Goal: Task Accomplishment & Management: Manage account settings

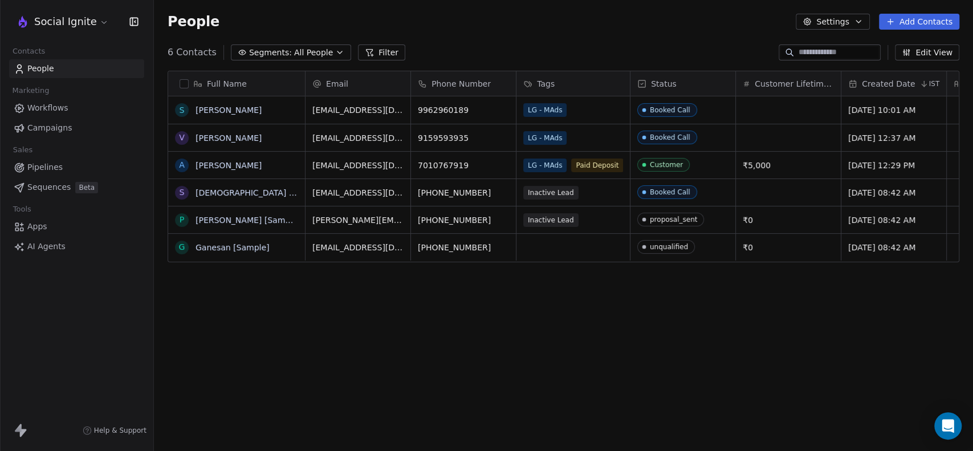
scroll to position [387, 810]
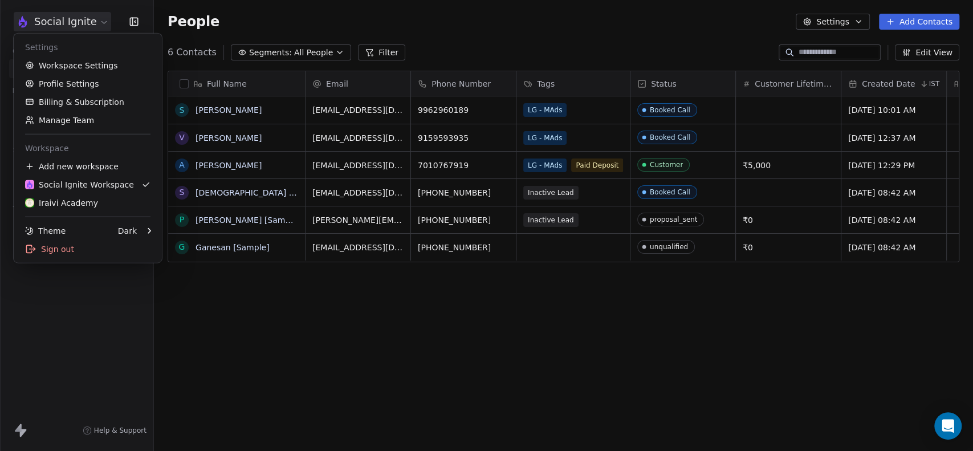
click at [96, 18] on html "Social Ignite Contacts People Marketing Workflows Campaigns Sales Pipelines Seq…" at bounding box center [486, 225] width 973 height 451
click at [79, 66] on link "Workspace Settings" at bounding box center [87, 65] width 139 height 18
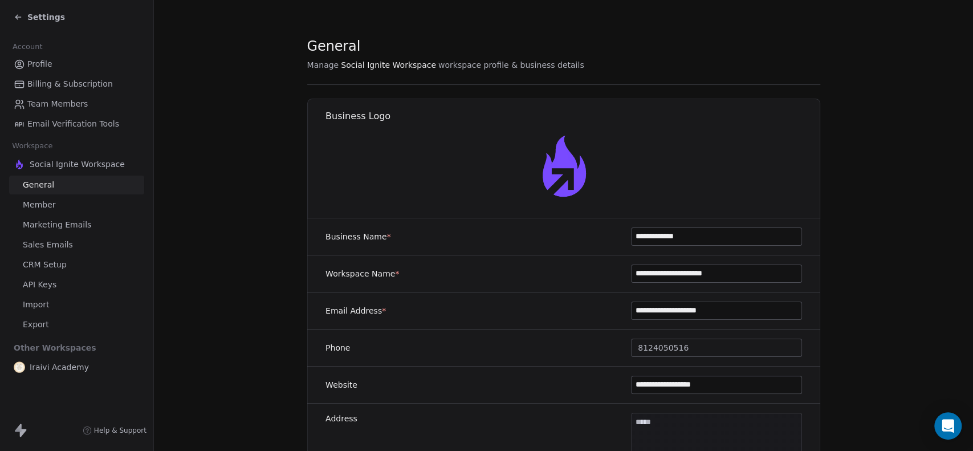
click at [63, 106] on span "Team Members" at bounding box center [57, 104] width 60 height 12
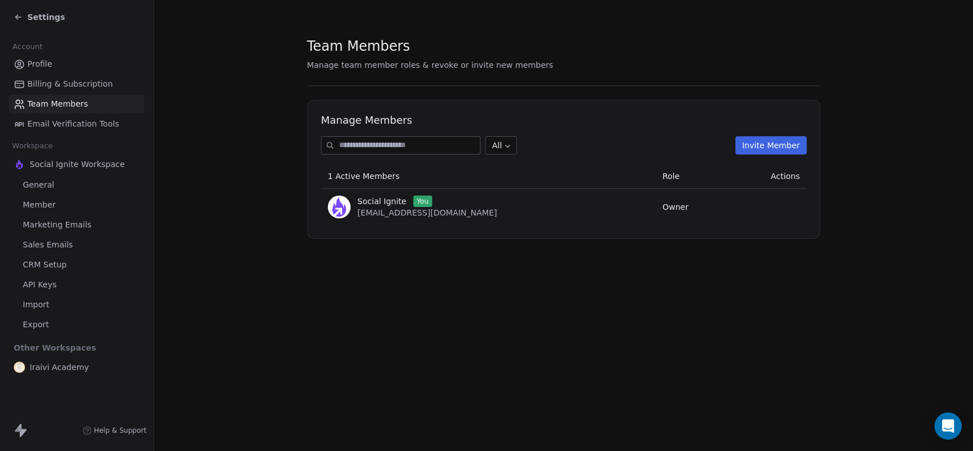
click at [775, 144] on button "Invite Member" at bounding box center [770, 145] width 71 height 18
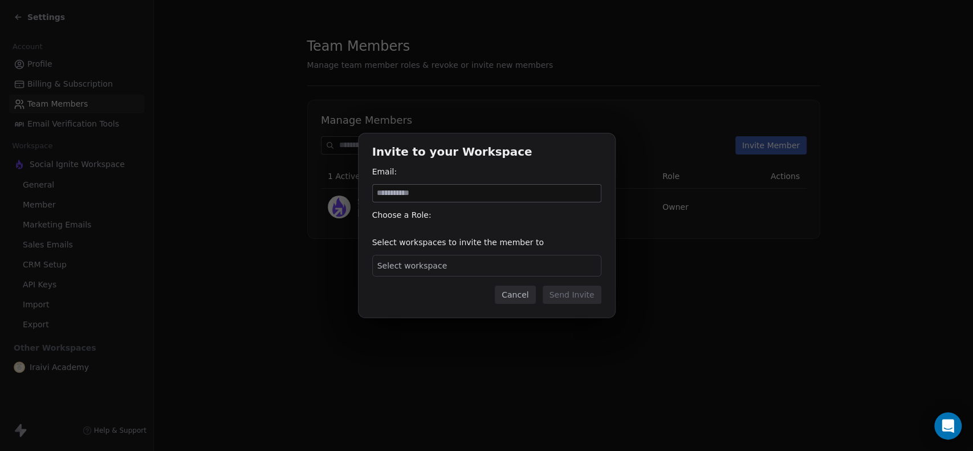
click at [438, 271] on span "Select workspace" at bounding box center [412, 265] width 70 height 11
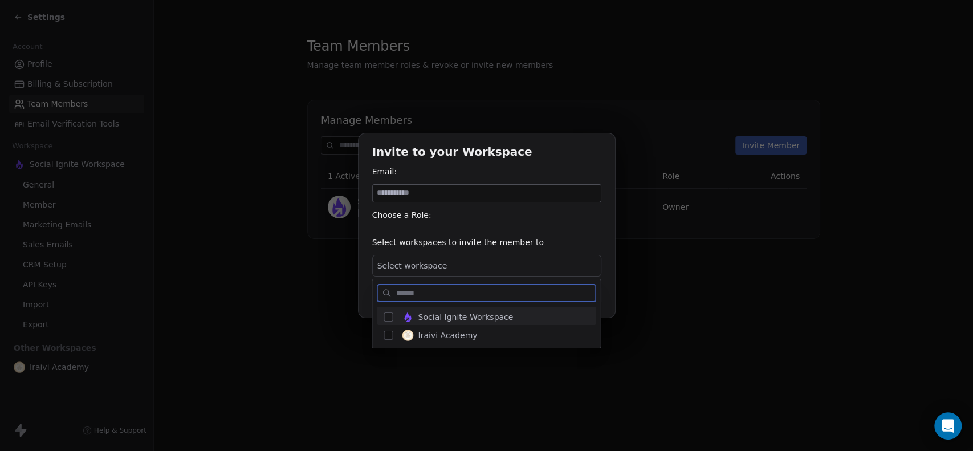
click at [393, 318] on div "Social Ignite Workspace" at bounding box center [486, 316] width 219 height 18
click at [429, 190] on div "Invite to your Workspace Email: Choose a Role: Select workspaces to invite the …" at bounding box center [486, 225] width 973 height 184
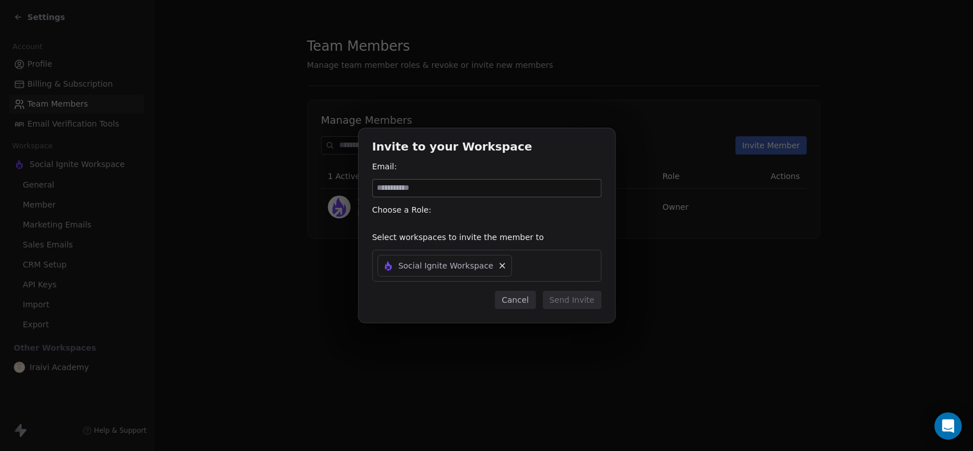
click at [429, 190] on input at bounding box center [487, 188] width 228 height 17
type input "**********"
click at [464, 185] on input "**********" at bounding box center [487, 188] width 228 height 17
click at [561, 209] on div "Choose a Role:" at bounding box center [486, 209] width 229 height 11
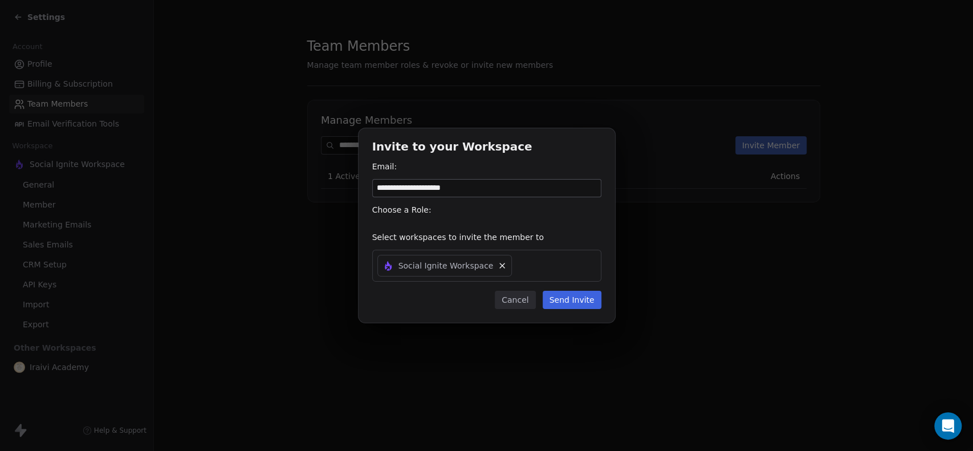
click at [493, 185] on input "**********" at bounding box center [487, 188] width 228 height 17
click at [571, 212] on div "Choose a Role:" at bounding box center [486, 209] width 229 height 11
click at [495, 190] on input "**********" at bounding box center [487, 188] width 228 height 17
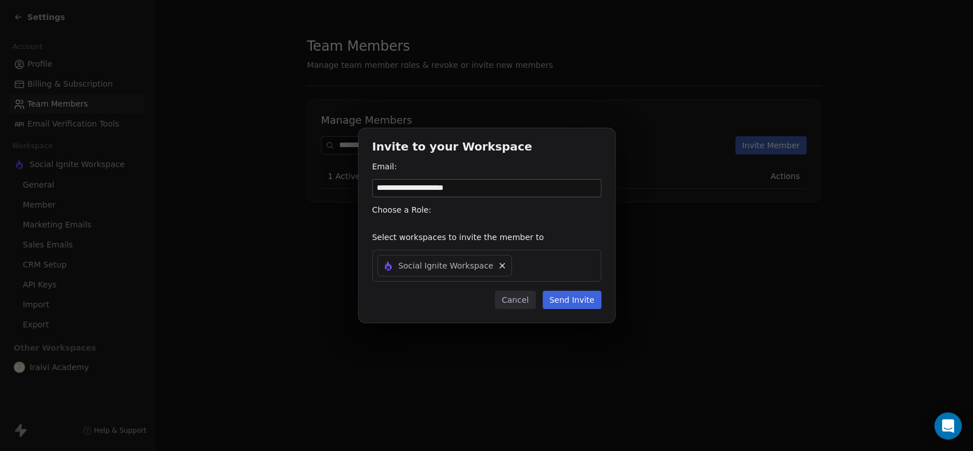
click at [495, 190] on input "**********" at bounding box center [487, 188] width 228 height 17
type input "**********"
drag, startPoint x: 438, startPoint y: 214, endPoint x: 449, endPoint y: 210, distance: 12.1
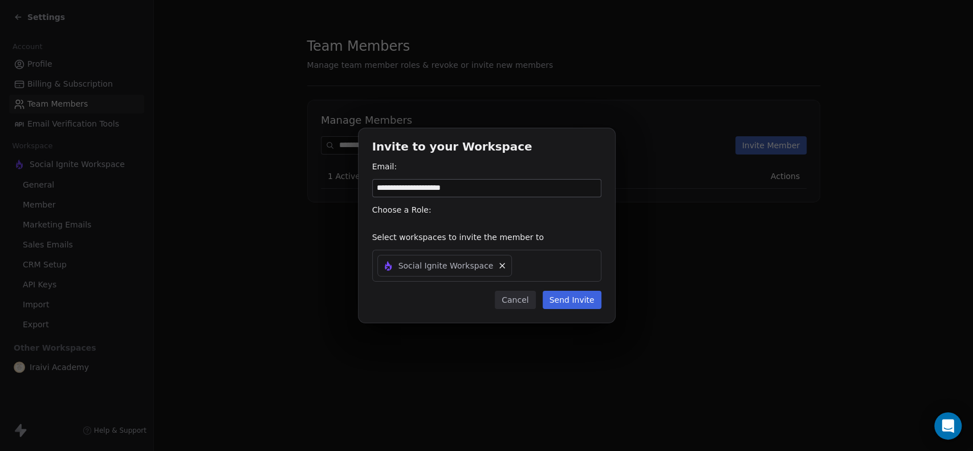
click at [449, 210] on div "Choose a Role:" at bounding box center [486, 209] width 229 height 11
drag, startPoint x: 469, startPoint y: 237, endPoint x: 509, endPoint y: 302, distance: 76.8
click at [509, 302] on div "**********" at bounding box center [487, 225] width 257 height 194
click at [509, 302] on button "Cancel" at bounding box center [515, 300] width 40 height 18
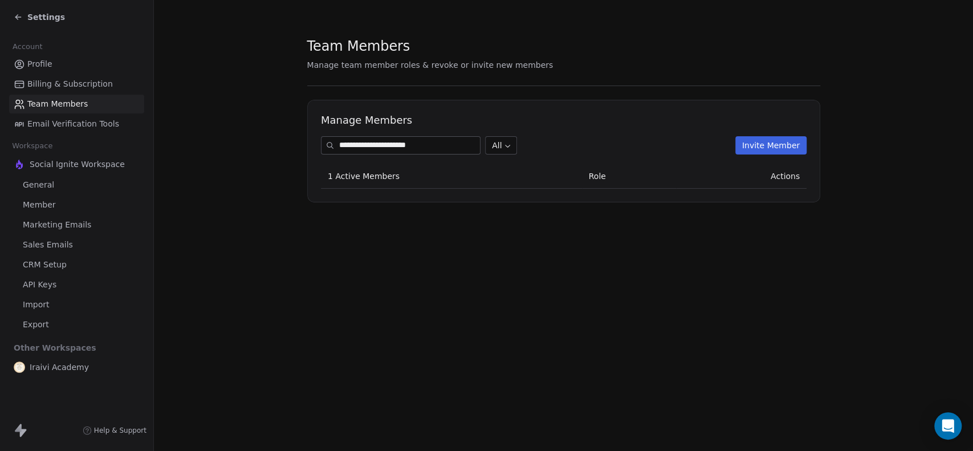
click at [413, 147] on input "**********" at bounding box center [409, 145] width 141 height 17
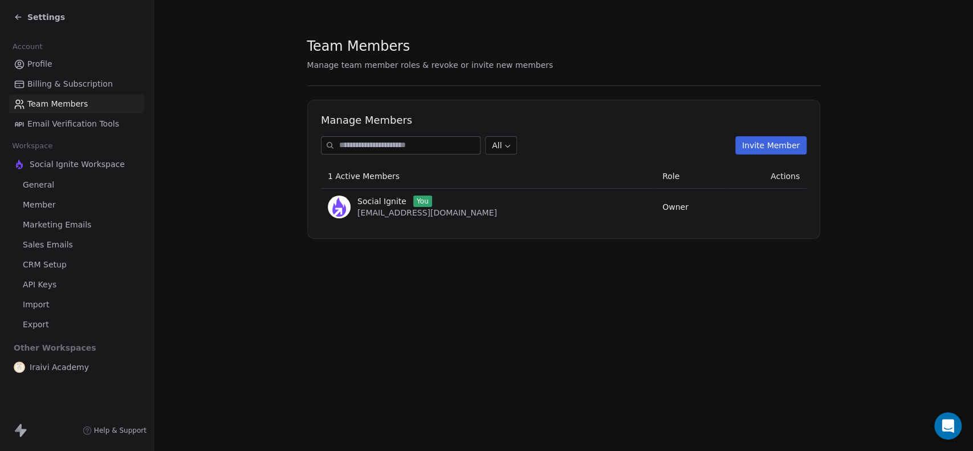
click at [686, 281] on div "Team Members Manage team member roles & revoke or invite new members Manage Mem…" at bounding box center [563, 225] width 819 height 451
click at [789, 152] on button "Invite Member" at bounding box center [770, 145] width 71 height 18
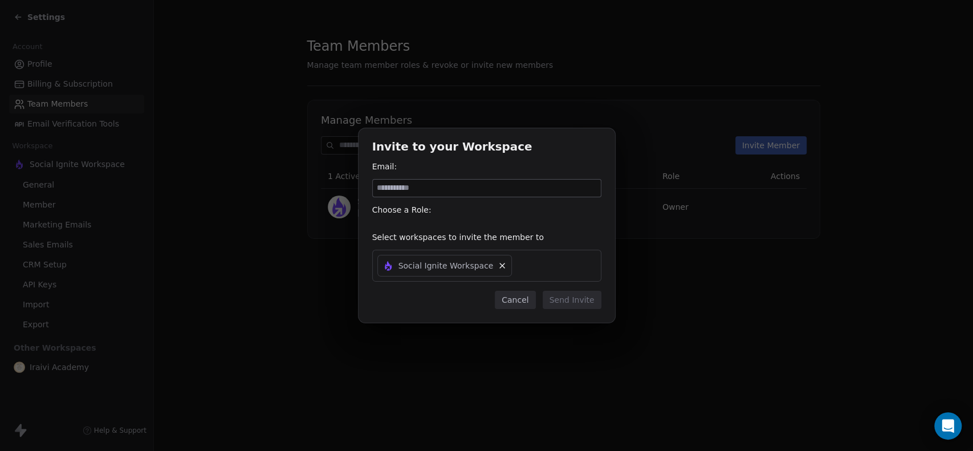
click at [498, 263] on icon at bounding box center [502, 265] width 9 height 9
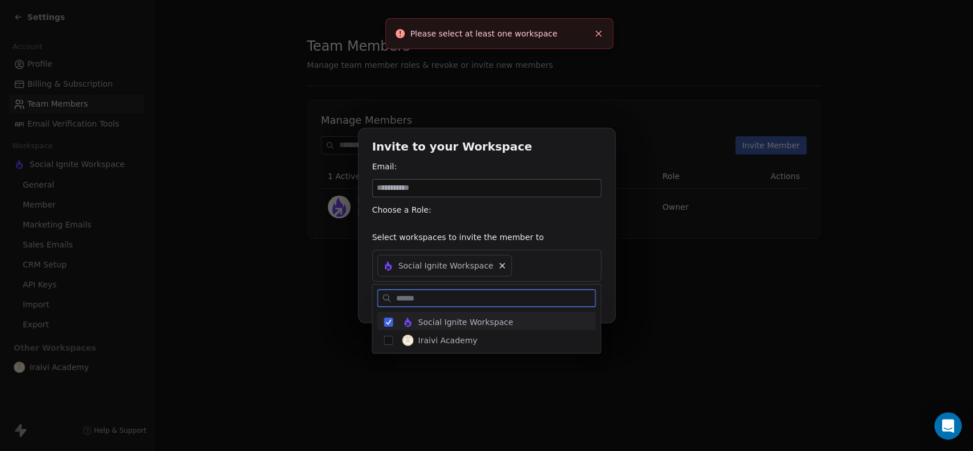
click at [389, 322] on button "Suggestions" at bounding box center [388, 322] width 9 height 9
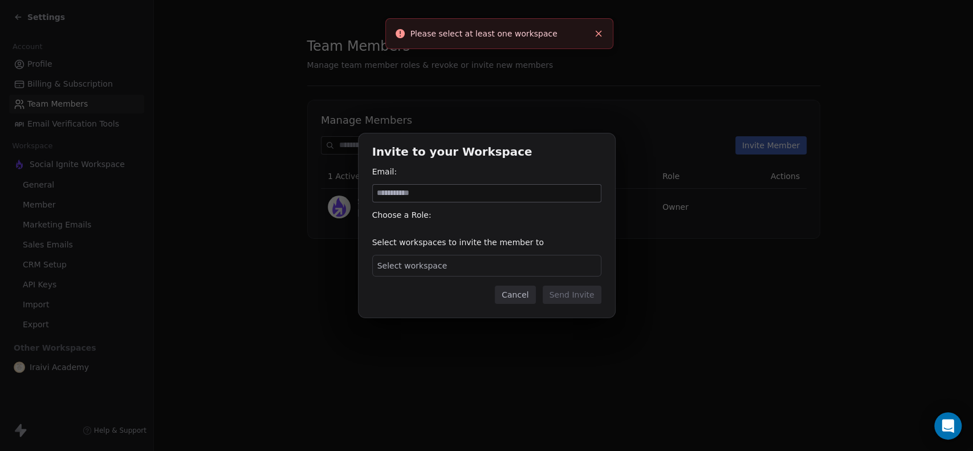
click at [366, 238] on div "Invite to your Workspace Email: Choose a Role: Select workspaces to invite the …" at bounding box center [486, 225] width 973 height 184
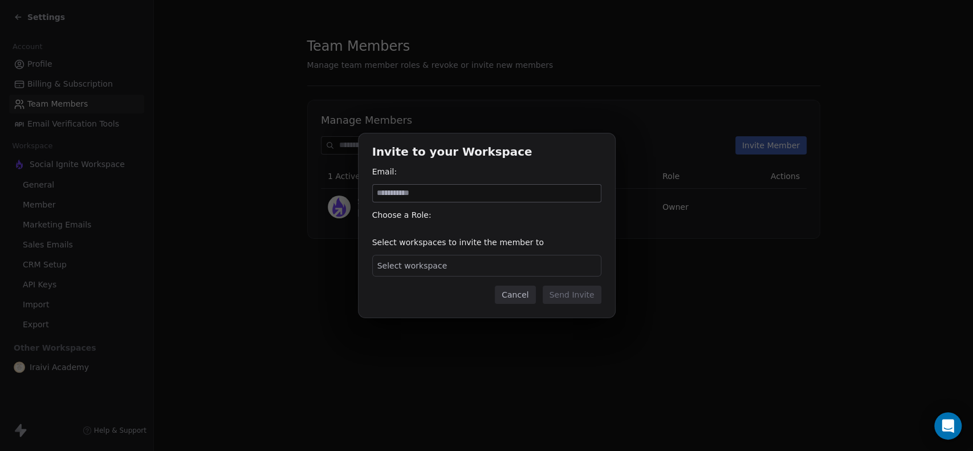
click at [454, 188] on input at bounding box center [487, 193] width 228 height 17
paste input "**********"
type input "**********"
click at [527, 166] on div "Email:" at bounding box center [486, 171] width 229 height 11
click at [469, 212] on div "Choose a Role:" at bounding box center [486, 214] width 229 height 11
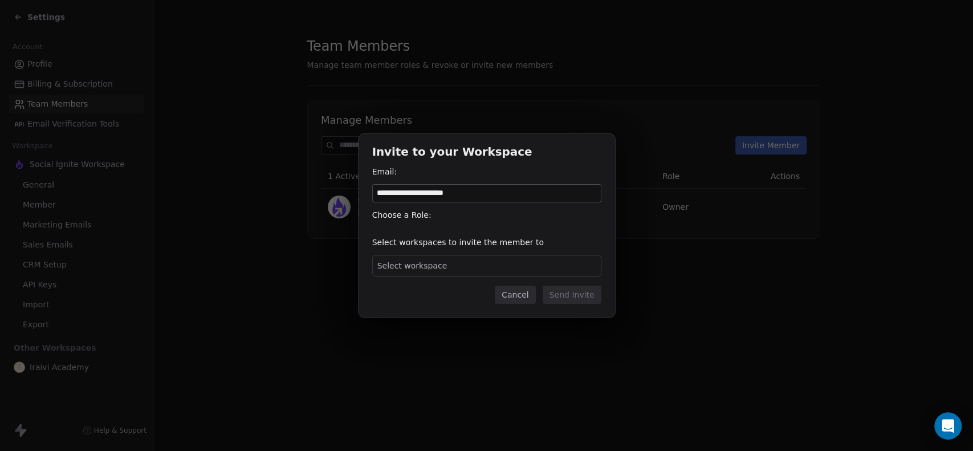
click at [514, 298] on button "Cancel" at bounding box center [515, 295] width 40 height 18
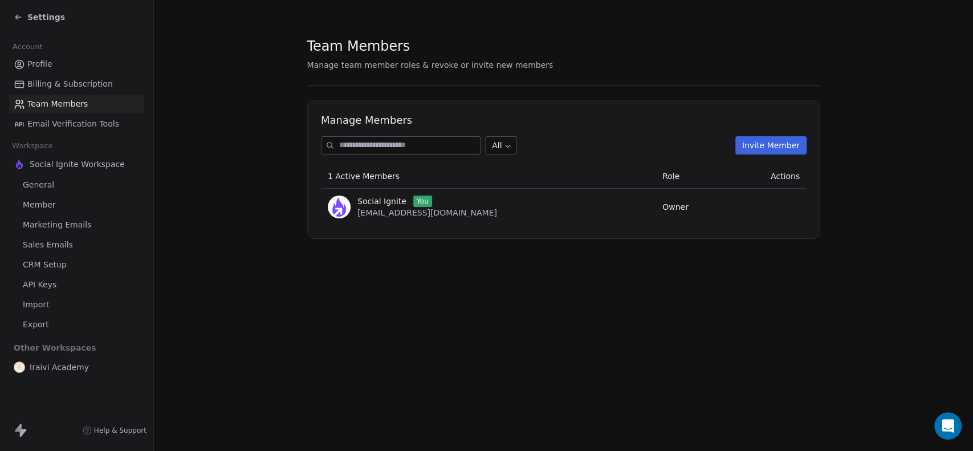
click at [52, 202] on span "Member" at bounding box center [39, 205] width 33 height 12
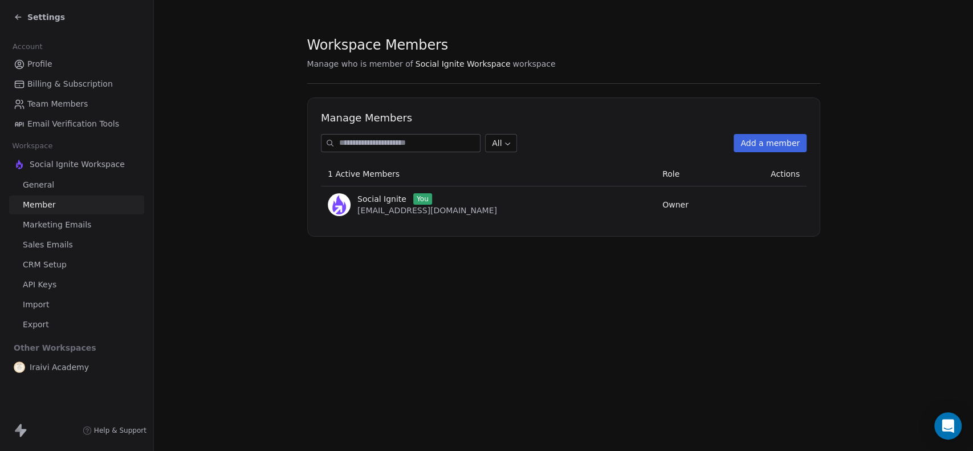
click at [770, 144] on button "Add a member" at bounding box center [770, 143] width 73 height 18
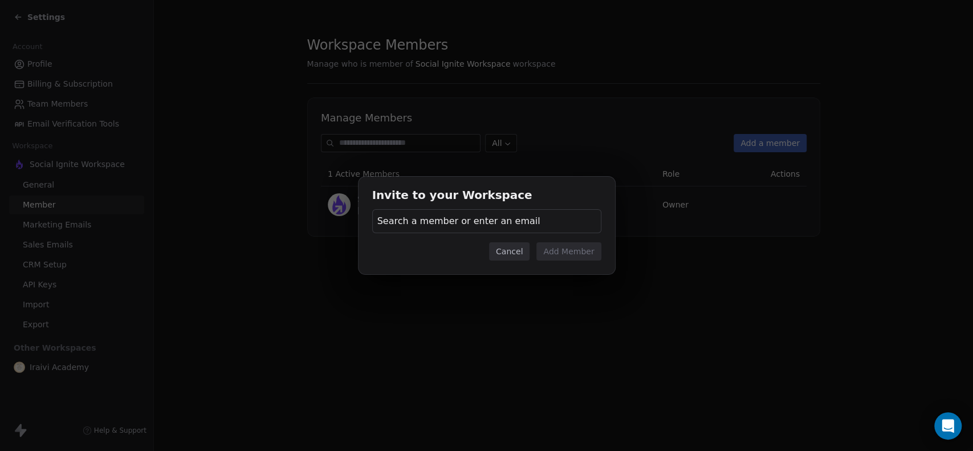
click at [462, 223] on span "Search a member or enter an email" at bounding box center [458, 221] width 163 height 14
type input "**********"
click at [663, 137] on div "Invite to your Workspace Search a member or enter an email Cancel Add Member" at bounding box center [486, 225] width 973 height 451
click at [511, 255] on button "Cancel" at bounding box center [509, 251] width 40 height 18
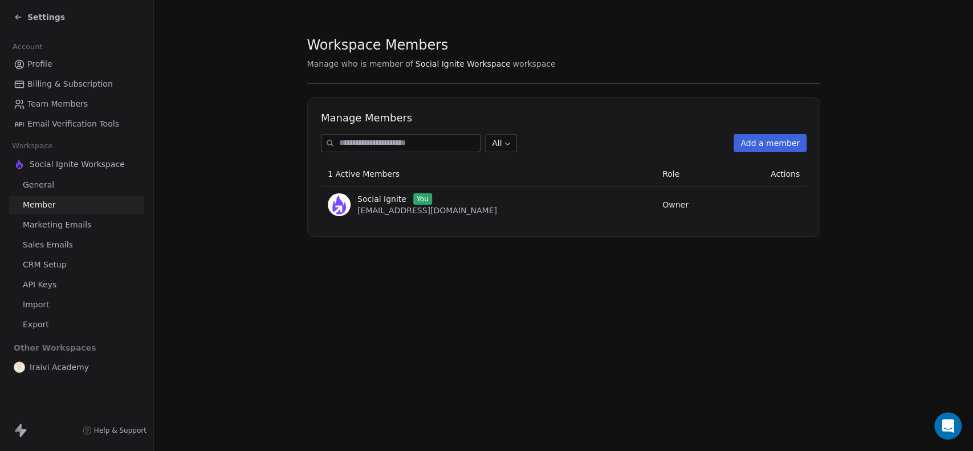
click at [61, 104] on span "Team Members" at bounding box center [57, 104] width 60 height 12
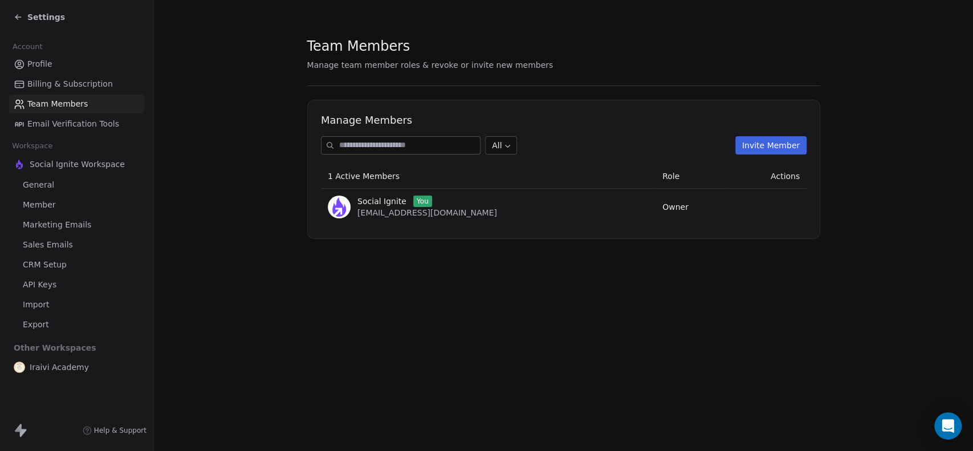
click at [769, 143] on button "Invite Member" at bounding box center [770, 145] width 71 height 18
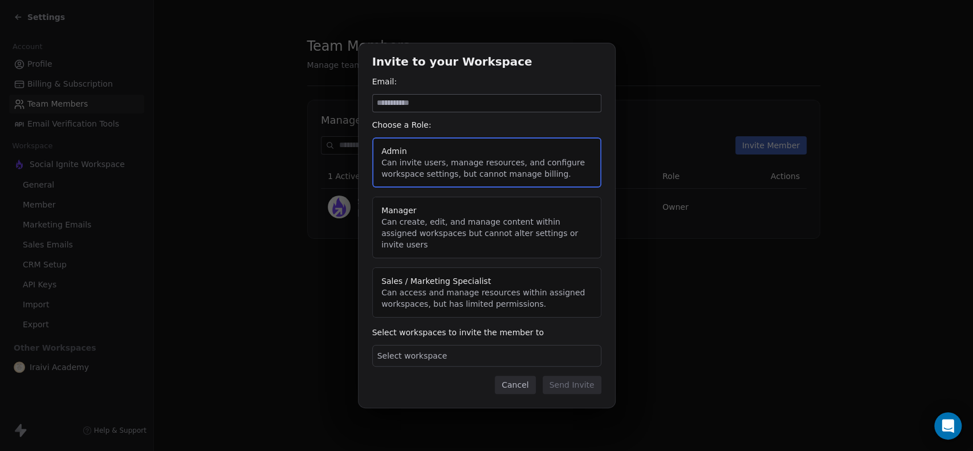
click at [520, 381] on button "Cancel" at bounding box center [515, 385] width 40 height 18
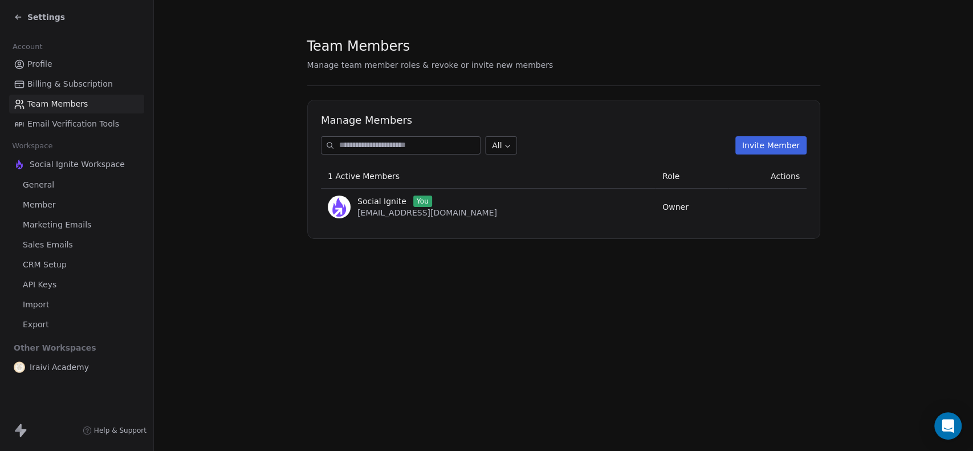
click at [756, 141] on button "Invite Member" at bounding box center [770, 145] width 71 height 18
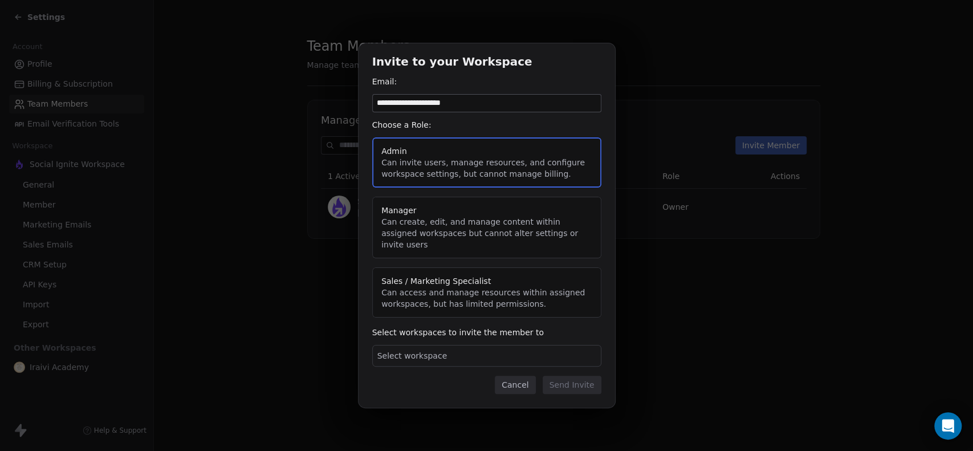
type input "**********"
click at [430, 353] on span "Select workspace" at bounding box center [412, 355] width 70 height 11
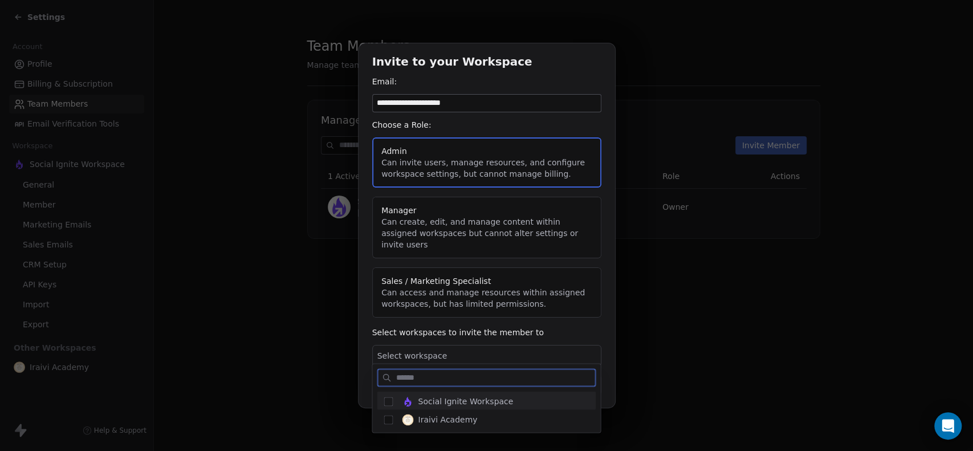
click at [389, 400] on button "Suggestions" at bounding box center [388, 401] width 9 height 9
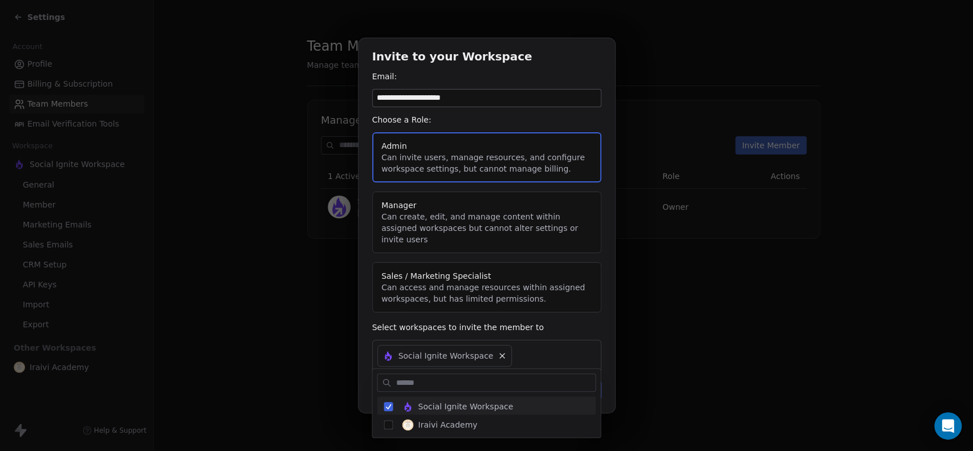
click at [361, 343] on div "**********" at bounding box center [486, 225] width 973 height 375
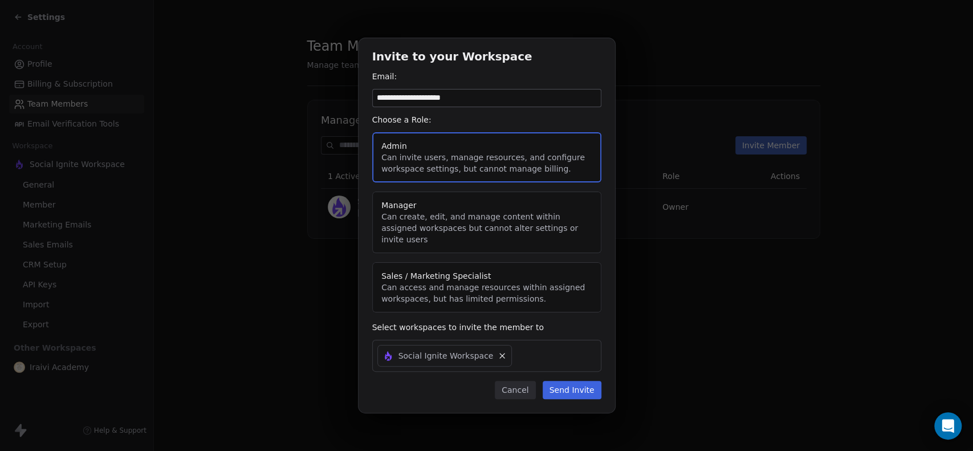
click at [576, 382] on button "Send Invite" at bounding box center [572, 390] width 59 height 18
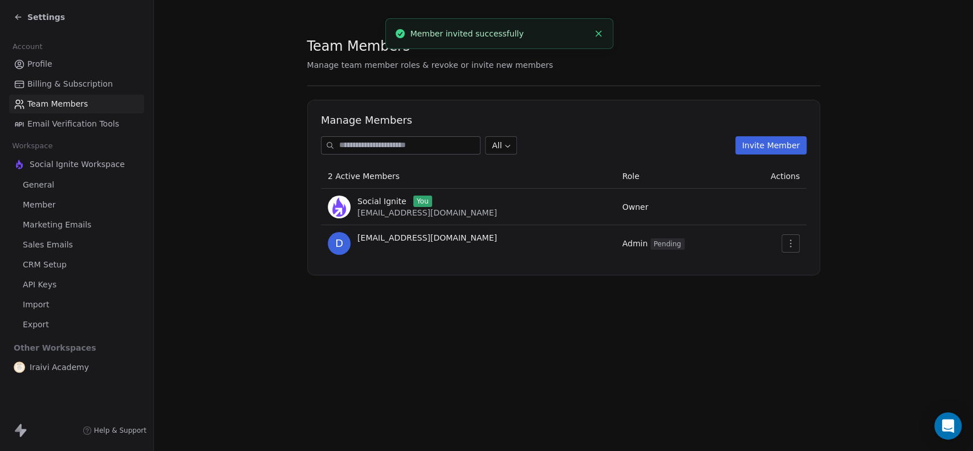
click at [776, 146] on button "Invite Member" at bounding box center [770, 145] width 71 height 18
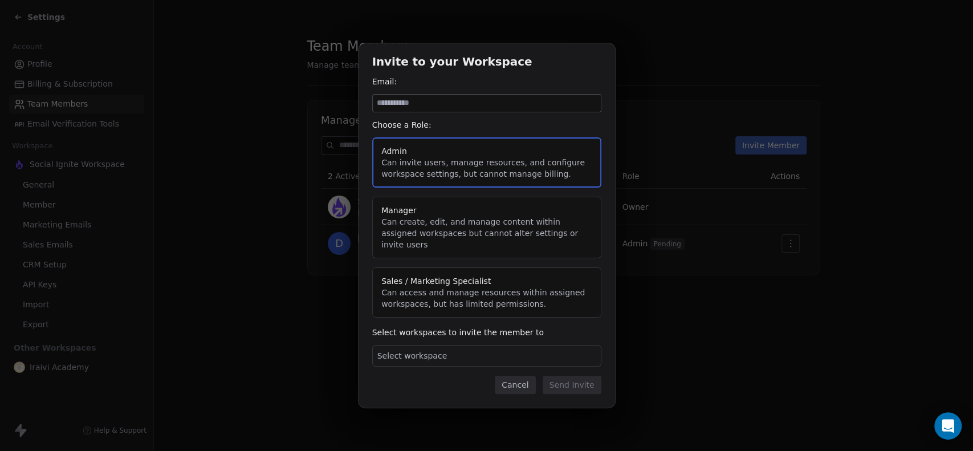
paste input "**********"
type input "**********"
click at [429, 350] on span "Select workspace" at bounding box center [412, 355] width 70 height 11
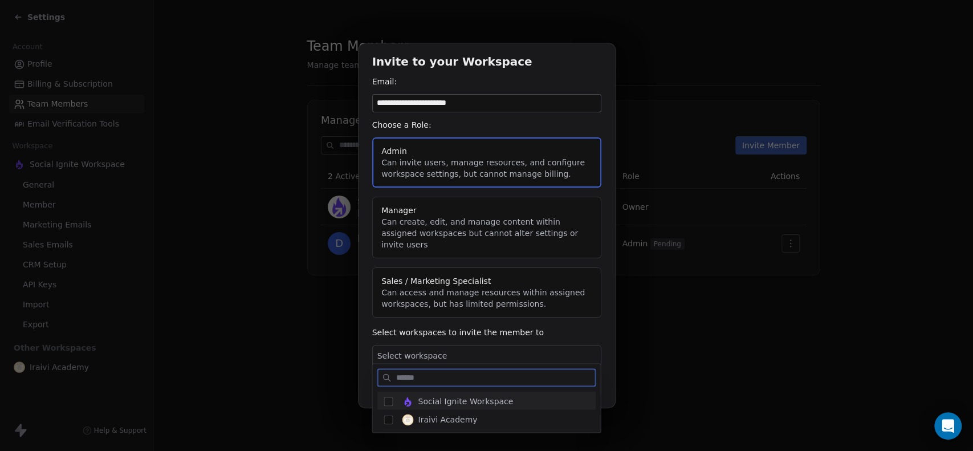
click at [387, 400] on button "Suggestions" at bounding box center [388, 401] width 9 height 9
click at [361, 360] on div "**********" at bounding box center [486, 225] width 973 height 364
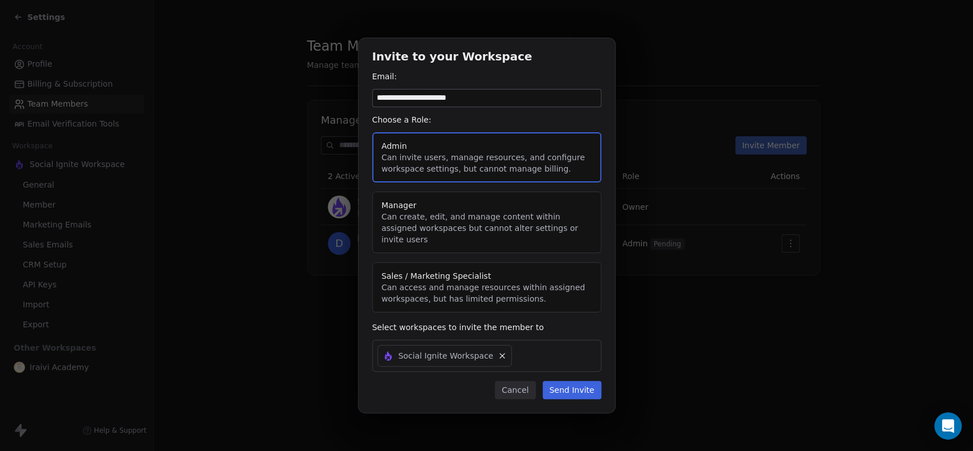
click at [574, 381] on button "Send Invite" at bounding box center [572, 390] width 59 height 18
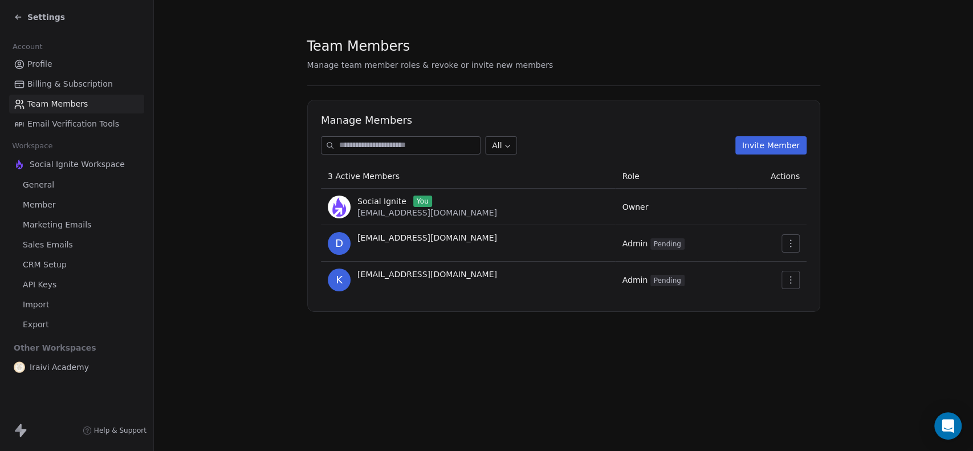
click at [48, 221] on span "Marketing Emails" at bounding box center [57, 225] width 68 height 12
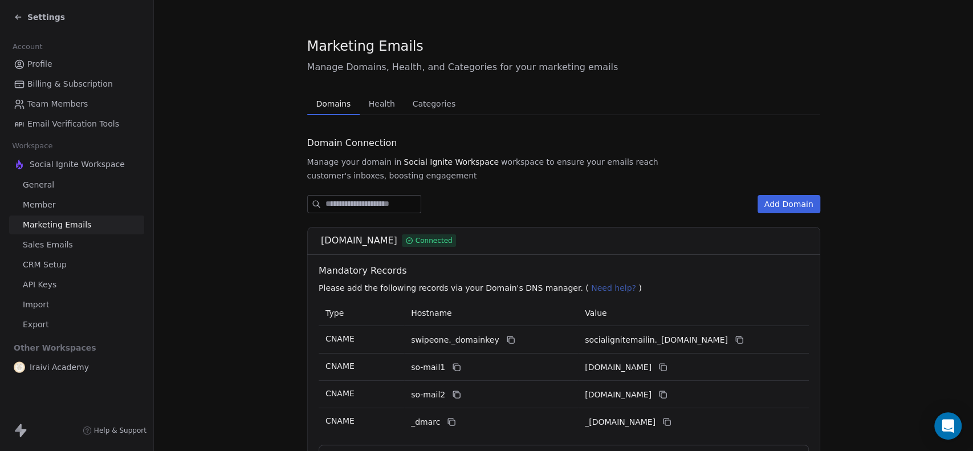
click at [531, 234] on div "socialignitemail.in Connected" at bounding box center [567, 241] width 493 height 14
click at [354, 234] on span "socialignitemail.in" at bounding box center [359, 241] width 76 height 14
click at [370, 103] on span "Health" at bounding box center [381, 104] width 35 height 16
click at [376, 102] on span "Health" at bounding box center [381, 104] width 35 height 16
click at [364, 100] on span "Health" at bounding box center [381, 104] width 35 height 16
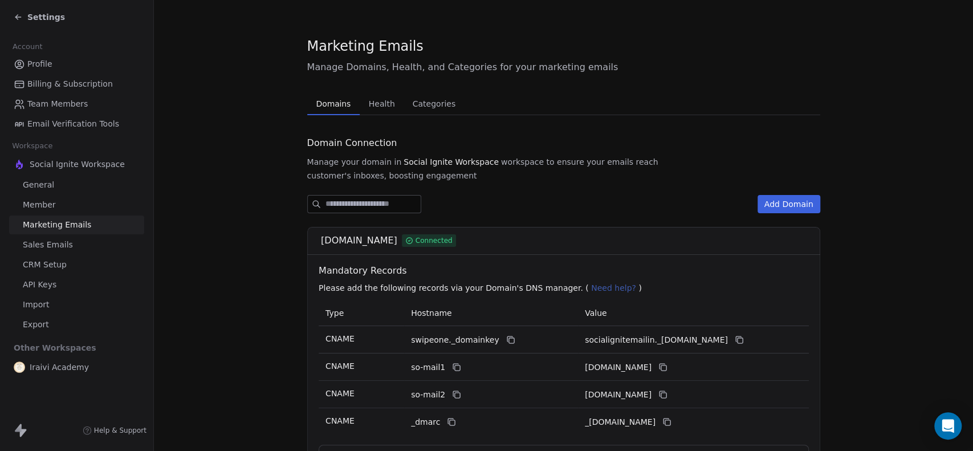
drag, startPoint x: 367, startPoint y: 103, endPoint x: 388, endPoint y: 107, distance: 20.8
click at [365, 103] on span "Health" at bounding box center [381, 104] width 35 height 16
click at [417, 109] on span "Categories" at bounding box center [434, 104] width 52 height 16
click at [336, 106] on span "Domains" at bounding box center [333, 104] width 44 height 16
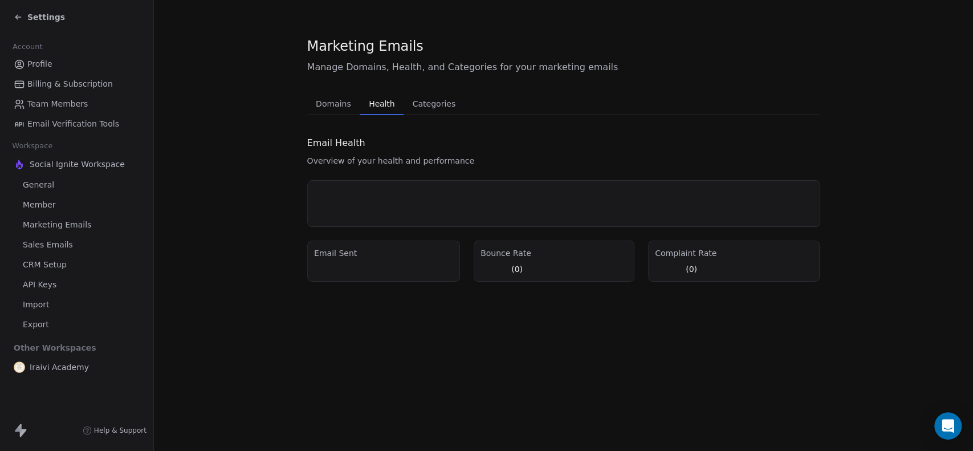
click at [386, 99] on span "Health" at bounding box center [381, 104] width 35 height 16
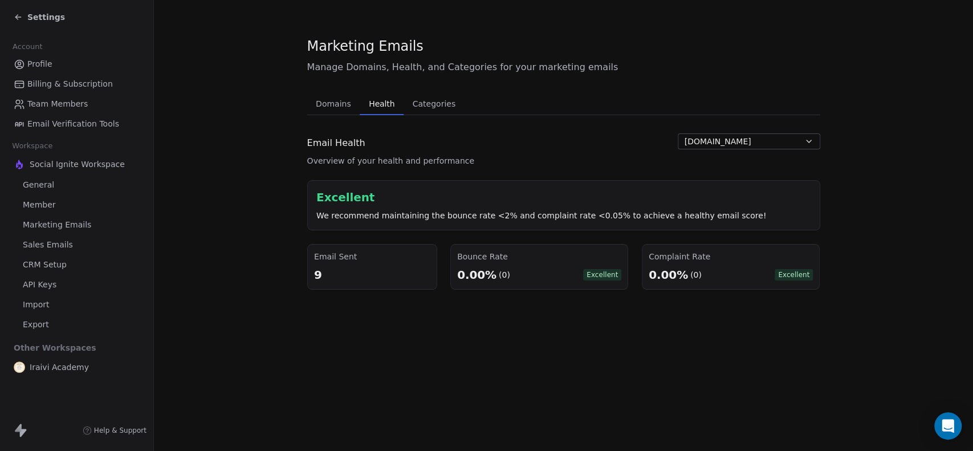
click at [326, 106] on span "Domains" at bounding box center [333, 104] width 44 height 16
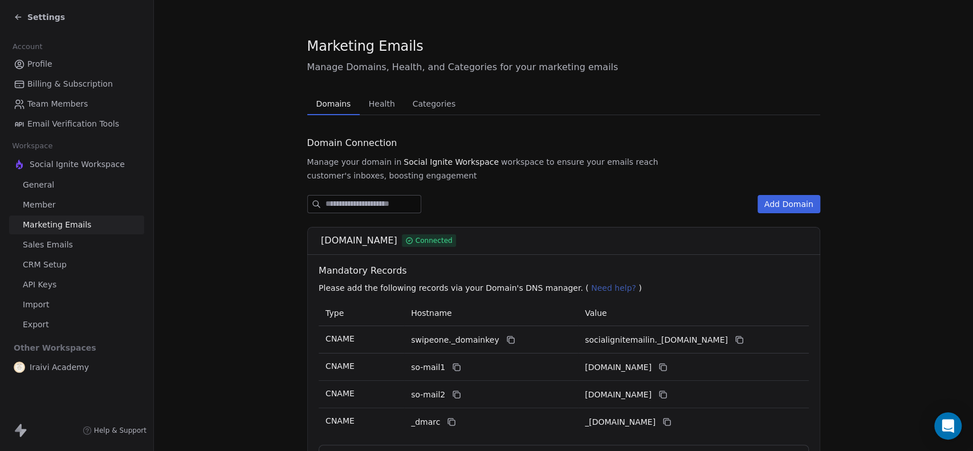
click at [63, 181] on link "General" at bounding box center [76, 185] width 135 height 19
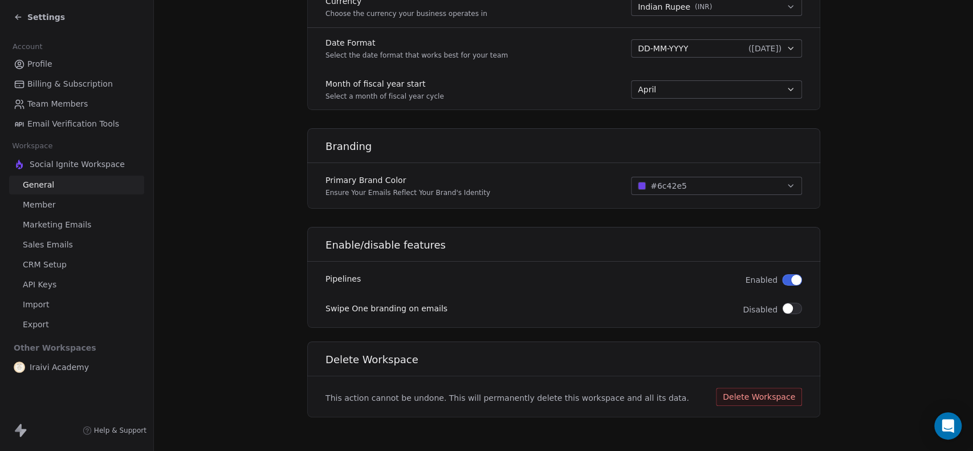
scroll to position [615, 0]
click at [55, 205] on link "Member" at bounding box center [76, 205] width 135 height 19
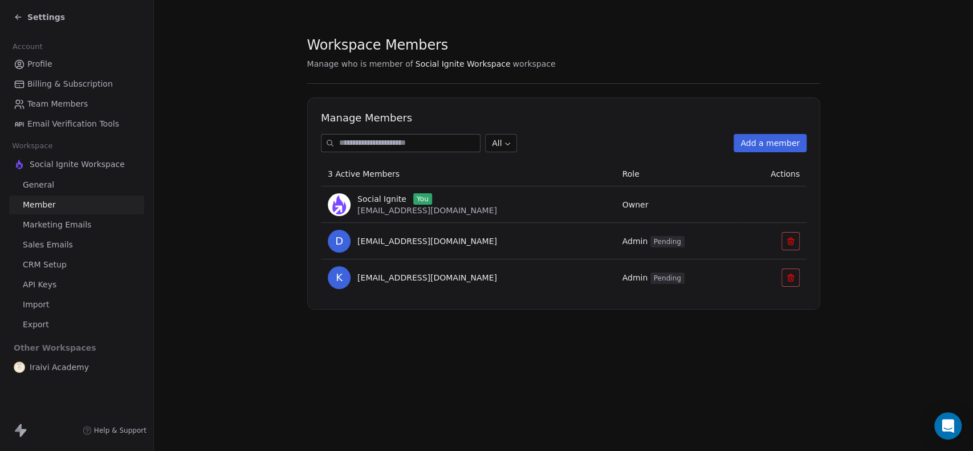
click at [60, 224] on span "Marketing Emails" at bounding box center [57, 225] width 68 height 12
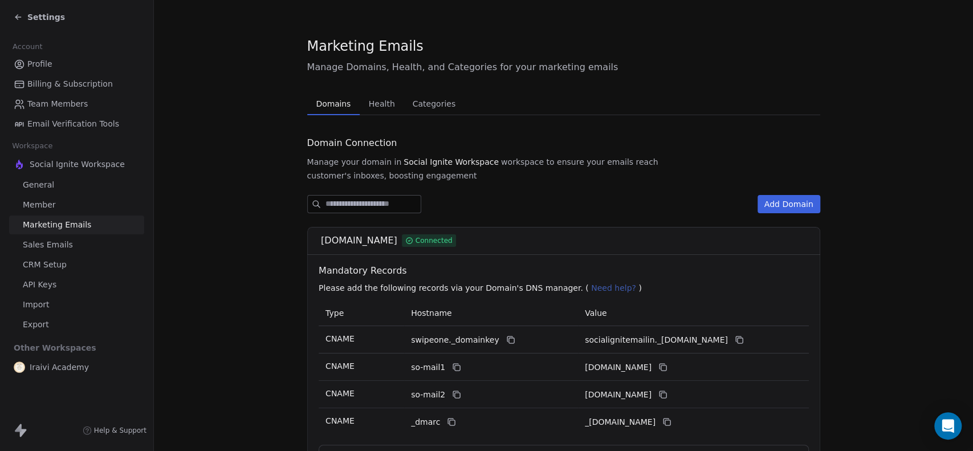
click at [60, 247] on span "Sales Emails" at bounding box center [48, 245] width 50 height 12
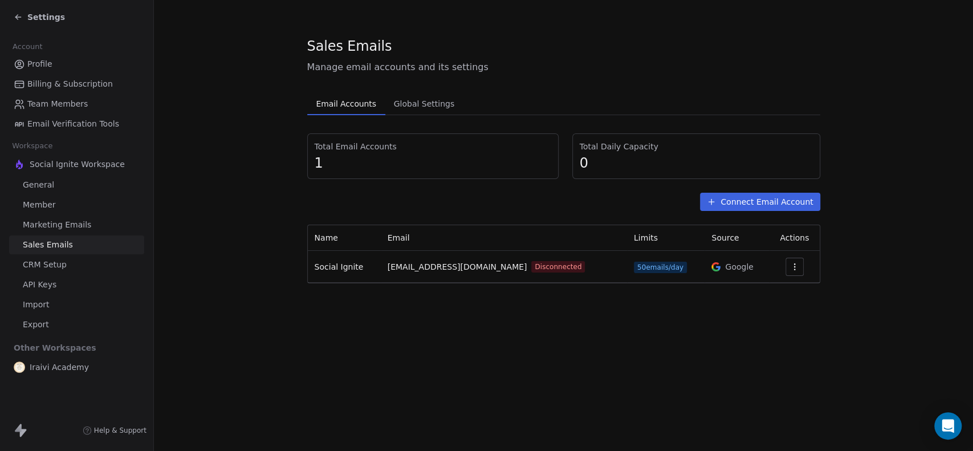
click at [790, 267] on icon "button" at bounding box center [794, 266] width 9 height 9
click at [765, 290] on span "Reconnect" at bounding box center [771, 293] width 42 height 12
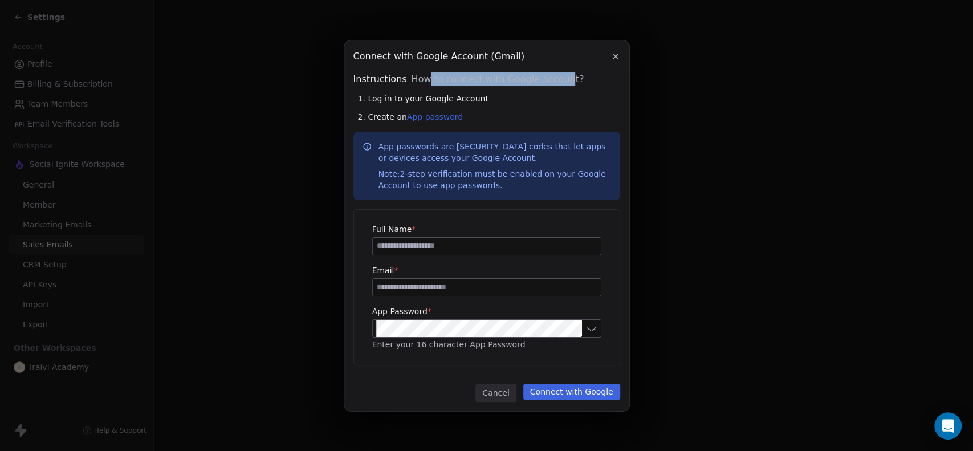
drag, startPoint x: 428, startPoint y: 83, endPoint x: 556, endPoint y: 74, distance: 129.2
click at [556, 74] on span "How to connect with Google account?" at bounding box center [497, 79] width 173 height 14
click at [539, 104] on div "1. Log in to your Google Account 2. Create an App password" at bounding box center [489, 108] width 262 height 30
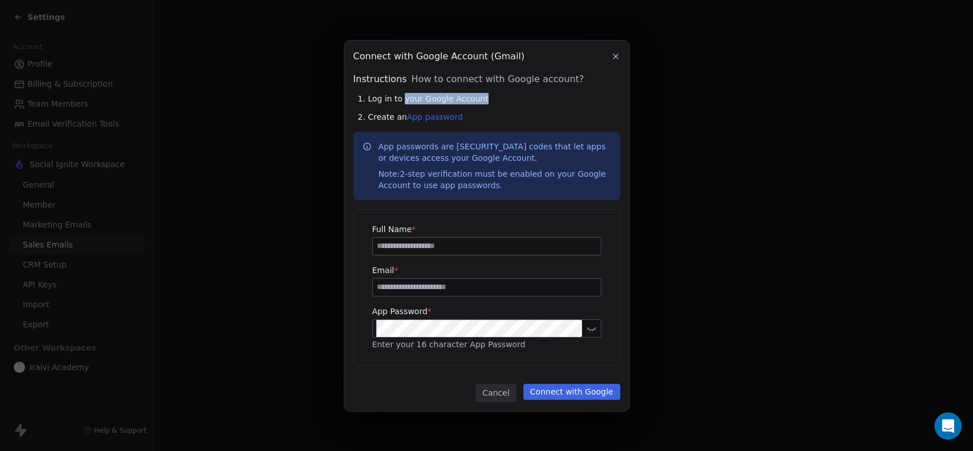
drag, startPoint x: 401, startPoint y: 95, endPoint x: 525, endPoint y: 109, distance: 124.5
click at [525, 103] on div "1. Log in to your Google Account" at bounding box center [489, 98] width 262 height 11
drag, startPoint x: 524, startPoint y: 113, endPoint x: 434, endPoint y: 126, distance: 91.0
click at [522, 115] on div "2. Create an App password" at bounding box center [489, 116] width 262 height 11
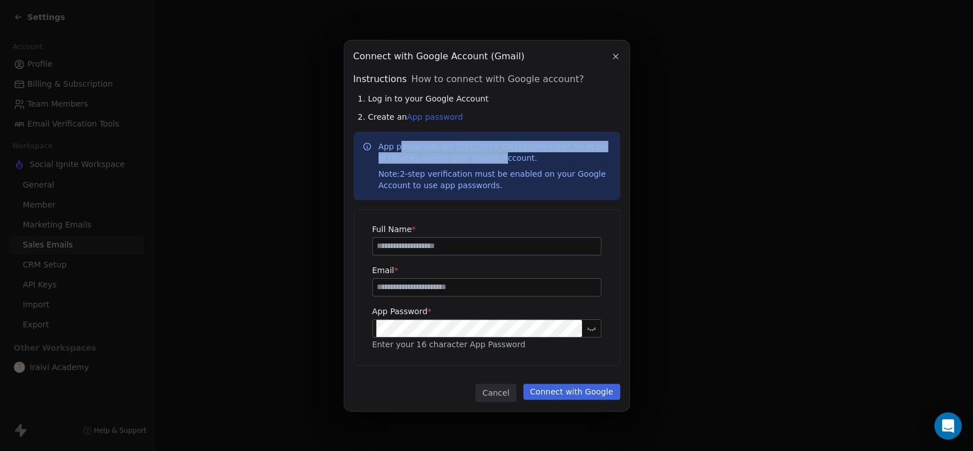
drag, startPoint x: 424, startPoint y: 148, endPoint x: 500, endPoint y: 162, distance: 77.1
click at [499, 162] on p "App passwords are 16-digit codes that let apps or devices access your Google Ac…" at bounding box center [495, 166] width 233 height 50
click at [500, 162] on p "App passwords are 16-digit codes that let apps or devices access your Google Ac…" at bounding box center [495, 166] width 233 height 50
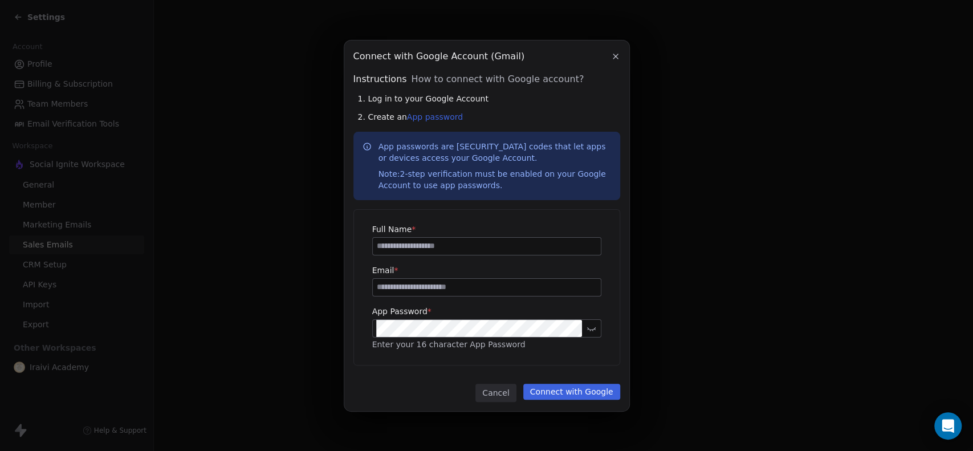
click at [592, 327] on icon at bounding box center [591, 328] width 9 height 9
click at [593, 327] on icon at bounding box center [591, 328] width 9 height 9
click at [493, 397] on button "Cancel" at bounding box center [496, 393] width 40 height 18
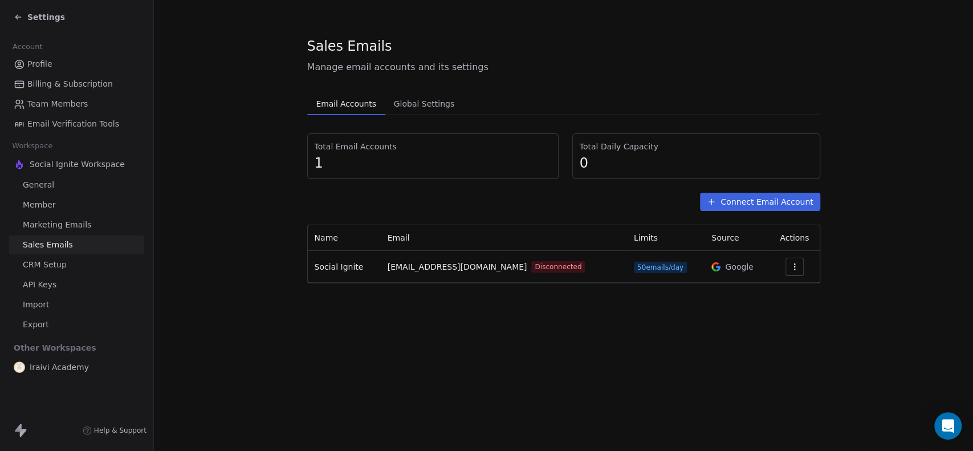
click at [62, 266] on span "CRM Setup" at bounding box center [45, 265] width 44 height 12
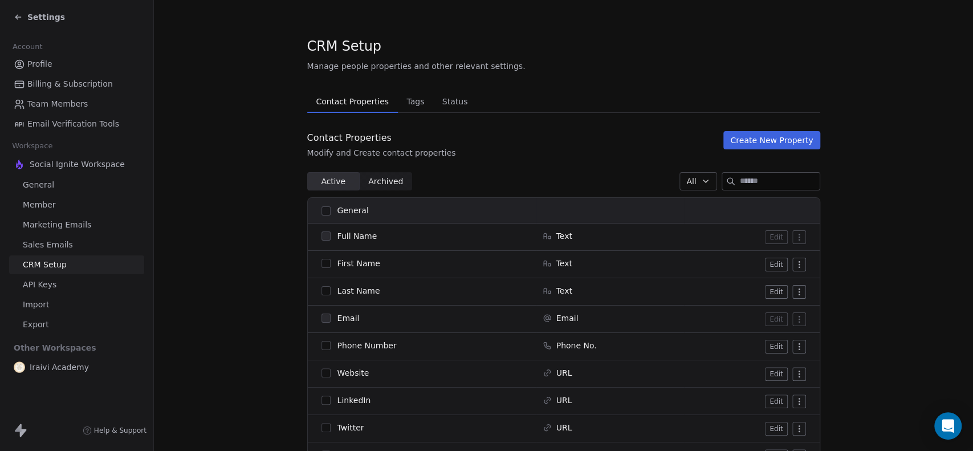
click at [406, 102] on span "Tags" at bounding box center [415, 102] width 27 height 16
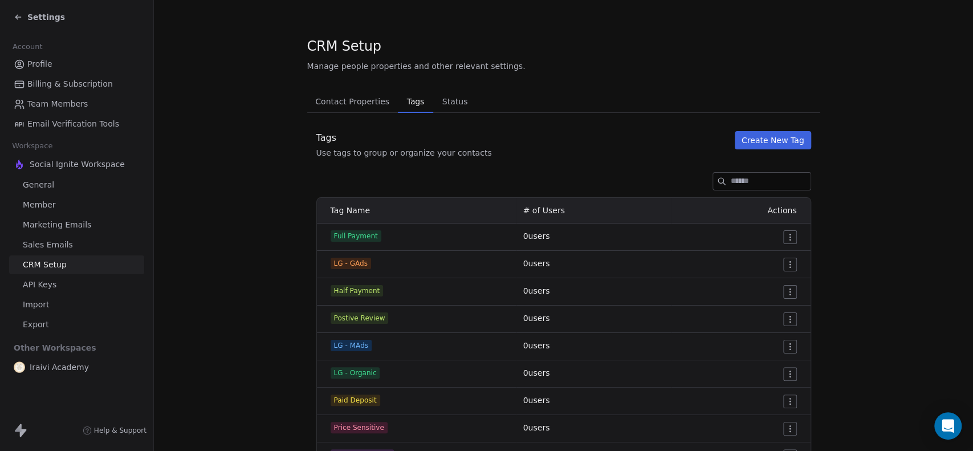
click at [449, 101] on span "Status" at bounding box center [455, 102] width 35 height 16
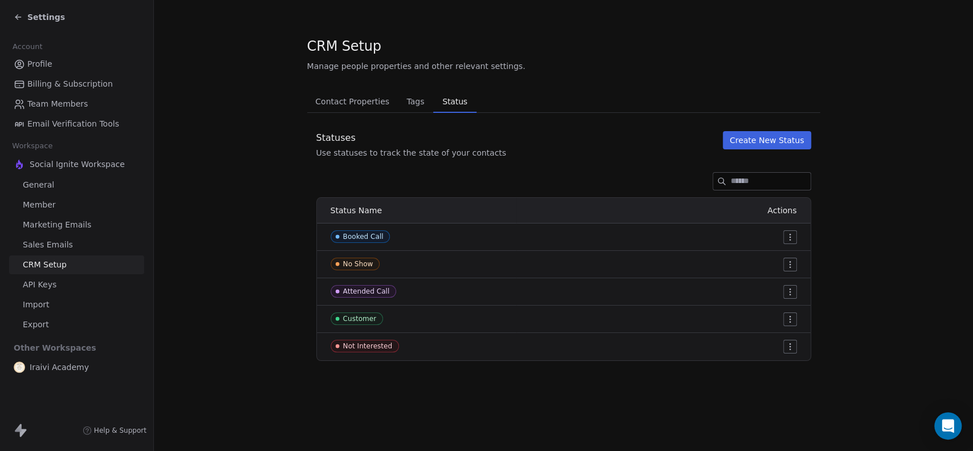
click at [369, 100] on span "Contact Properties" at bounding box center [352, 102] width 83 height 16
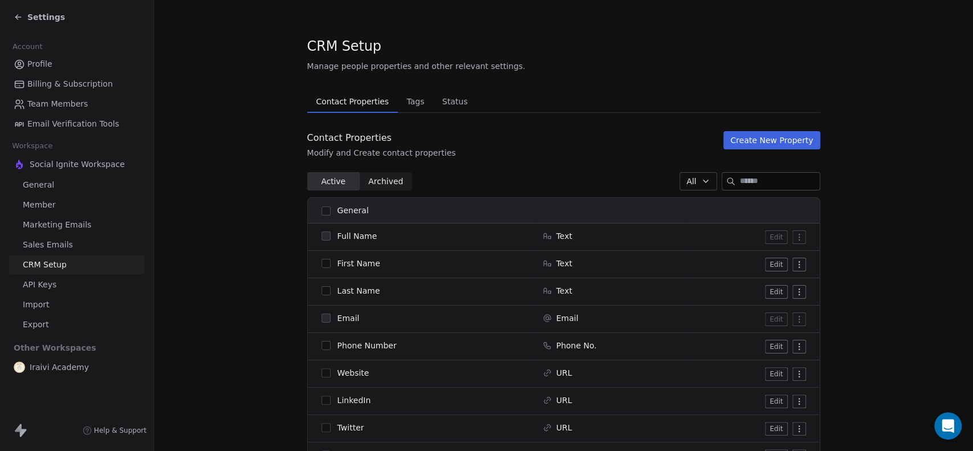
click at [73, 124] on span "Email Verification Tools" at bounding box center [73, 124] width 92 height 12
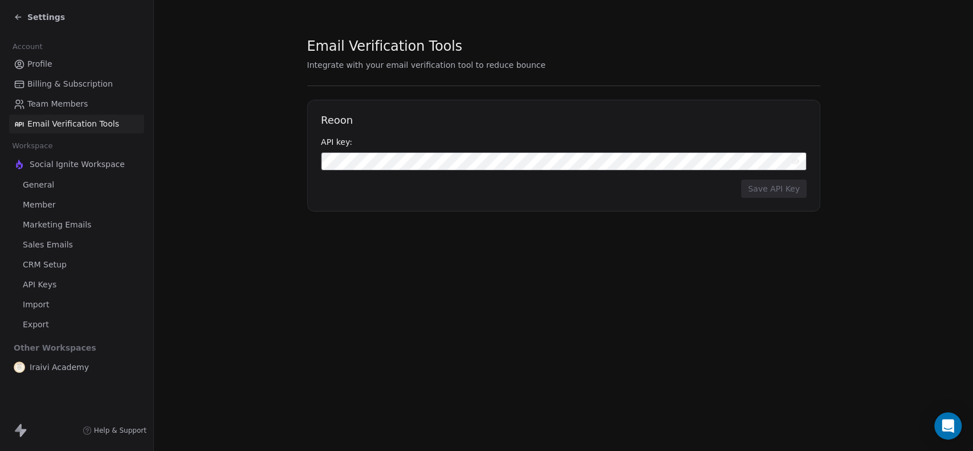
click at [65, 63] on link "Profile" at bounding box center [76, 64] width 135 height 19
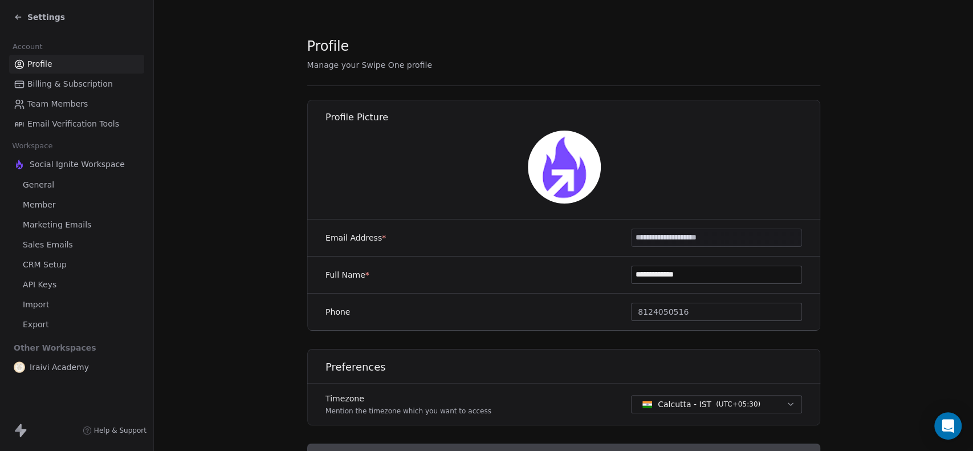
click at [71, 82] on span "Billing & Subscription" at bounding box center [70, 84] width 86 height 12
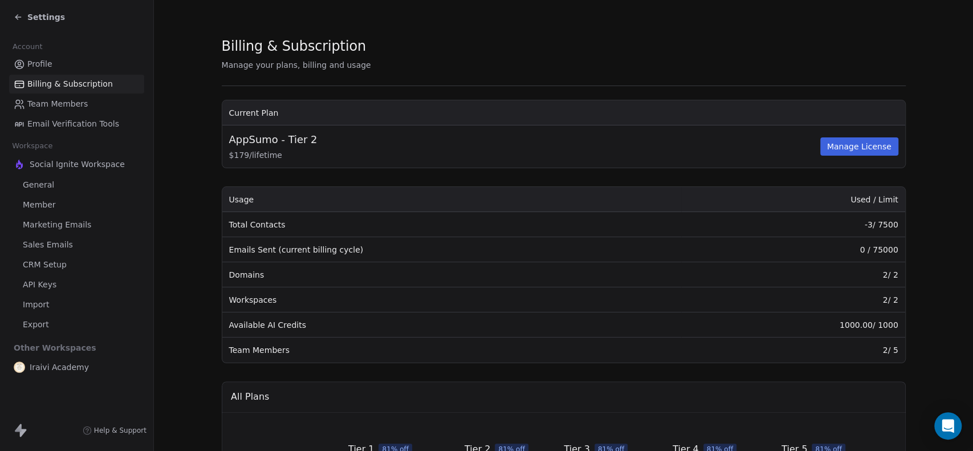
click at [70, 99] on span "Team Members" at bounding box center [57, 104] width 60 height 12
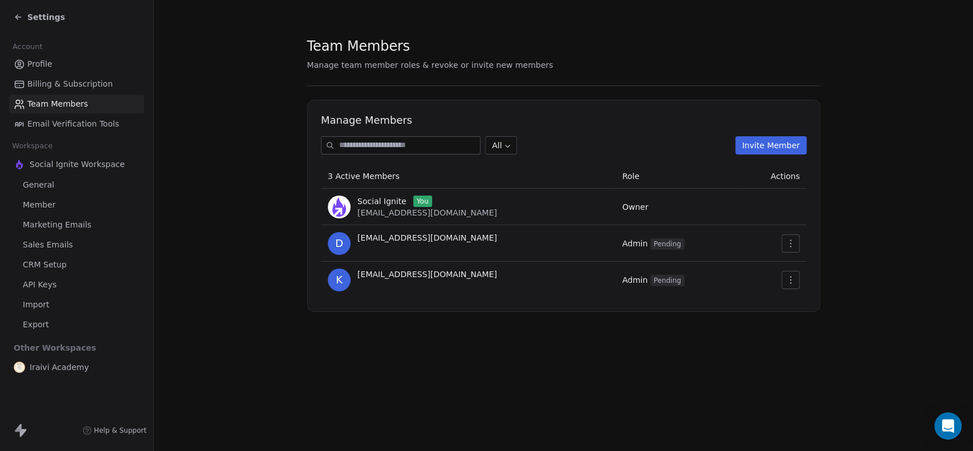
click at [74, 119] on span "Email Verification Tools" at bounding box center [73, 124] width 92 height 12
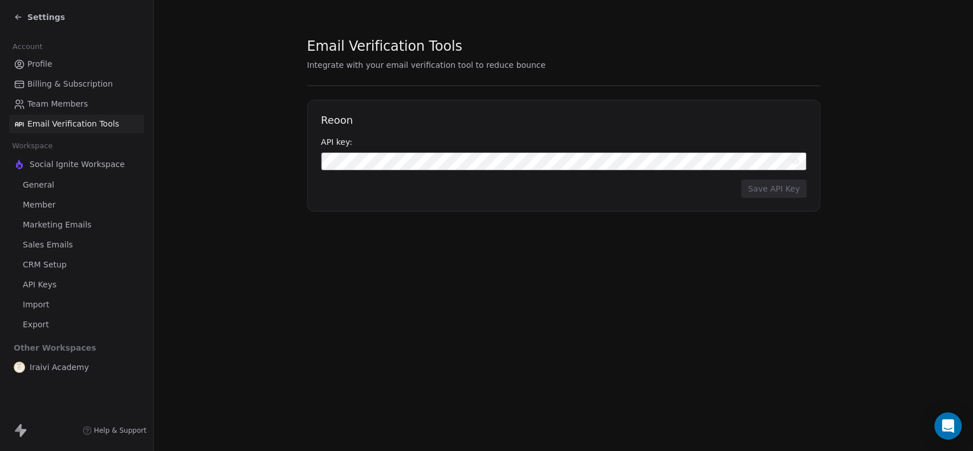
click at [68, 166] on span "Social Ignite Workspace" at bounding box center [77, 164] width 95 height 11
click at [56, 196] on link "Member" at bounding box center [76, 205] width 135 height 19
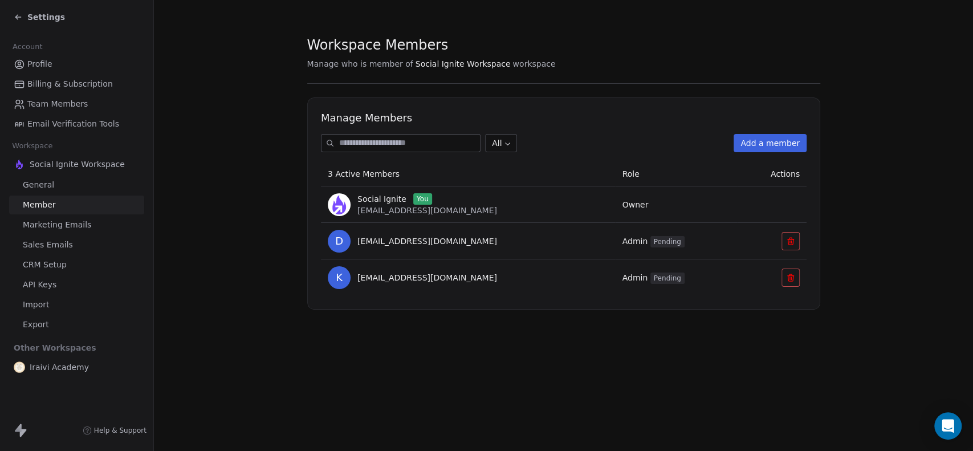
click at [60, 179] on link "General" at bounding box center [76, 185] width 135 height 19
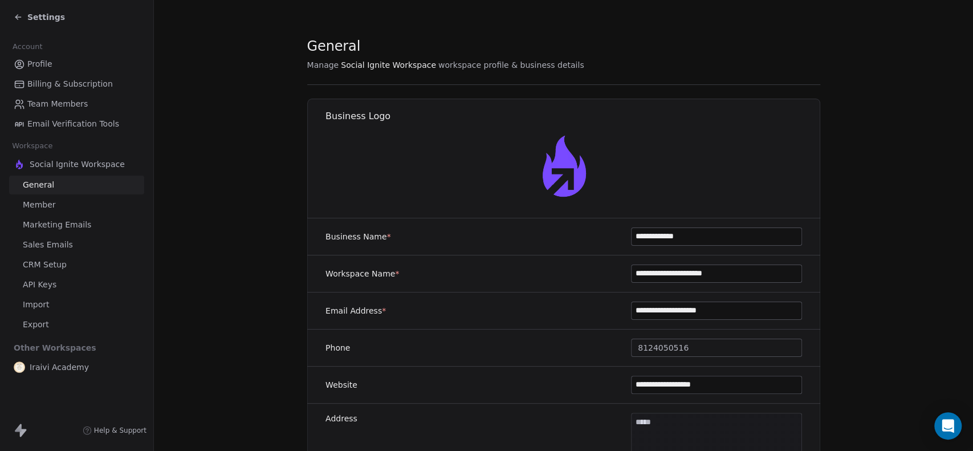
click at [60, 197] on link "Member" at bounding box center [76, 205] width 135 height 19
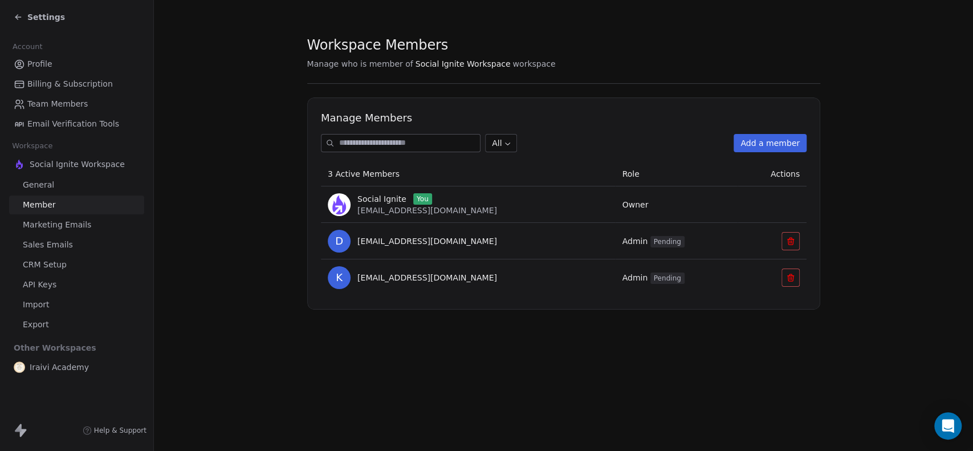
click at [64, 227] on span "Marketing Emails" at bounding box center [57, 225] width 68 height 12
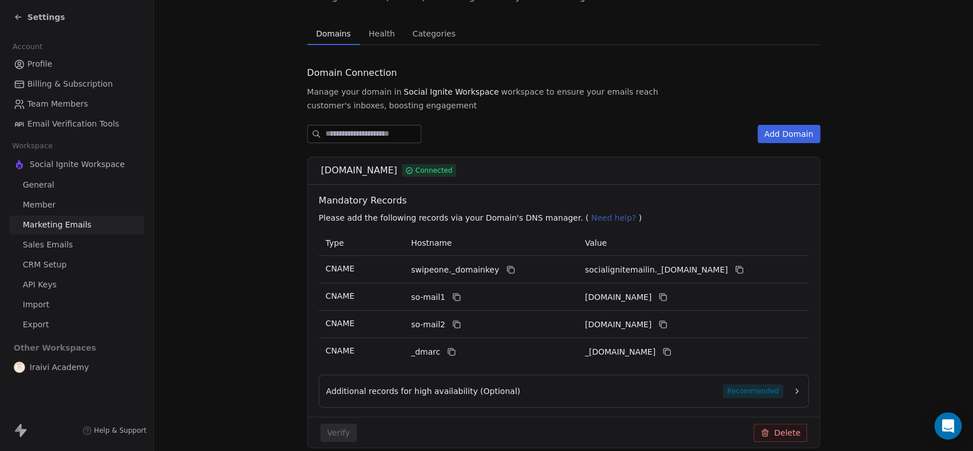
scroll to position [108, 0]
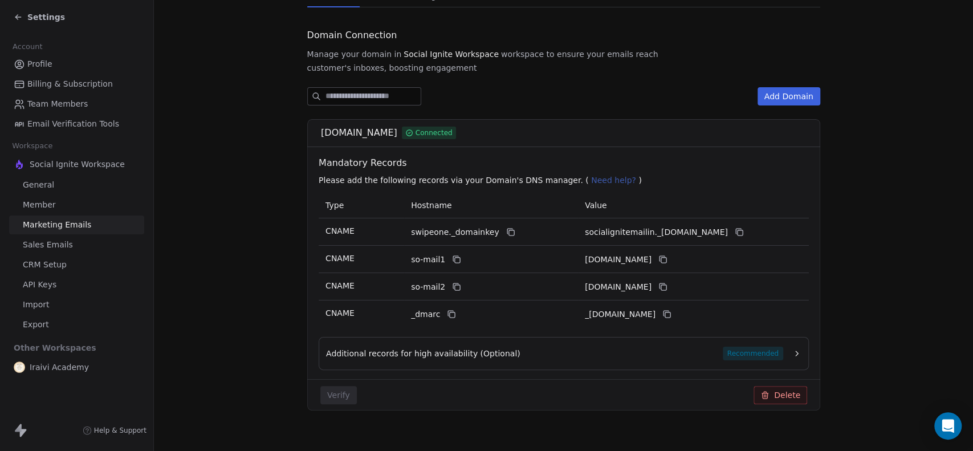
click at [793, 349] on icon "button" at bounding box center [797, 353] width 9 height 9
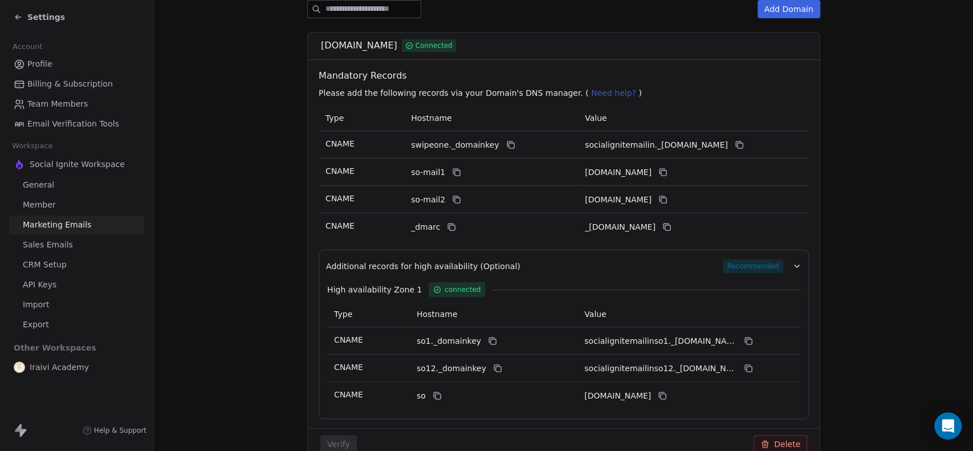
scroll to position [244, 0]
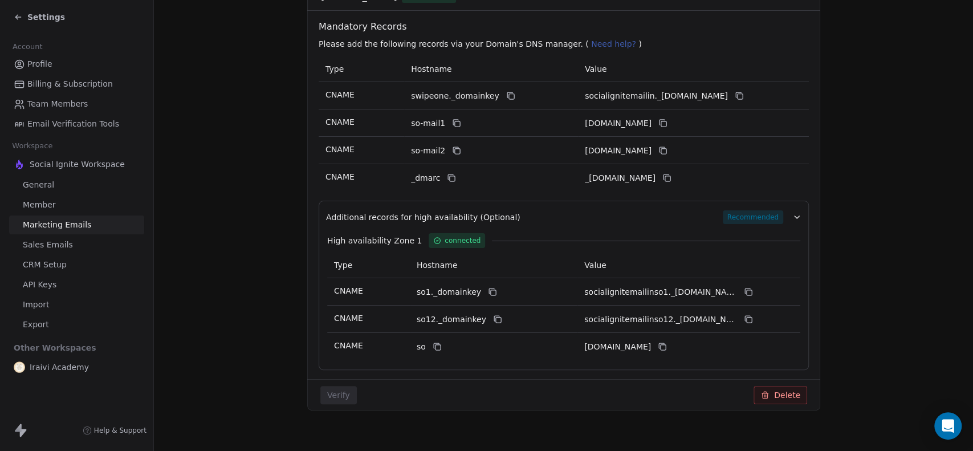
click at [793, 213] on icon "button" at bounding box center [797, 217] width 9 height 9
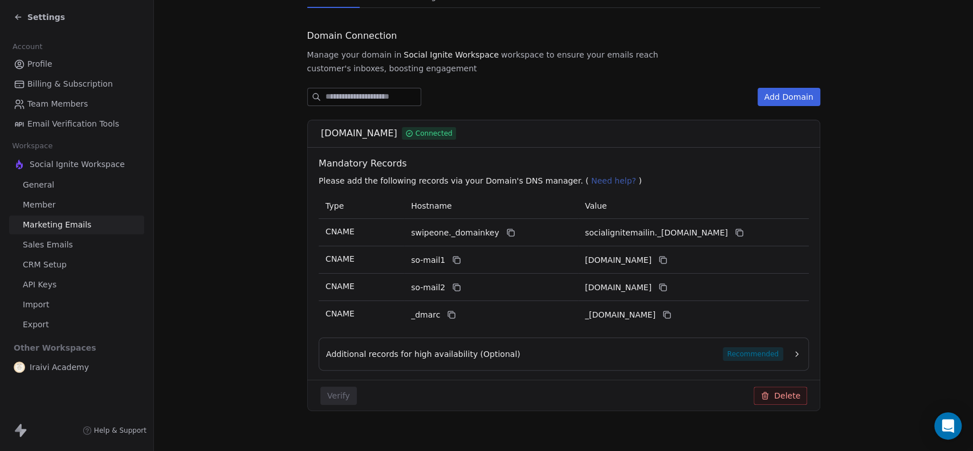
scroll to position [108, 0]
click at [50, 242] on span "Sales Emails" at bounding box center [48, 245] width 50 height 12
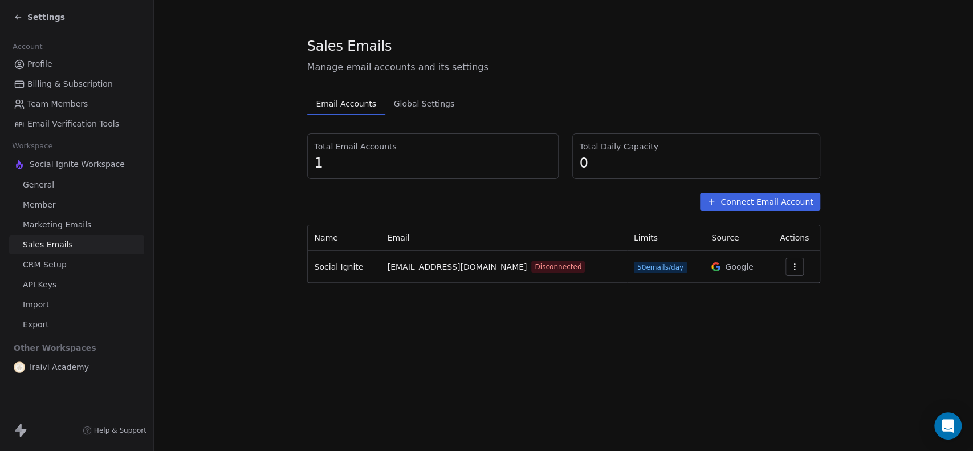
click at [746, 200] on button "Connect Email Account" at bounding box center [760, 202] width 120 height 18
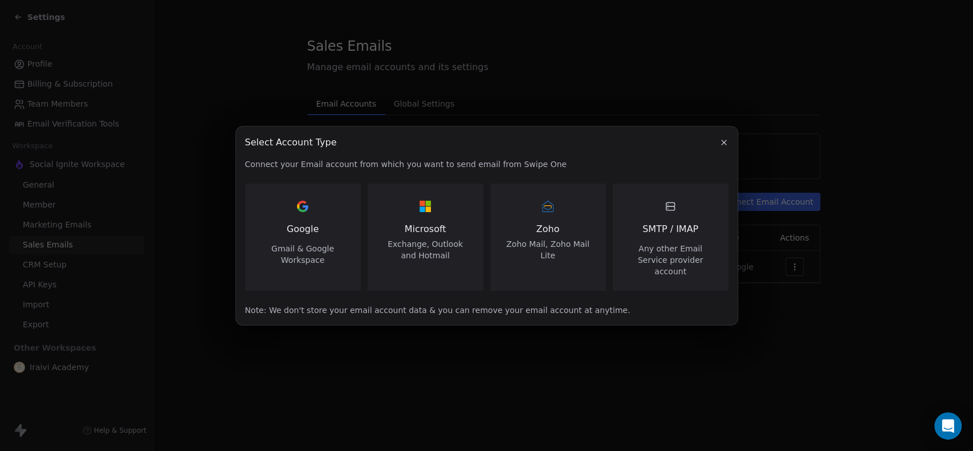
click at [283, 224] on div "Google Gmail & Google Workspace" at bounding box center [303, 231] width 88 height 68
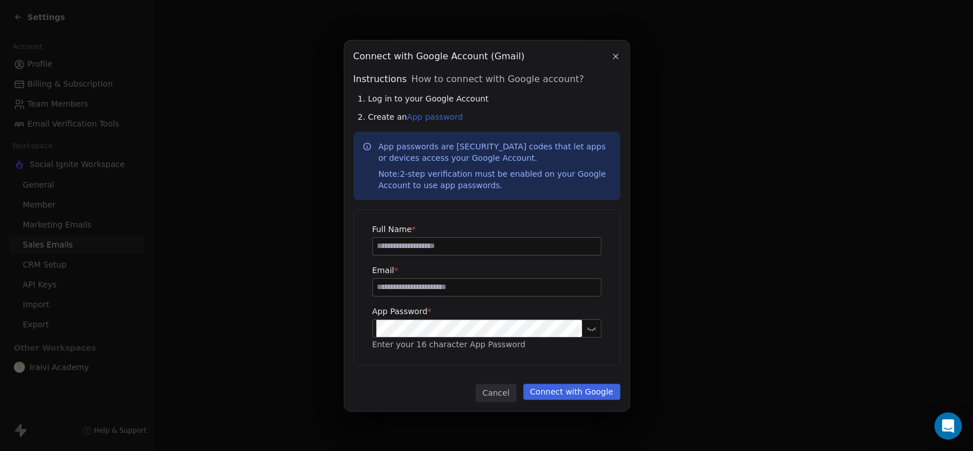
click at [616, 54] on icon "button" at bounding box center [615, 56] width 9 height 9
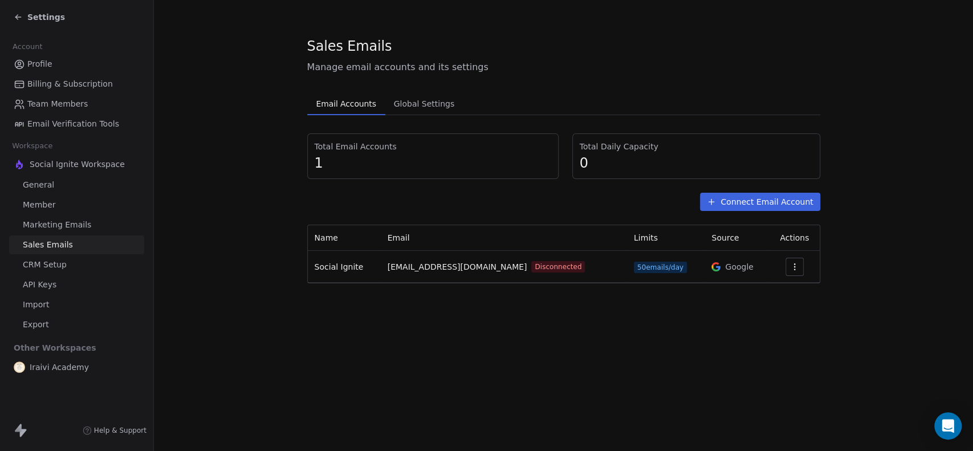
click at [790, 266] on icon "button" at bounding box center [794, 266] width 9 height 9
click at [771, 290] on span "Reconnect" at bounding box center [771, 293] width 42 height 12
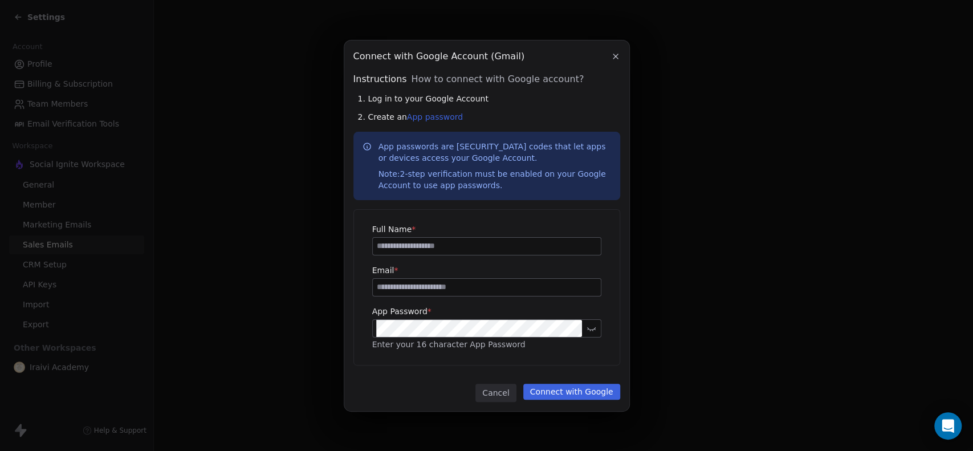
click at [435, 245] on input at bounding box center [487, 246] width 228 height 17
type input "**********"
click at [422, 285] on input at bounding box center [487, 287] width 228 height 17
click at [569, 391] on button "Connect with Google" at bounding box center [571, 392] width 97 height 16
drag, startPoint x: 404, startPoint y: 285, endPoint x: 348, endPoint y: 283, distance: 55.9
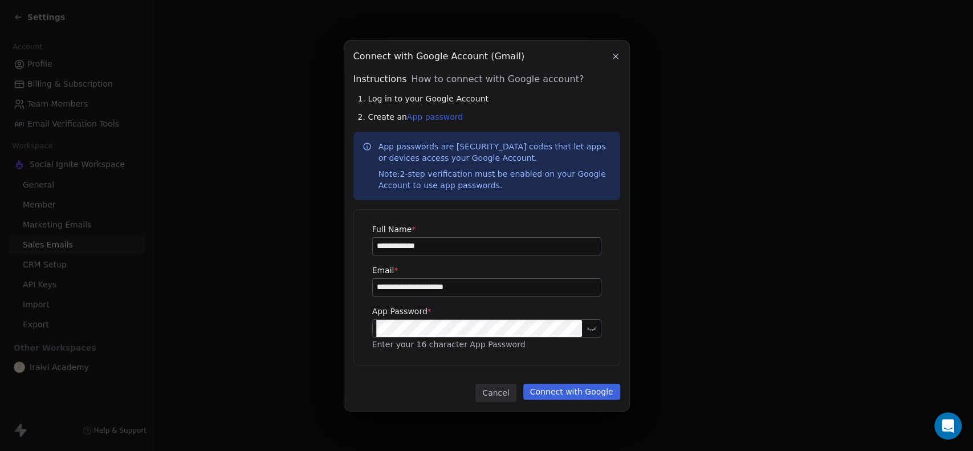
click at [348, 283] on div "**********" at bounding box center [486, 225] width 285 height 371
type input "**********"
click at [574, 385] on button "Connect with Google" at bounding box center [571, 392] width 97 height 16
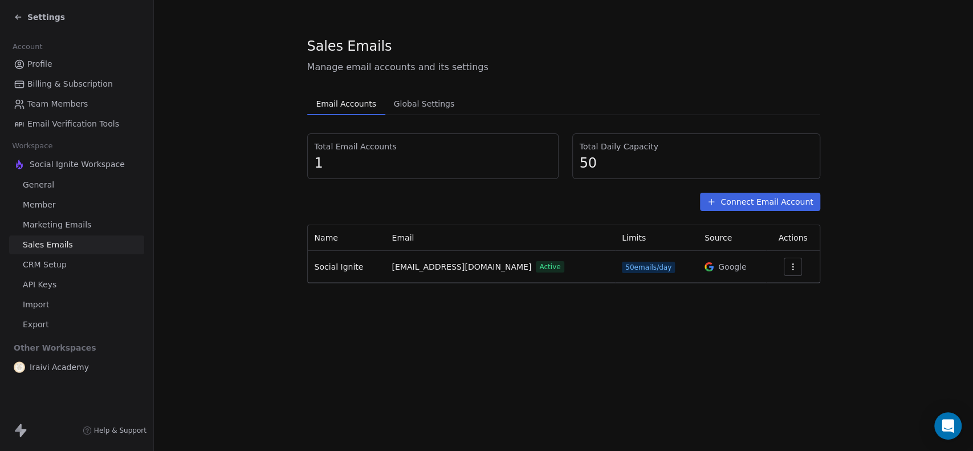
click at [797, 267] on button "button" at bounding box center [793, 267] width 18 height 18
click at [872, 264] on html "Settings Account Profile Billing & Subscription Team Members Email Verification…" at bounding box center [486, 225] width 973 height 451
click at [777, 269] on div at bounding box center [792, 267] width 39 height 18
drag, startPoint x: 789, startPoint y: 265, endPoint x: 788, endPoint y: 273, distance: 7.4
click at [789, 265] on icon "button" at bounding box center [793, 266] width 9 height 9
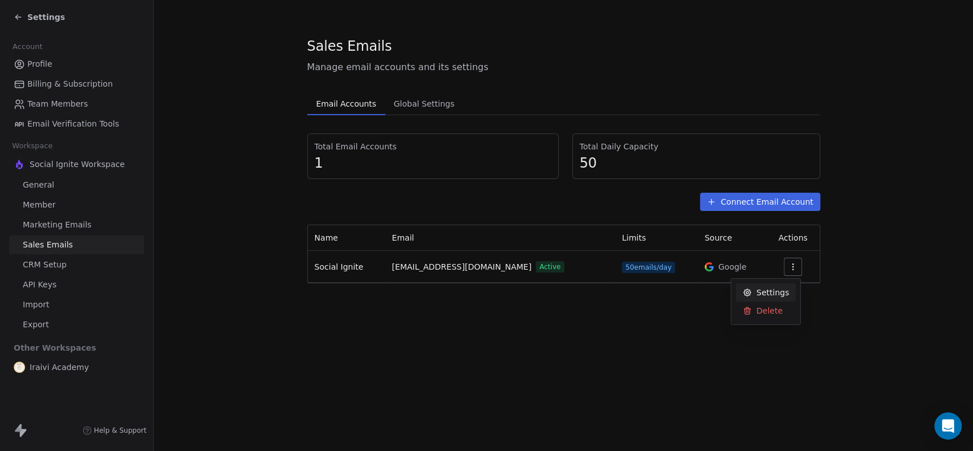
click at [778, 293] on span "Settings" at bounding box center [773, 293] width 32 height 12
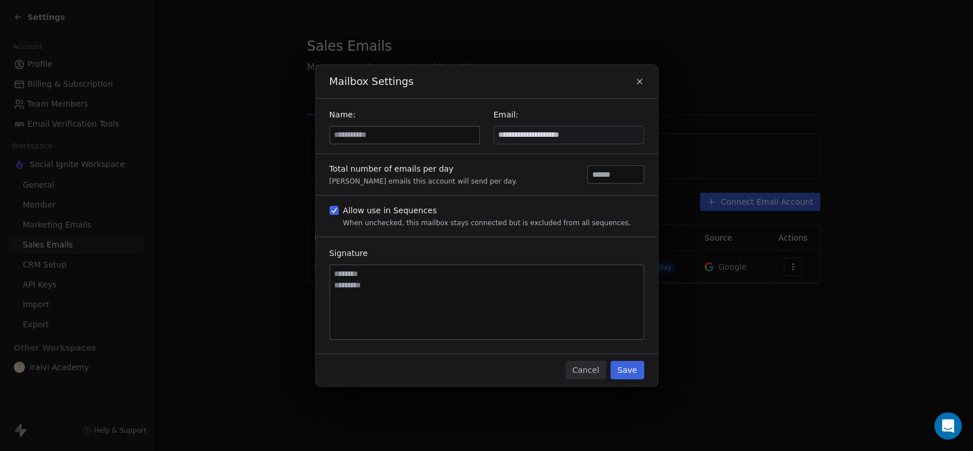
click at [523, 140] on input "**********" at bounding box center [568, 135] width 149 height 17
click at [520, 137] on input "**********" at bounding box center [568, 135] width 149 height 17
click at [421, 130] on input at bounding box center [404, 135] width 149 height 17
type input "**********"
click at [602, 174] on input "**" at bounding box center [615, 174] width 51 height 9
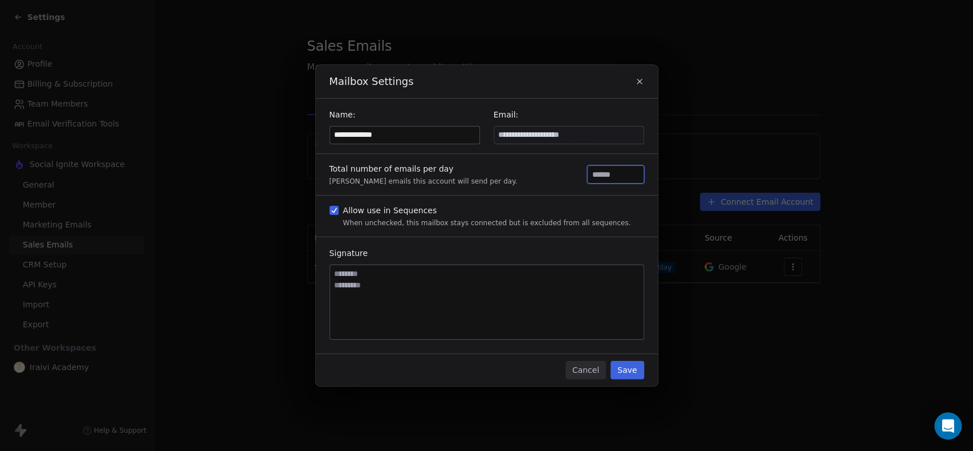
drag, startPoint x: 590, startPoint y: 178, endPoint x: 575, endPoint y: 176, distance: 15.6
click at [575, 176] on div "Total number of emails per day Max emails this account will send per day. ***" at bounding box center [487, 174] width 342 height 41
type input "****"
click at [575, 176] on div "Total number of emails per day Max emails this account will send per day. ****" at bounding box center [487, 174] width 342 height 41
click at [482, 187] on div "Total number of emails per day Max emails this account will send per day. ****" at bounding box center [487, 174] width 342 height 41
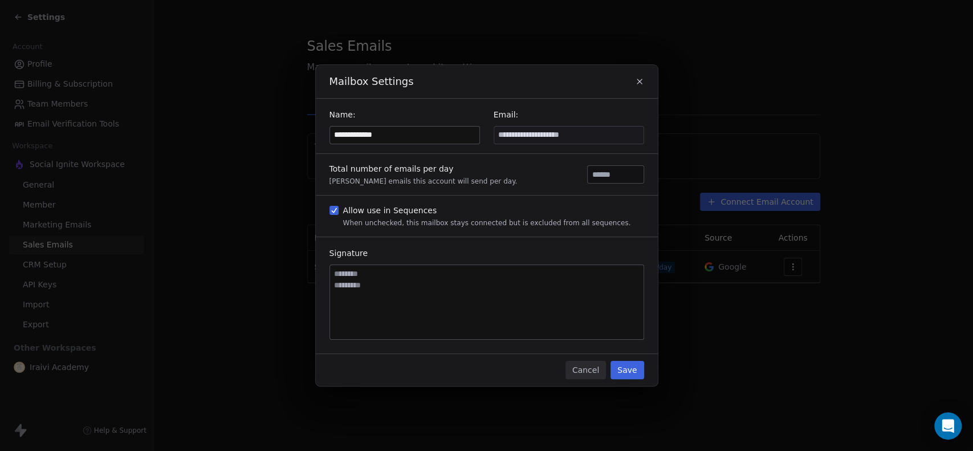
click at [373, 299] on textarea at bounding box center [487, 302] width 314 height 74
type textarea "*"
type textarea "**********"
click at [632, 366] on button "Save" at bounding box center [627, 370] width 33 height 18
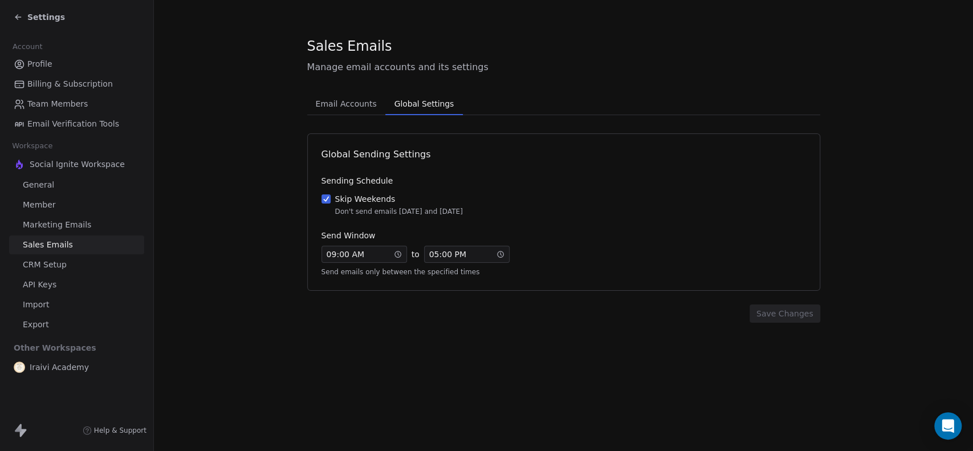
click at [417, 103] on span "Global Settings" at bounding box center [424, 104] width 68 height 16
click at [336, 97] on span "Email Accounts" at bounding box center [346, 104] width 70 height 16
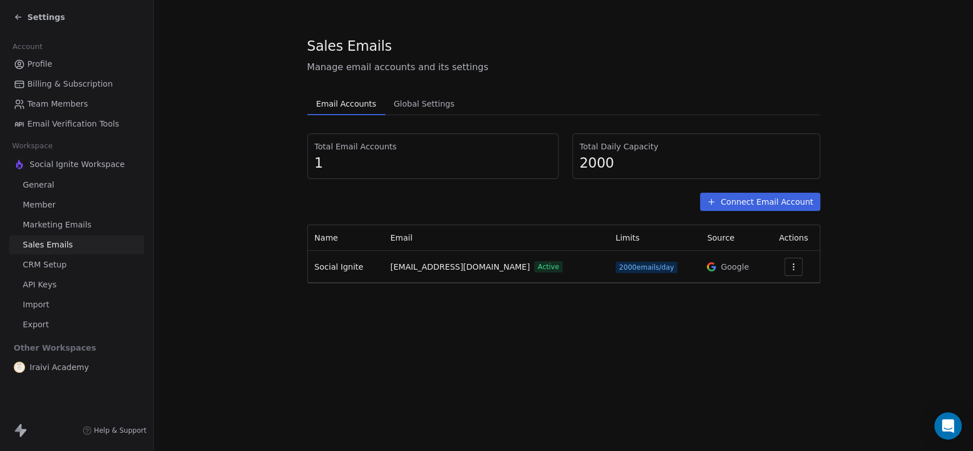
click at [48, 256] on link "CRM Setup" at bounding box center [76, 264] width 135 height 19
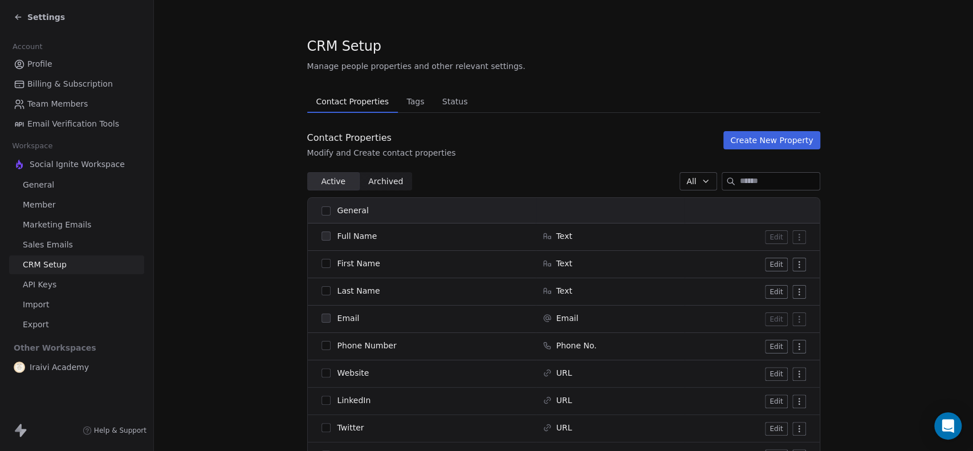
click at [57, 238] on link "Sales Emails" at bounding box center [76, 244] width 135 height 19
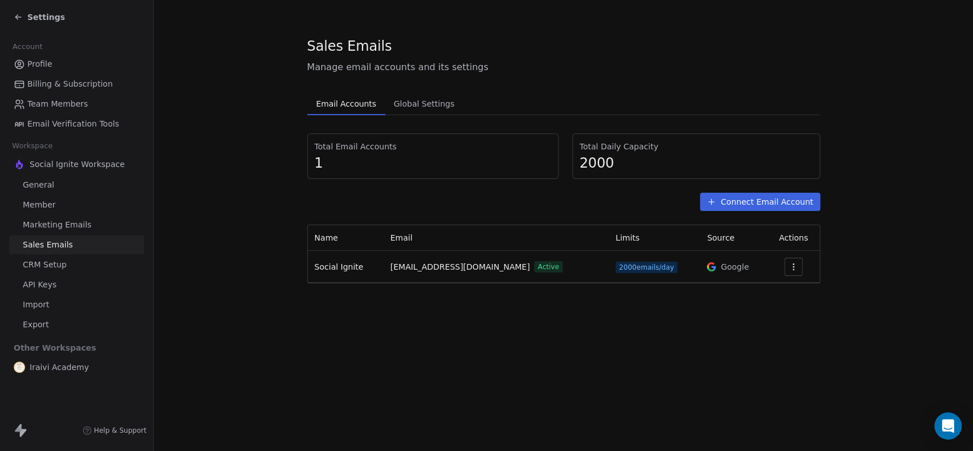
click at [60, 224] on span "Marketing Emails" at bounding box center [57, 225] width 68 height 12
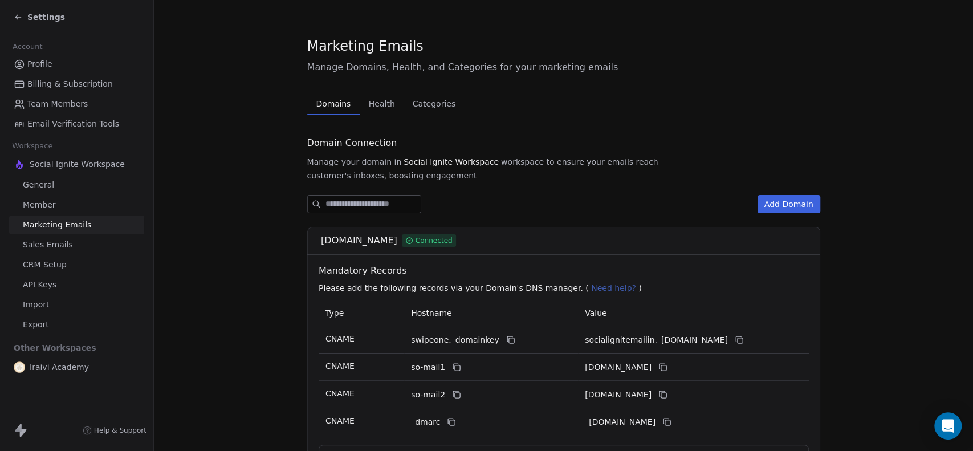
click at [24, 17] on div "Settings" at bounding box center [39, 16] width 51 height 11
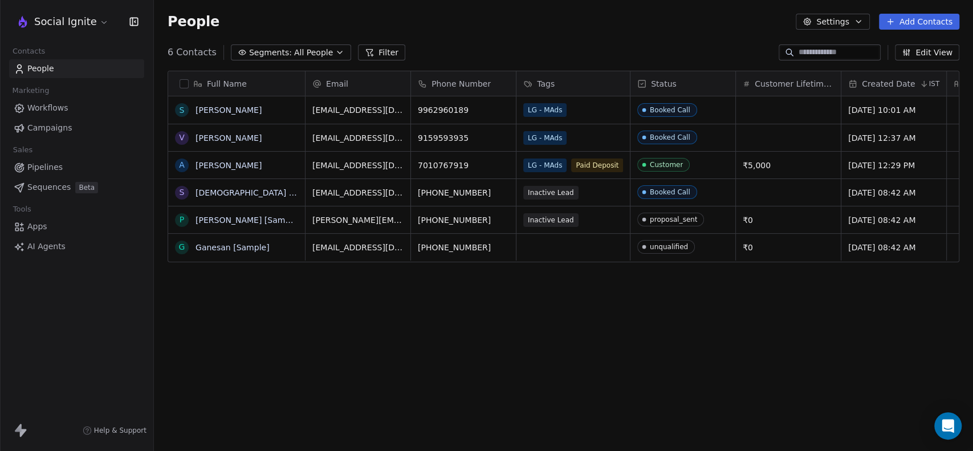
scroll to position [387, 810]
click at [46, 185] on span "Sequences" at bounding box center [48, 187] width 43 height 12
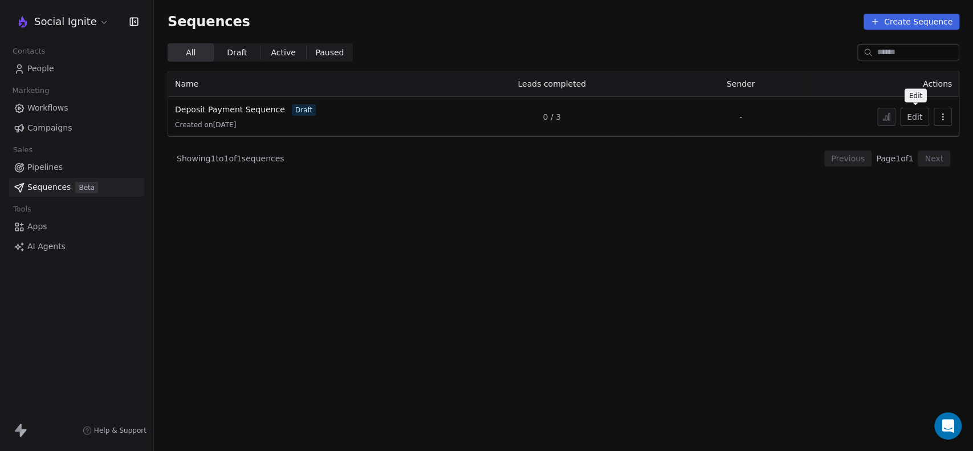
click at [912, 115] on button "Edit" at bounding box center [914, 117] width 29 height 18
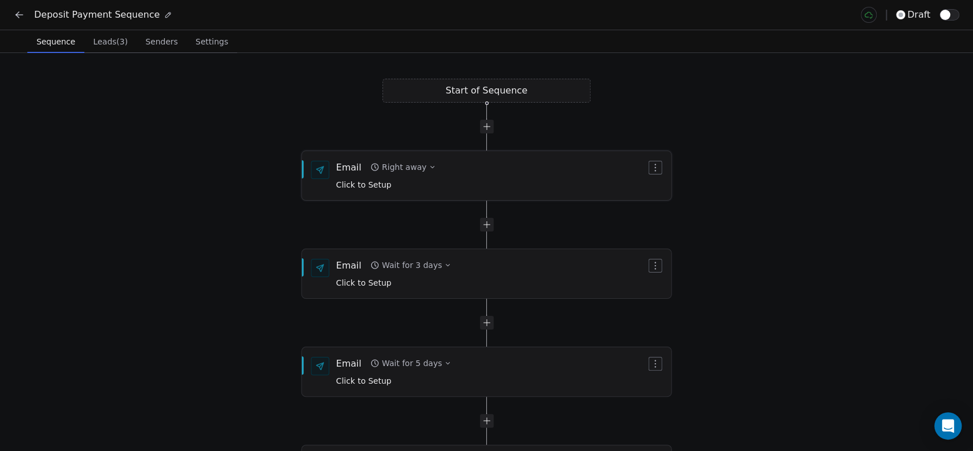
click at [369, 184] on span "Click to Setup" at bounding box center [363, 184] width 55 height 9
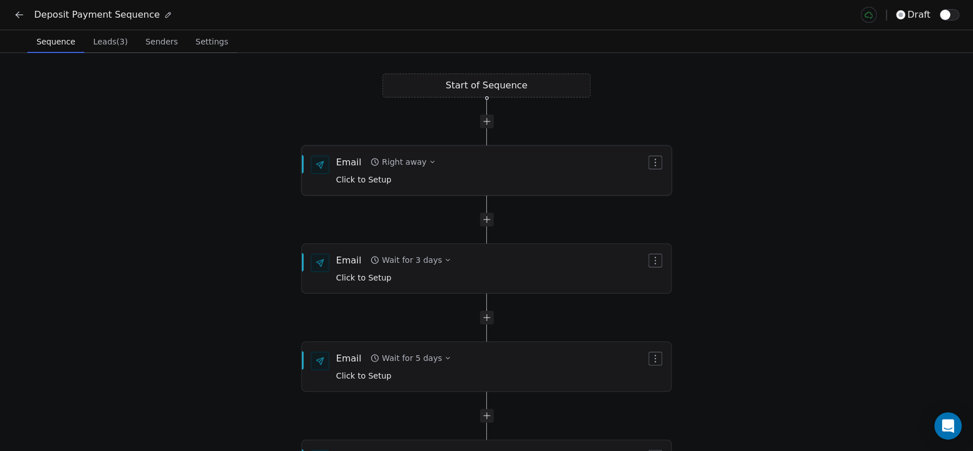
click at [368, 182] on span "Click to Setup" at bounding box center [363, 179] width 55 height 9
click at [360, 182] on span "Click to Setup" at bounding box center [363, 178] width 55 height 9
drag, startPoint x: 534, startPoint y: 163, endPoint x: 528, endPoint y: 159, distance: 7.4
click at [531, 161] on div "Email Right away Click to Setup" at bounding box center [491, 170] width 310 height 30
click at [430, 160] on icon "button" at bounding box center [431, 160] width 3 height 2
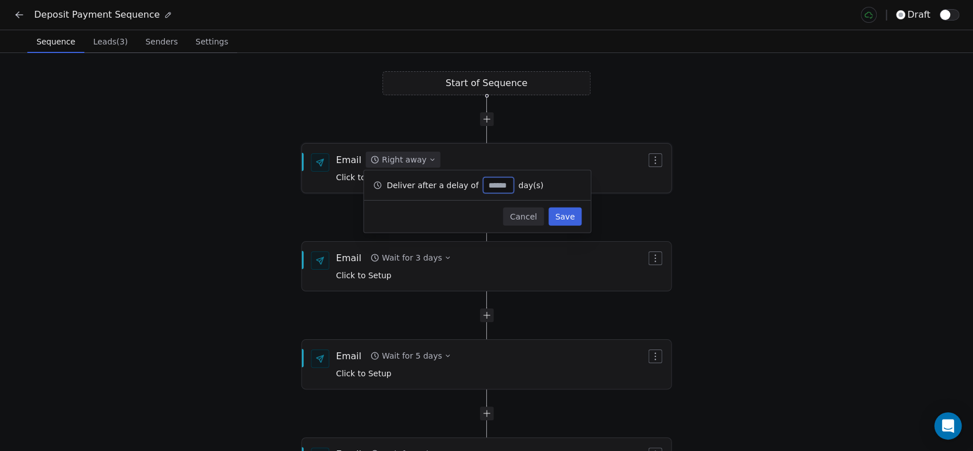
click at [489, 151] on div "Email Right away Click to Setup" at bounding box center [486, 168] width 369 height 48
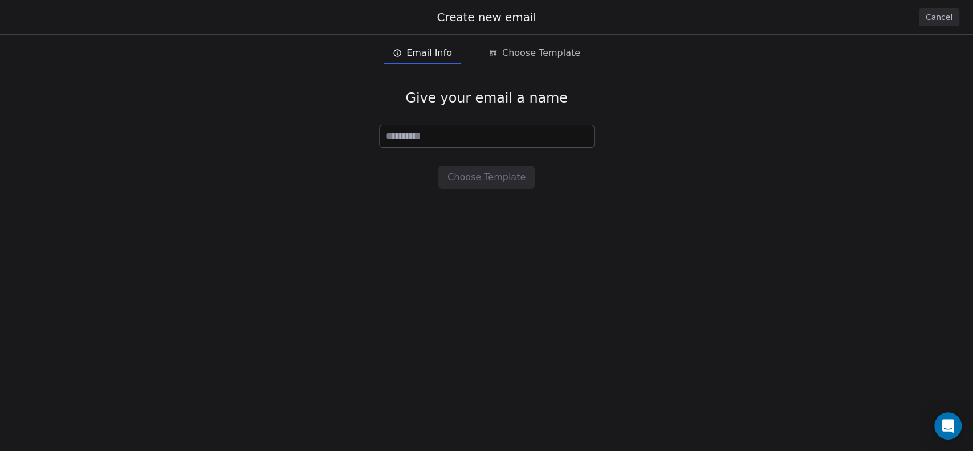
click at [488, 159] on div "Give your email a name Choose Template" at bounding box center [486, 139] width 973 height 136
click at [470, 140] on input at bounding box center [487, 136] width 214 height 22
type input "*****"
click at [487, 180] on button "Choose Template" at bounding box center [486, 177] width 96 height 23
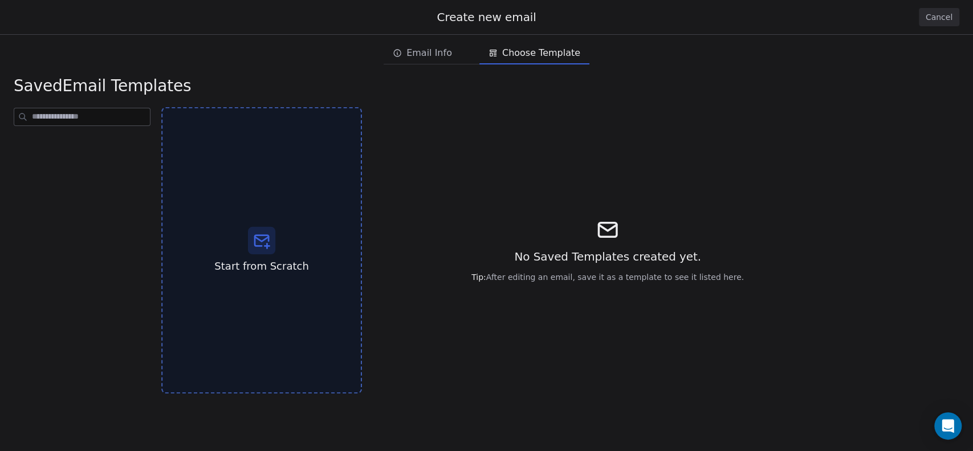
click at [263, 233] on icon at bounding box center [262, 240] width 18 height 18
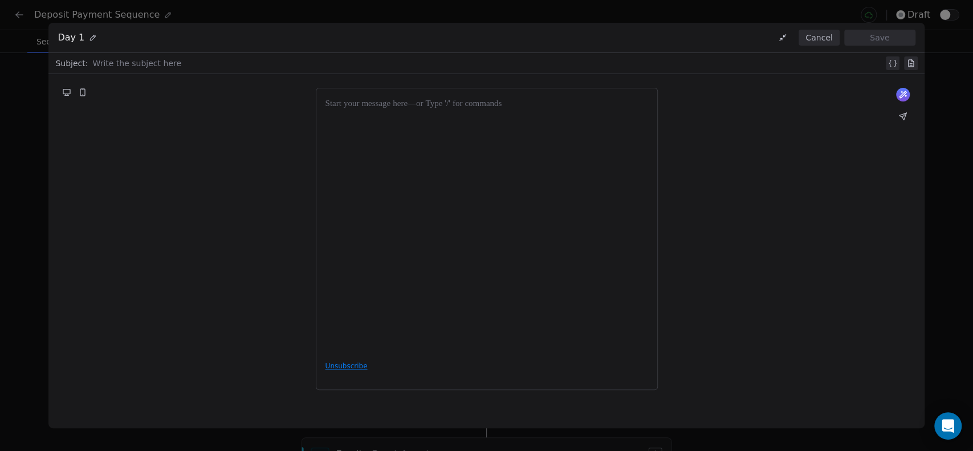
click at [530, 123] on div at bounding box center [487, 224] width 323 height 255
click at [166, 60] on div at bounding box center [487, 63] width 791 height 14
drag, startPoint x: 816, startPoint y: 36, endPoint x: 770, endPoint y: 65, distance: 54.6
click at [816, 35] on button "Cancel" at bounding box center [819, 38] width 40 height 16
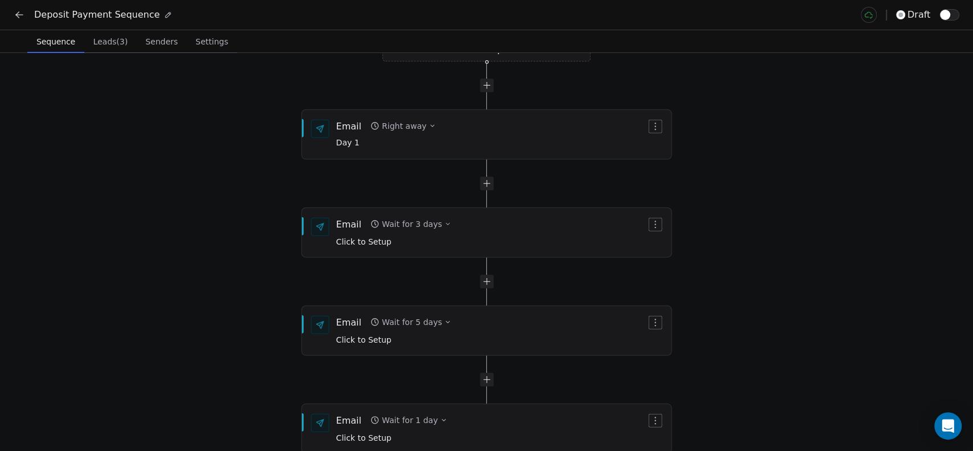
click at [155, 43] on span "Senders" at bounding box center [162, 42] width 42 height 16
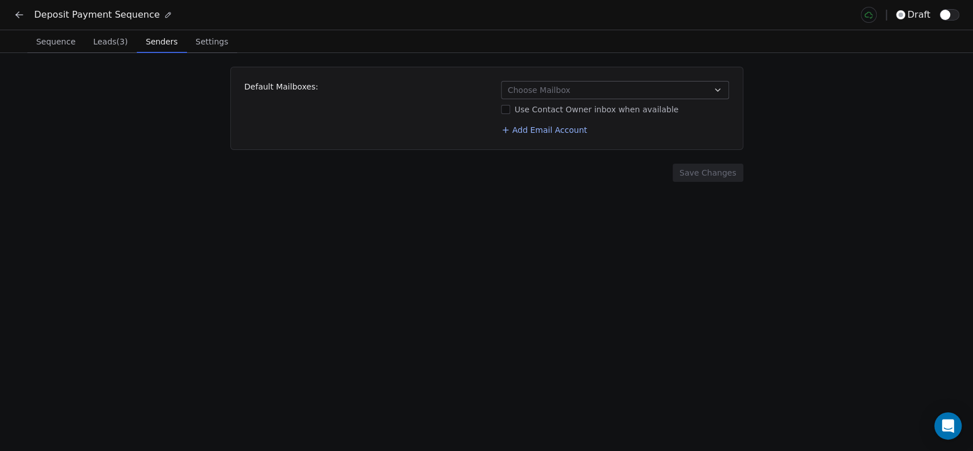
click at [599, 92] on button "Choose Mailbox" at bounding box center [615, 90] width 228 height 18
click at [567, 141] on span "[EMAIL_ADDRESS][DOMAIN_NAME]" at bounding box center [621, 138] width 190 height 11
click at [450, 121] on html "Deposit Payment Sequence draft Sequence Sequence Leads (3) Leads (3) Senders Se…" at bounding box center [486, 225] width 973 height 451
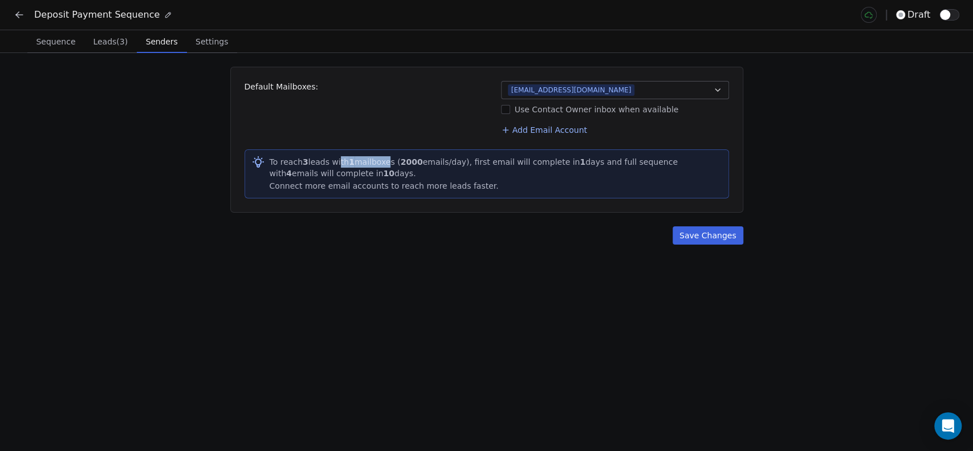
drag, startPoint x: 334, startPoint y: 160, endPoint x: 382, endPoint y: 162, distance: 48.5
click at [382, 162] on div "To reach 3 leads with 1 mailboxes ( 2000 emails/day), first email will complete…" at bounding box center [496, 167] width 453 height 23
click at [384, 165] on div "To reach 3 leads with 1 mailboxes ( 2000 emails/day), first email will complete…" at bounding box center [496, 167] width 453 height 23
drag, startPoint x: 461, startPoint y: 161, endPoint x: 568, endPoint y: 163, distance: 106.6
click at [568, 163] on div "To reach 3 leads with 1 mailboxes ( 2000 emails/day), first email will complete…" at bounding box center [496, 167] width 453 height 23
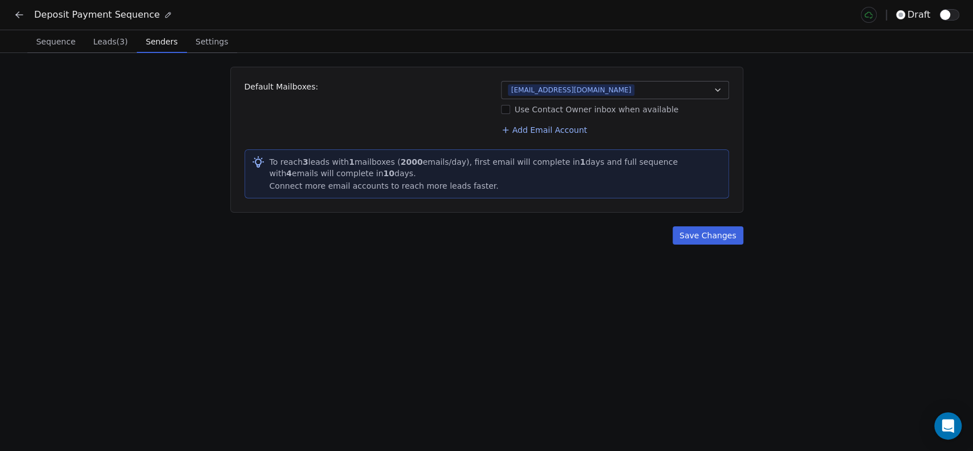
click at [389, 133] on div "Default Mailboxes: [EMAIL_ADDRESS][DOMAIN_NAME] Use Contact Owner inbox when av…" at bounding box center [487, 108] width 485 height 55
drag, startPoint x: 599, startPoint y: 165, endPoint x: 616, endPoint y: 177, distance: 20.9
click at [749, 163] on div "Default Mailboxes: [EMAIL_ADDRESS][DOMAIN_NAME] Use Contact Owner inbox when av…" at bounding box center [486, 252] width 973 height 398
click at [352, 127] on div "Default Mailboxes: [EMAIL_ADDRESS][DOMAIN_NAME] Use Contact Owner inbox when av…" at bounding box center [487, 108] width 485 height 55
click at [509, 111] on button "Use Contact Owner inbox when available" at bounding box center [505, 109] width 9 height 11
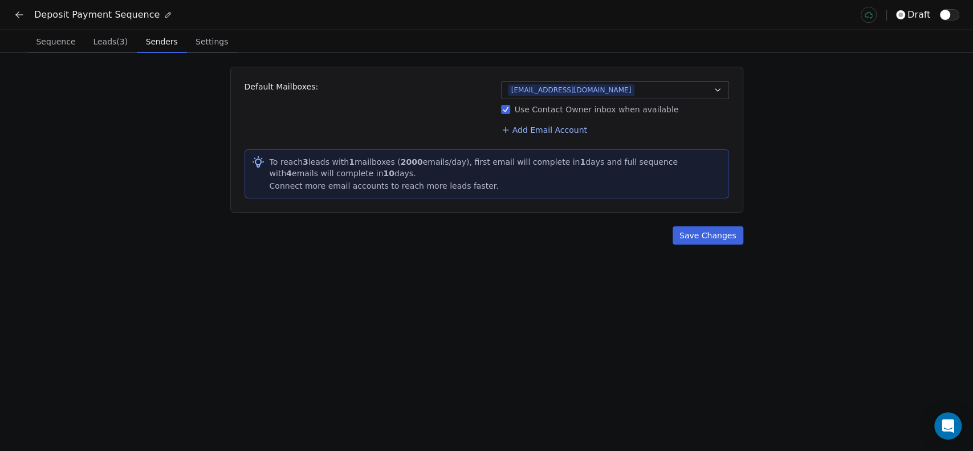
click at [509, 111] on button "Use Contact Owner inbox when available" at bounding box center [505, 109] width 9 height 11
click at [526, 129] on button "Add Email Account" at bounding box center [544, 130] width 95 height 16
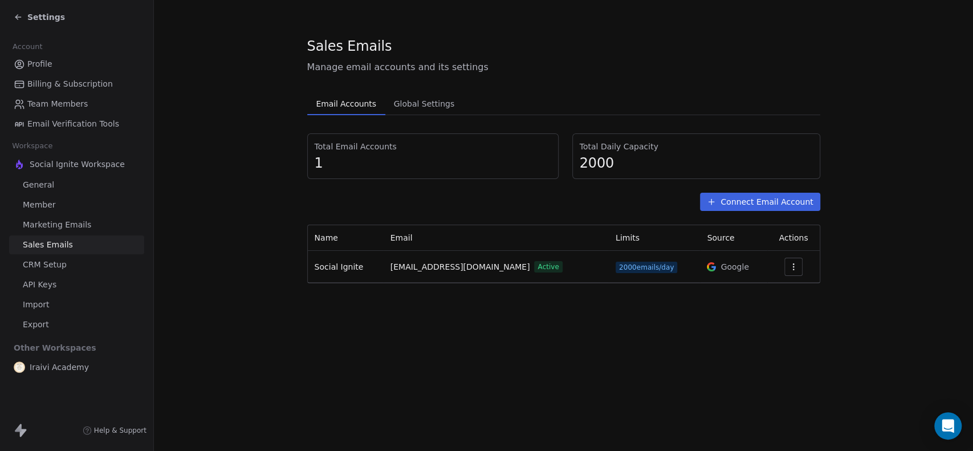
click at [773, 202] on button "Connect Email Account" at bounding box center [760, 202] width 120 height 18
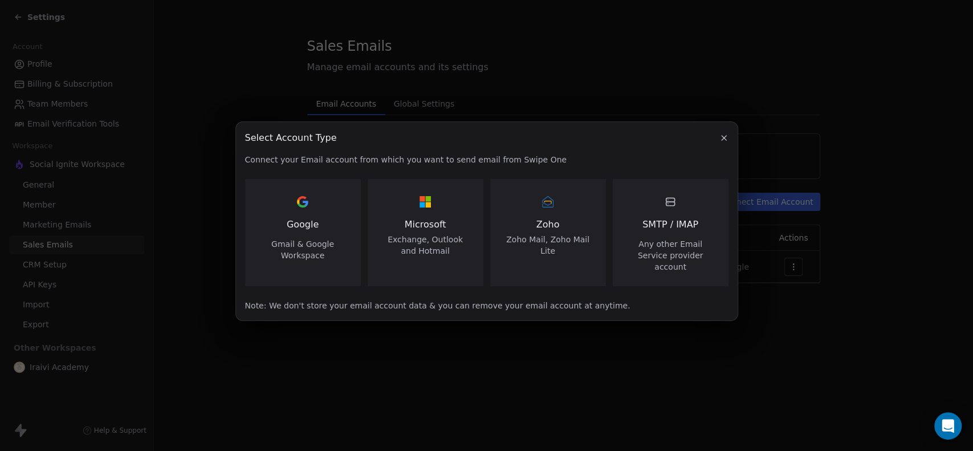
click at [720, 139] on icon "button" at bounding box center [724, 137] width 9 height 9
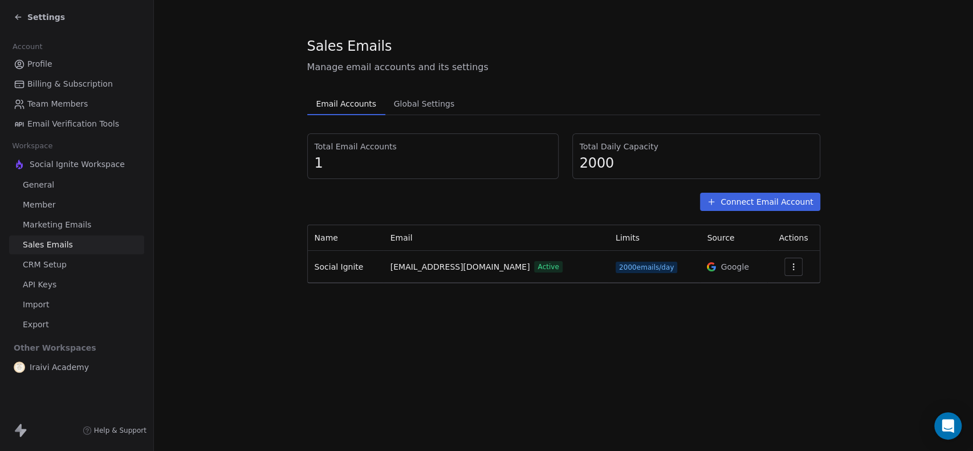
click at [30, 25] on div "Settings" at bounding box center [76, 17] width 153 height 34
click at [31, 19] on span "Settings" at bounding box center [46, 16] width 38 height 11
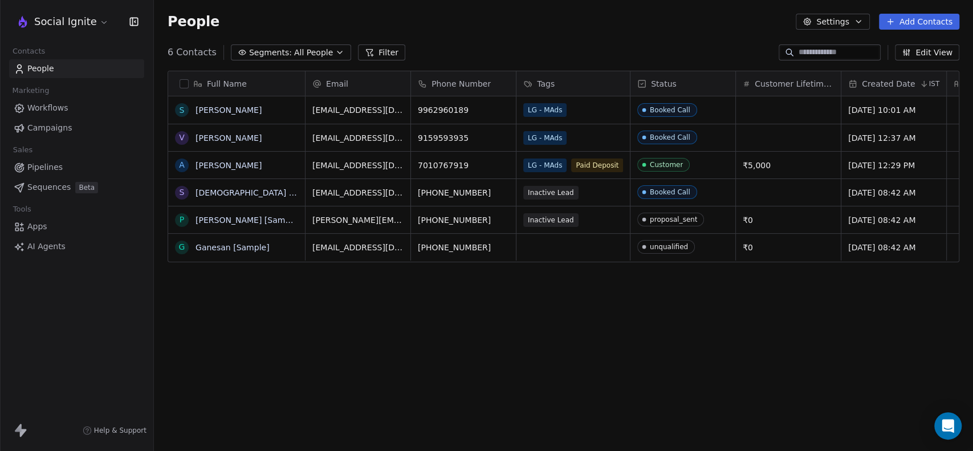
scroll to position [387, 810]
click at [87, 18] on html "Social Ignite Contacts People Marketing Workflows Campaigns Sales Pipelines Seq…" at bounding box center [486, 225] width 973 height 451
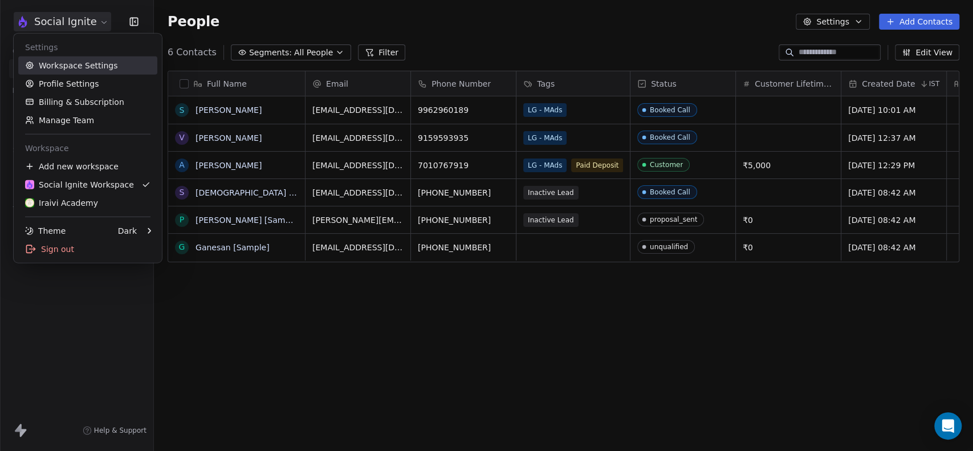
click at [72, 64] on link "Workspace Settings" at bounding box center [87, 65] width 139 height 18
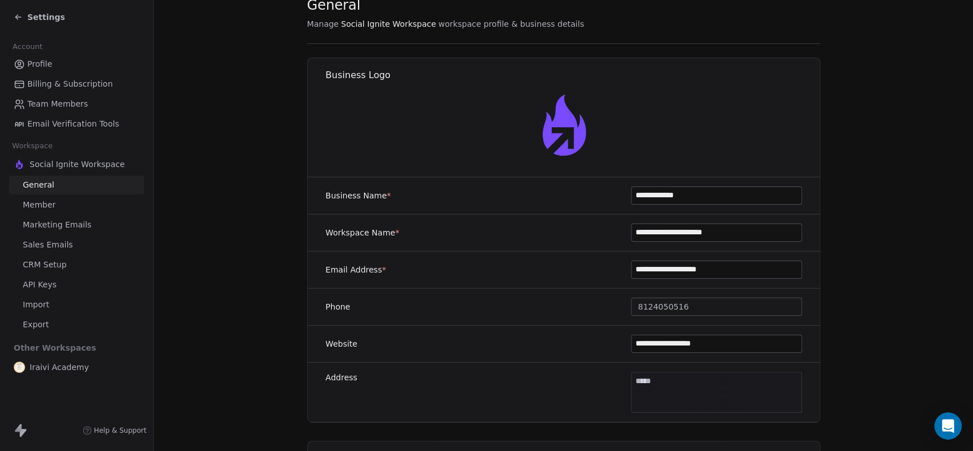
scroll to position [63, 0]
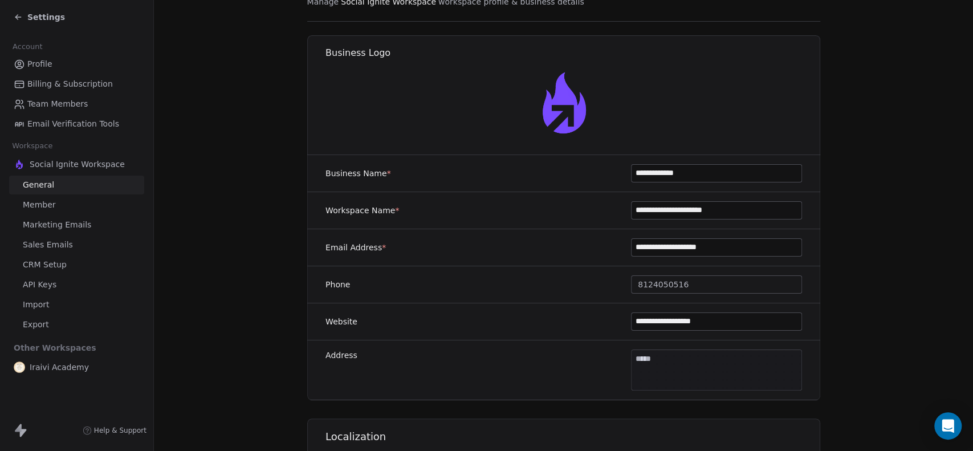
click at [64, 210] on link "Member" at bounding box center [76, 205] width 135 height 19
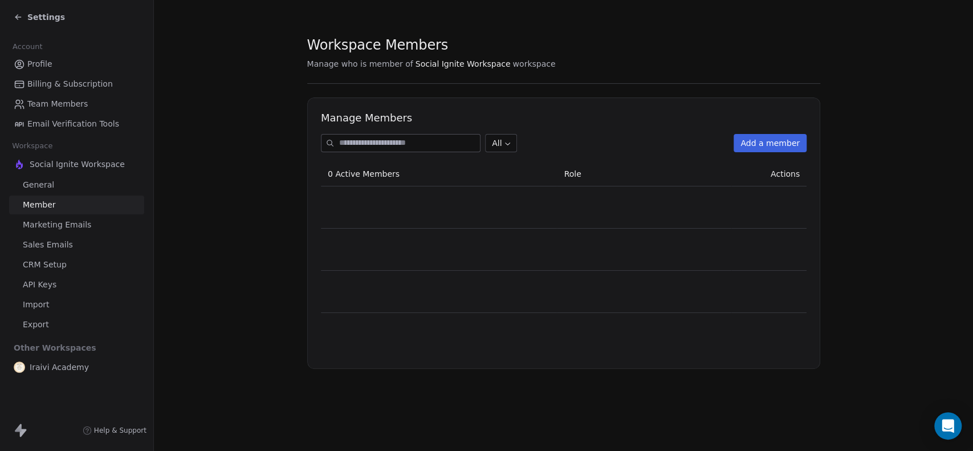
click at [66, 230] on span "Marketing Emails" at bounding box center [57, 225] width 68 height 12
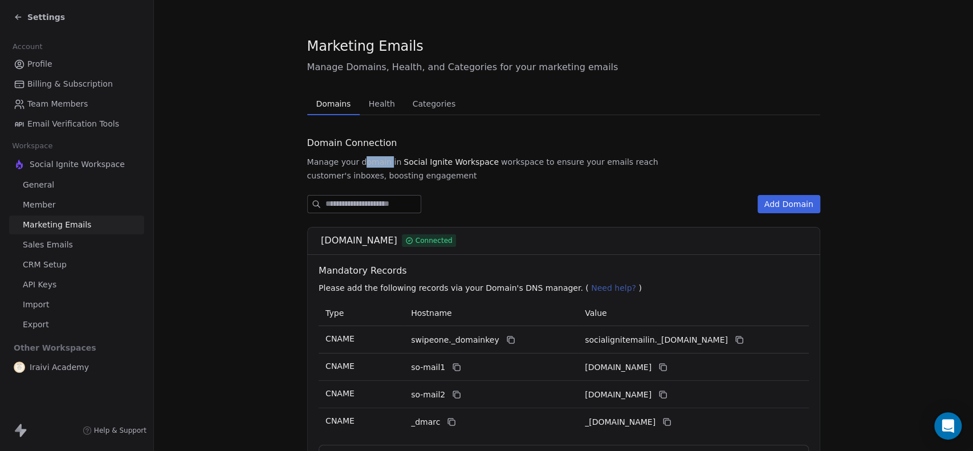
drag, startPoint x: 369, startPoint y: 165, endPoint x: 383, endPoint y: 165, distance: 13.1
click at [383, 165] on span "Manage your domain in" at bounding box center [354, 161] width 95 height 11
drag, startPoint x: 403, startPoint y: 161, endPoint x: 471, endPoint y: 160, distance: 68.4
click at [471, 160] on span "Social Ignite Workspace" at bounding box center [451, 161] width 95 height 11
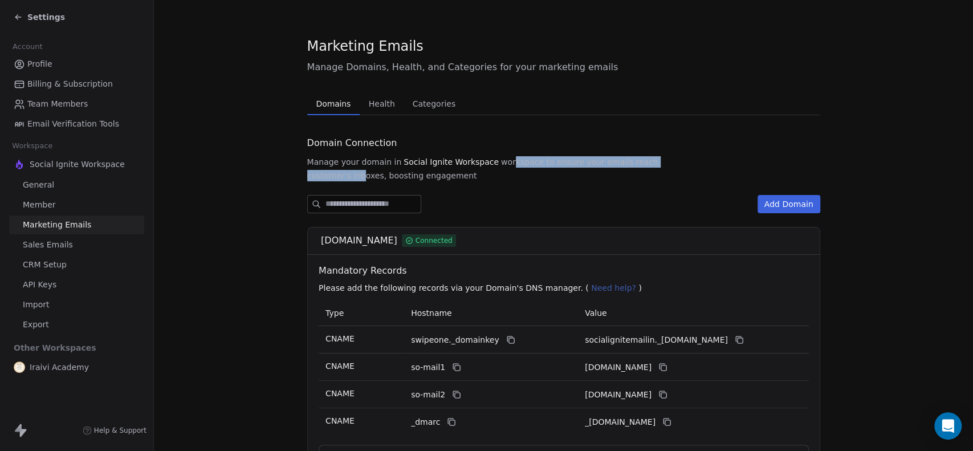
drag, startPoint x: 495, startPoint y: 160, endPoint x: 678, endPoint y: 163, distance: 183.6
click at [678, 163] on span "Manage your domain in Social Ignite Workspace workspace to ensure your emails r…" at bounding box center [563, 168] width 513 height 25
click at [477, 170] on span "customer's inboxes, boosting engagement" at bounding box center [392, 175] width 170 height 11
click at [368, 104] on span "Health" at bounding box center [381, 104] width 35 height 16
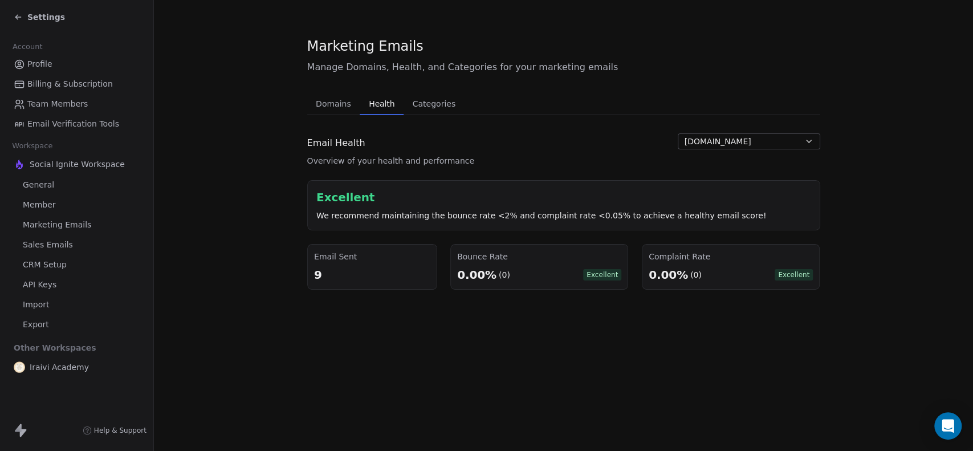
click at [794, 147] on button "socialignitemail.in" at bounding box center [749, 141] width 143 height 16
drag, startPoint x: 854, startPoint y: 146, endPoint x: 848, endPoint y: 145, distance: 5.8
click at [855, 146] on html "Settings Account Profile Billing & Subscription Team Members Email Verification…" at bounding box center [486, 225] width 973 height 451
click at [61, 242] on span "Sales Emails" at bounding box center [48, 245] width 50 height 12
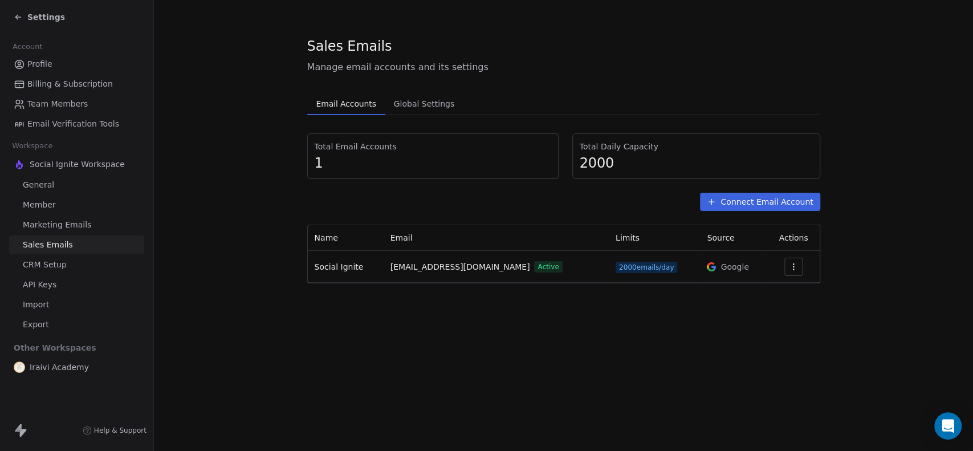
click at [31, 18] on span "Settings" at bounding box center [46, 16] width 38 height 11
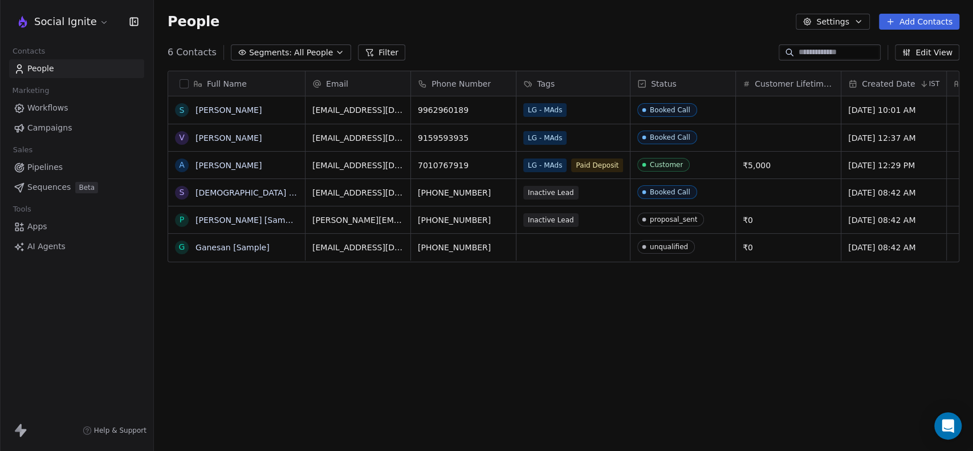
scroll to position [387, 810]
click at [55, 106] on span "Workflows" at bounding box center [47, 108] width 41 height 12
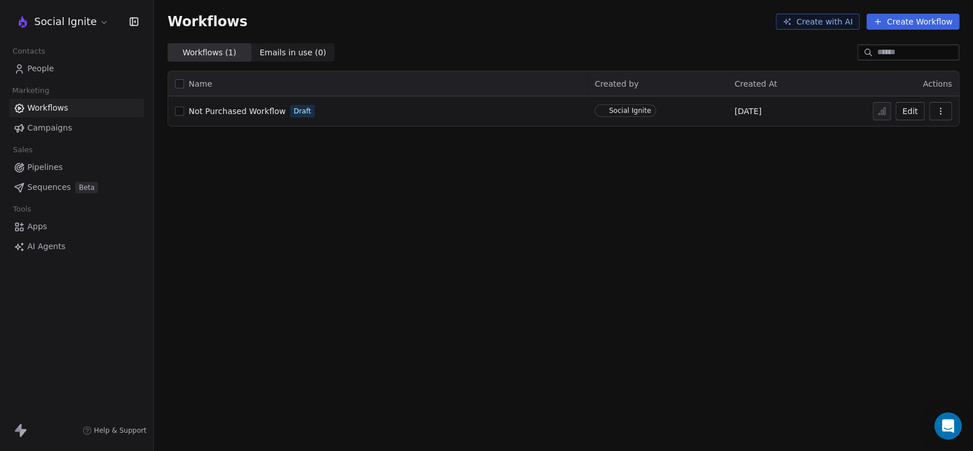
click at [52, 130] on span "Campaigns" at bounding box center [49, 128] width 44 height 12
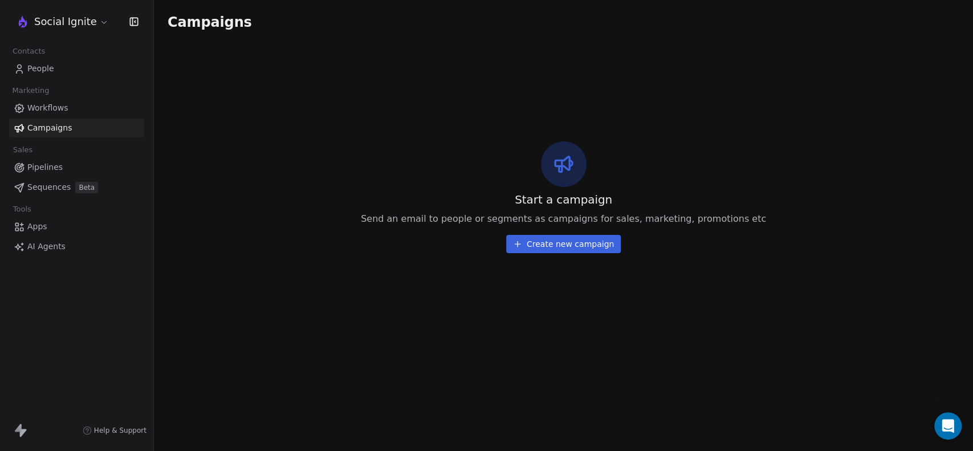
click at [552, 243] on button "Create new campaign" at bounding box center [563, 244] width 115 height 18
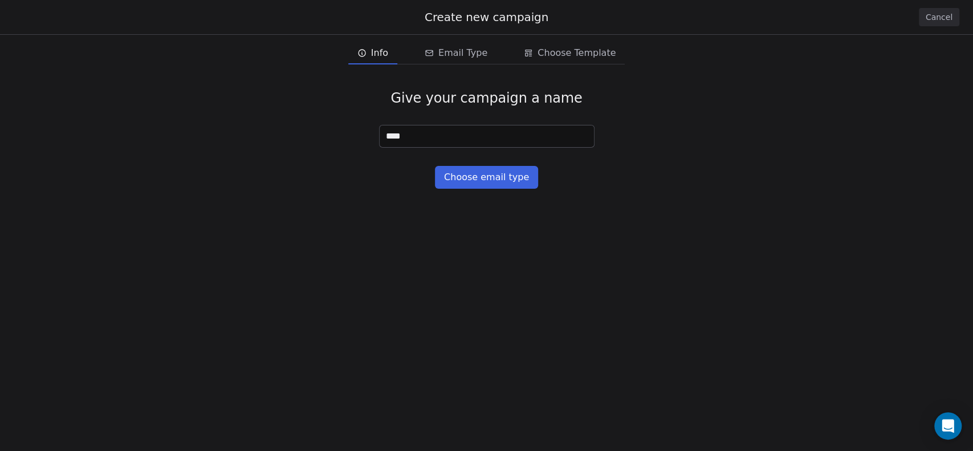
type input "****"
click at [480, 176] on button "Choose email type" at bounding box center [486, 177] width 103 height 23
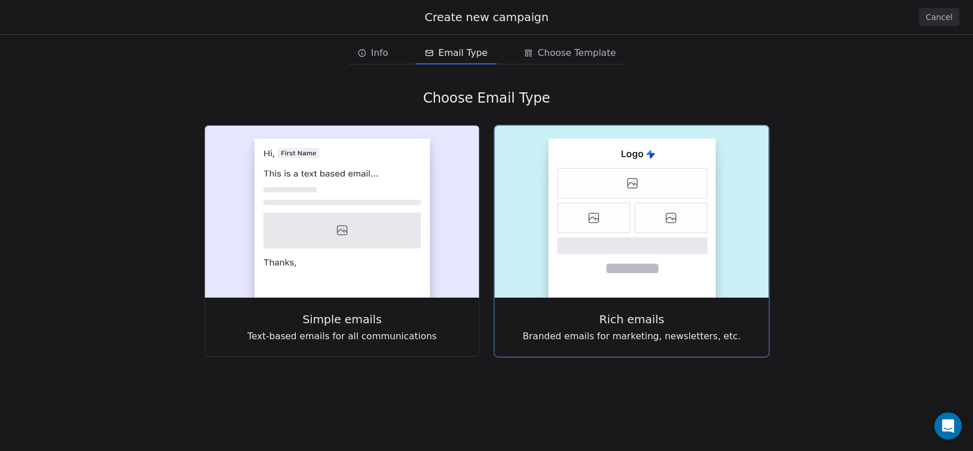
click at [577, 217] on icon at bounding box center [594, 218] width 72 height 30
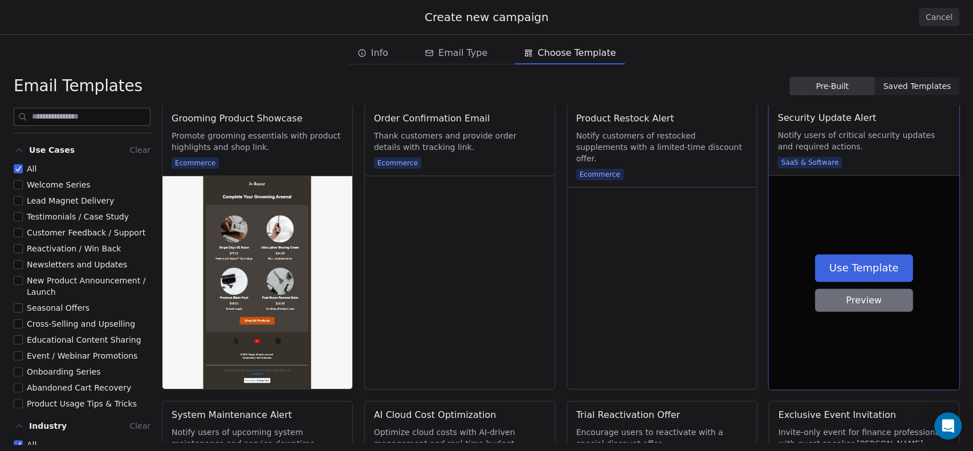
scroll to position [2660, 0]
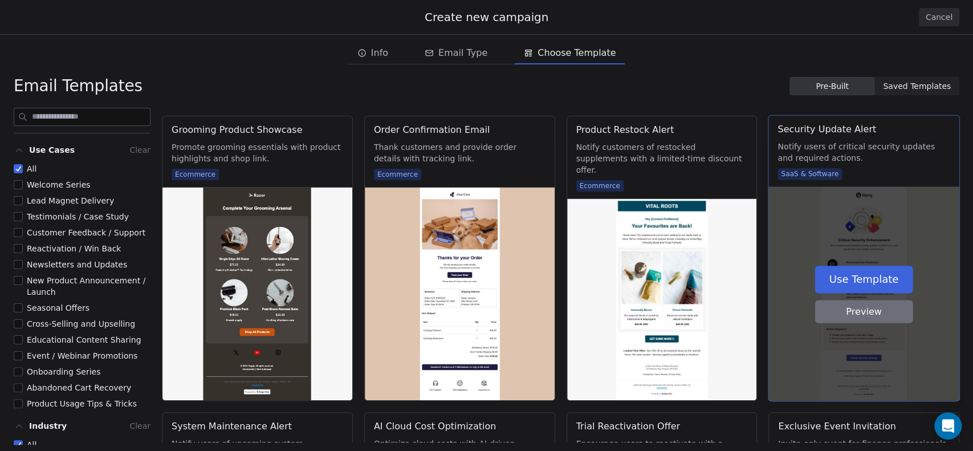
click at [860, 245] on div "Use Template Preview" at bounding box center [864, 294] width 190 height 214
click at [860, 272] on button "Use Template" at bounding box center [864, 279] width 98 height 27
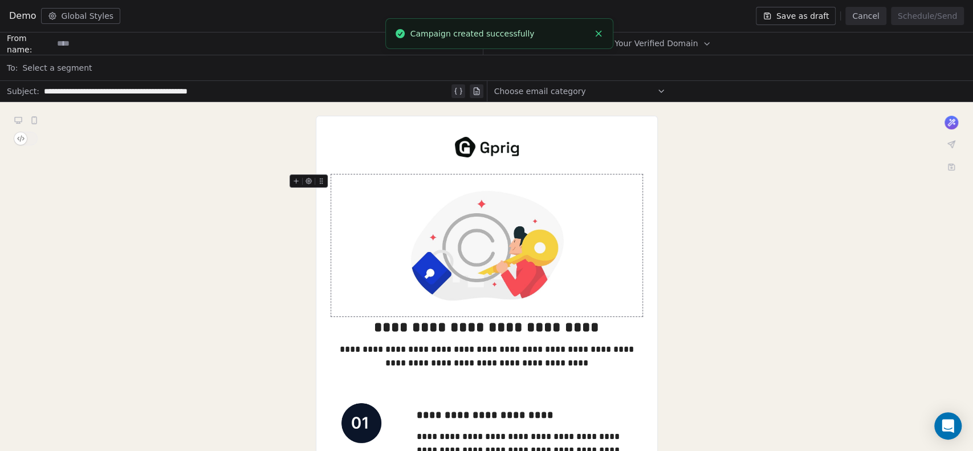
click at [678, 42] on span "Select Your Verified Domain" at bounding box center [642, 44] width 111 height 12
click at [669, 71] on span "@socialignitemail.in" at bounding box center [640, 71] width 90 height 11
click at [564, 45] on input at bounding box center [562, 43] width 44 height 21
type input "*******"
click at [563, 13] on div "Demo Global Styles Save as draft Cancel Schedule/Send" at bounding box center [486, 16] width 973 height 32
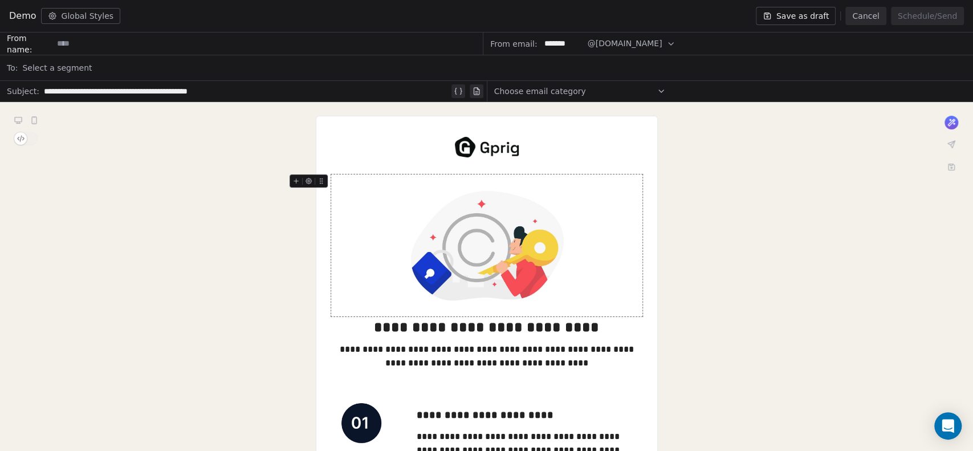
click at [119, 49] on input at bounding box center [267, 43] width 429 height 21
click at [146, 66] on div "Select a segment" at bounding box center [494, 67] width 944 height 25
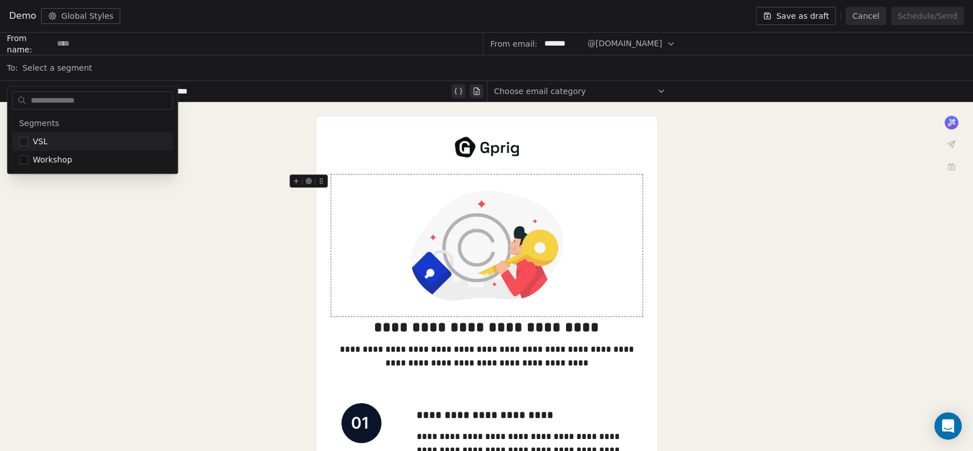
click at [141, 63] on div "Select a segment" at bounding box center [494, 67] width 944 height 25
click at [139, 63] on div "Select a segment" at bounding box center [494, 67] width 944 height 25
click at [318, 67] on div "Select a segment" at bounding box center [494, 67] width 944 height 25
click at [364, 20] on div "Demo Global Styles Saved Cancel Schedule/Send" at bounding box center [486, 16] width 973 height 32
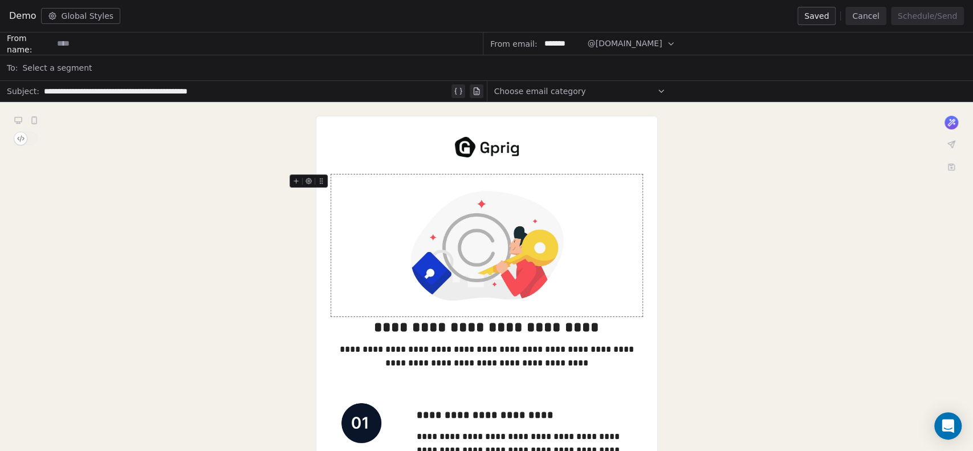
drag, startPoint x: 65, startPoint y: 67, endPoint x: 59, endPoint y: 70, distance: 6.9
click at [65, 67] on span "Select a segment" at bounding box center [57, 67] width 70 height 11
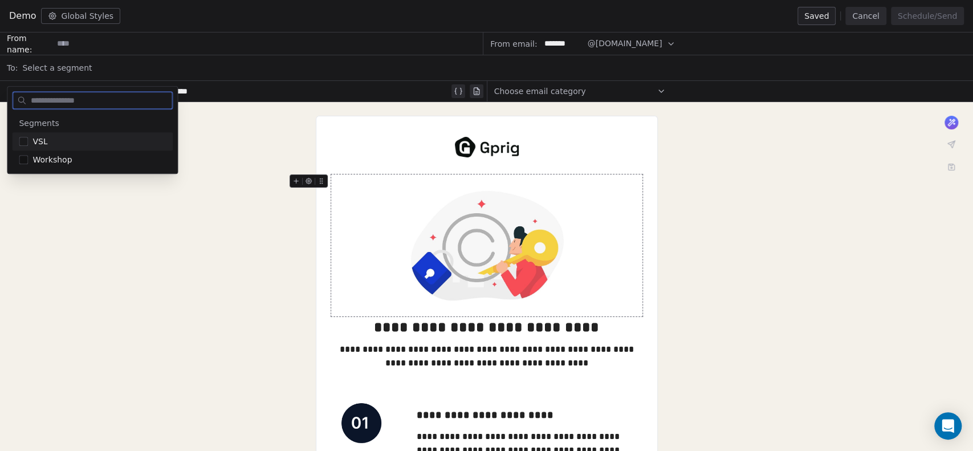
click at [27, 142] on button "Suggestions" at bounding box center [23, 141] width 9 height 9
click at [401, 13] on div "Demo Global Styles Saved Cancel Schedule/Send" at bounding box center [486, 16] width 973 height 32
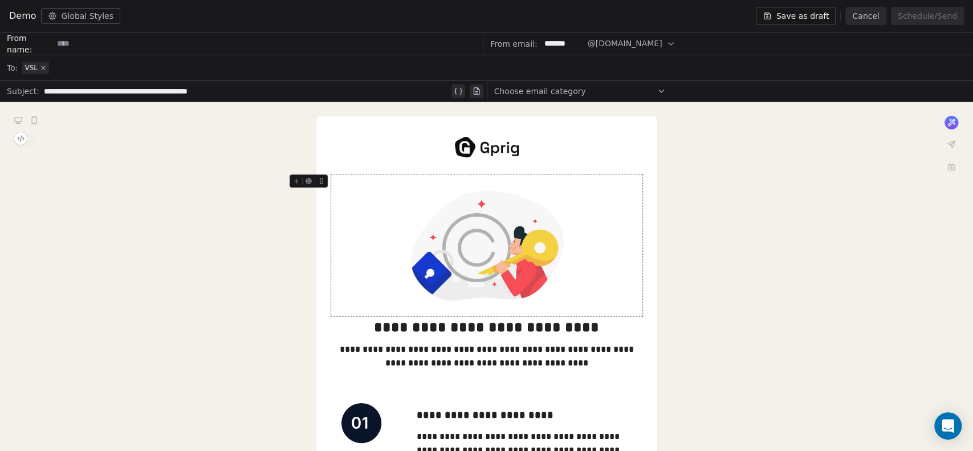
click at [42, 67] on icon at bounding box center [43, 67] width 7 height 7
click at [611, 91] on div "Choose email category" at bounding box center [580, 91] width 172 height 18
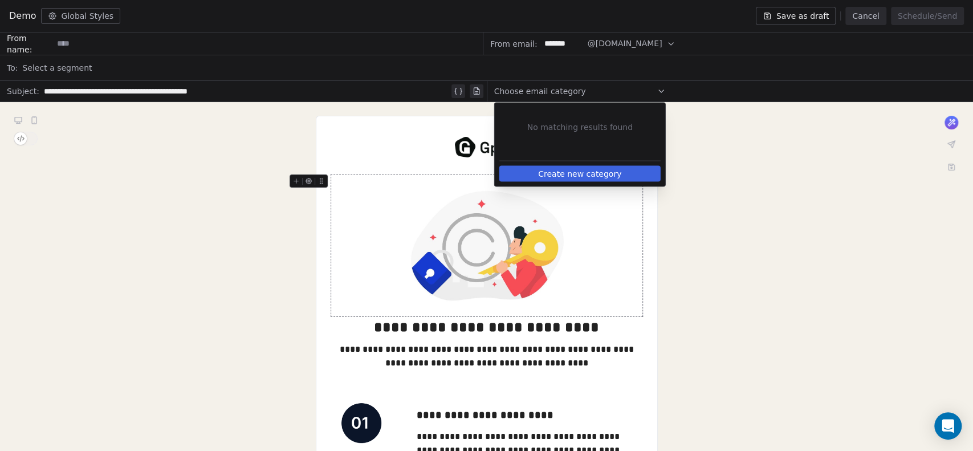
click at [611, 91] on div "Choose email category" at bounding box center [580, 91] width 172 height 18
click at [660, 90] on icon at bounding box center [661, 91] width 9 height 9
click at [660, 90] on icon at bounding box center [661, 91] width 5 height 2
click at [674, 90] on div "Choose email category" at bounding box center [730, 91] width 487 height 21
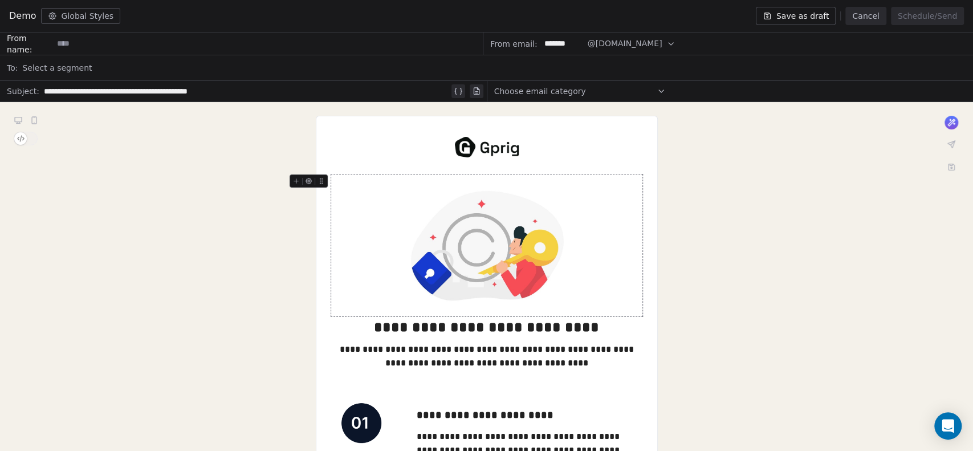
click at [105, 16] on button "Global Styles" at bounding box center [81, 16] width 80 height 16
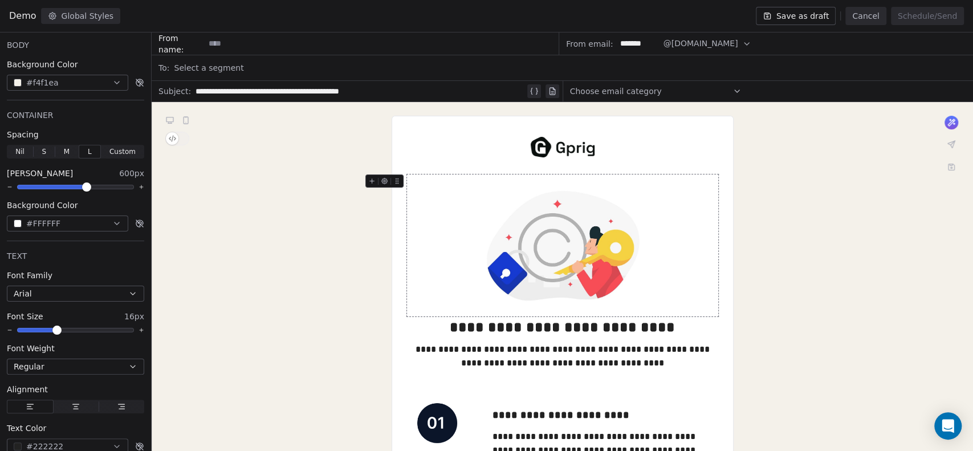
click at [100, 16] on button "Global Styles" at bounding box center [81, 16] width 80 height 16
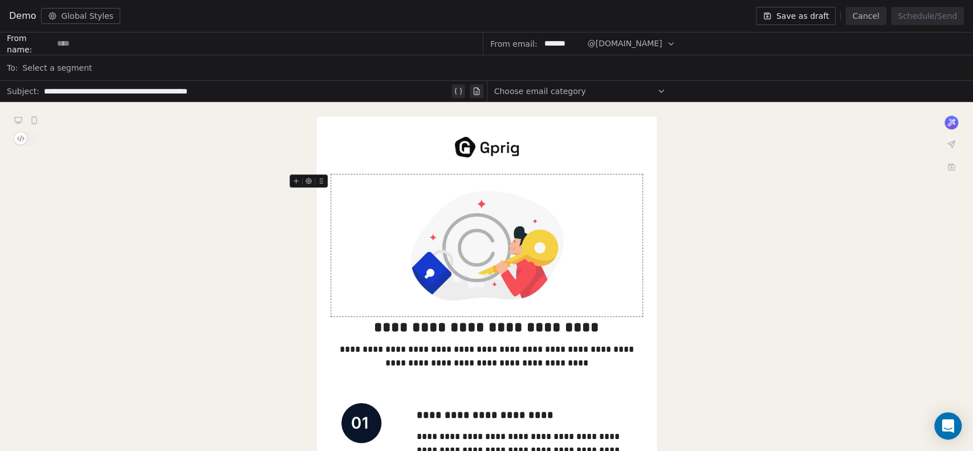
click at [103, 50] on input at bounding box center [267, 43] width 429 height 21
click at [91, 72] on div "Select a segment" at bounding box center [494, 67] width 944 height 25
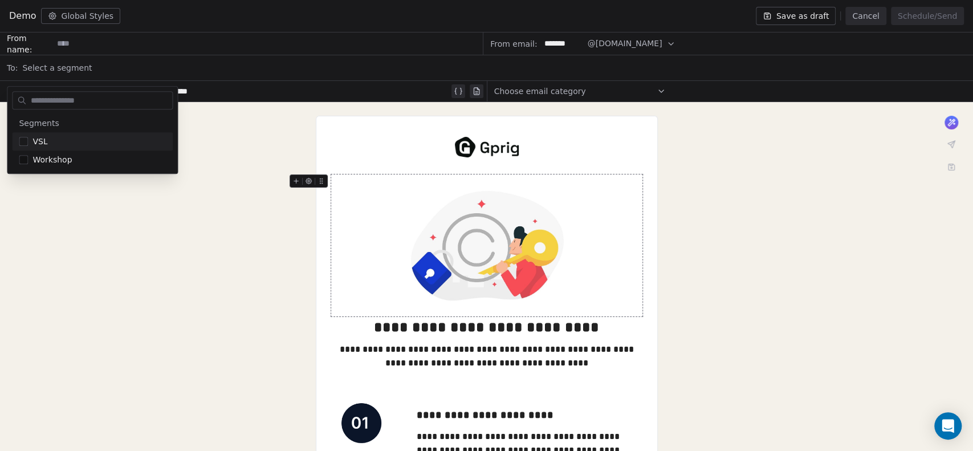
click at [87, 64] on div "Select a segment" at bounding box center [494, 67] width 944 height 25
click at [87, 68] on div "Select a segment" at bounding box center [494, 67] width 944 height 25
drag, startPoint x: 586, startPoint y: 56, endPoint x: 588, endPoint y: 63, distance: 7.2
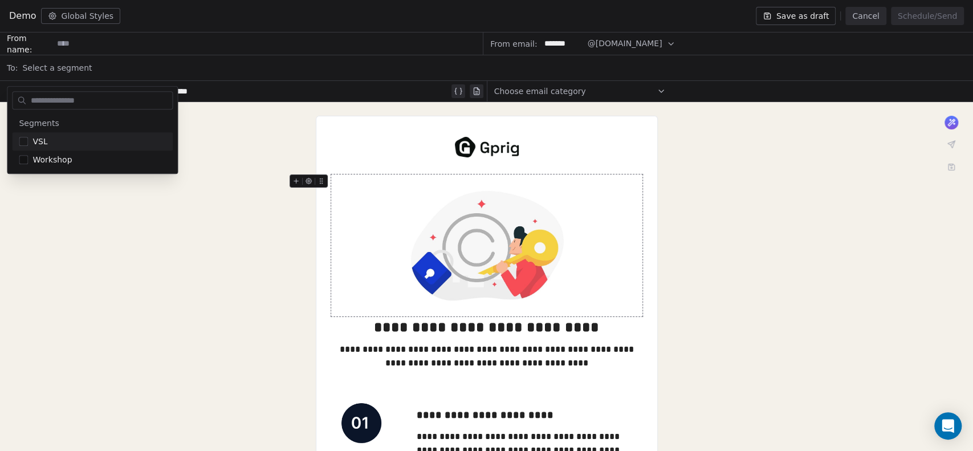
click at [588, 62] on div "Select a segment" at bounding box center [494, 67] width 944 height 25
click at [589, 64] on div "Select a segment" at bounding box center [494, 67] width 944 height 25
click at [596, 11] on div "Demo Global Styles Save as draft Cancel Schedule/Send" at bounding box center [486, 16] width 973 height 32
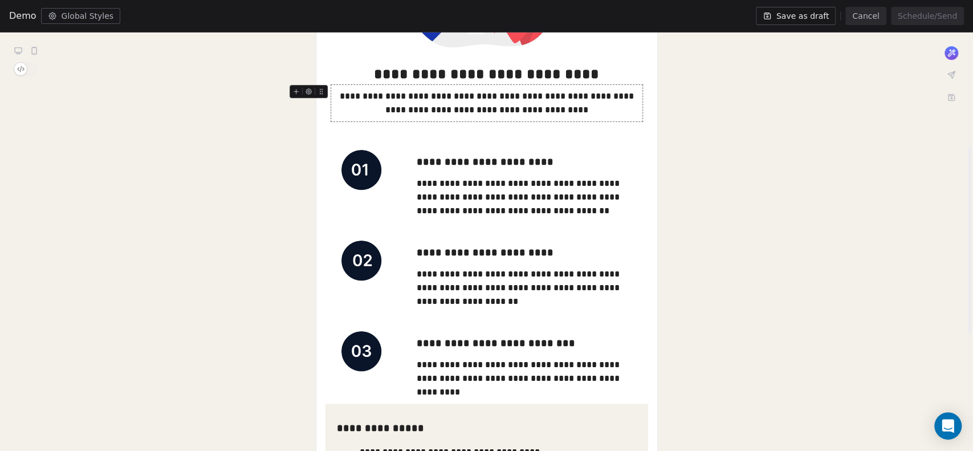
scroll to position [512, 0]
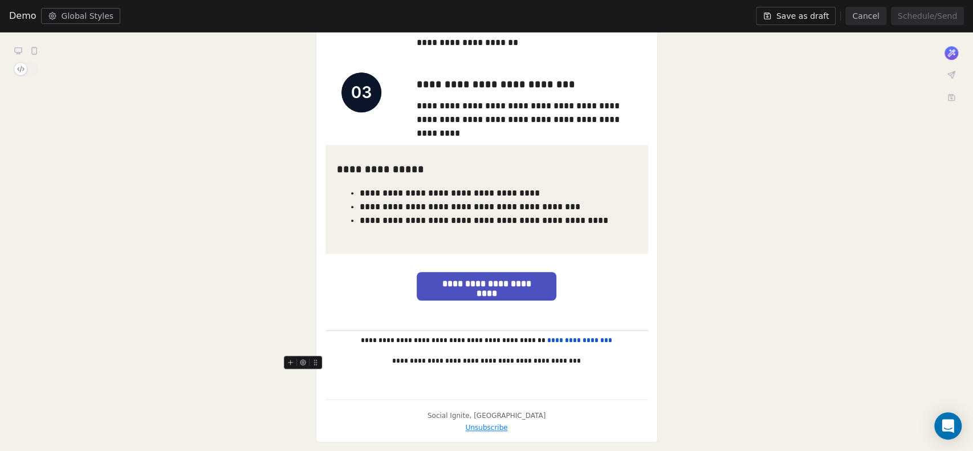
click at [436, 356] on div "**********" at bounding box center [487, 361] width 323 height 10
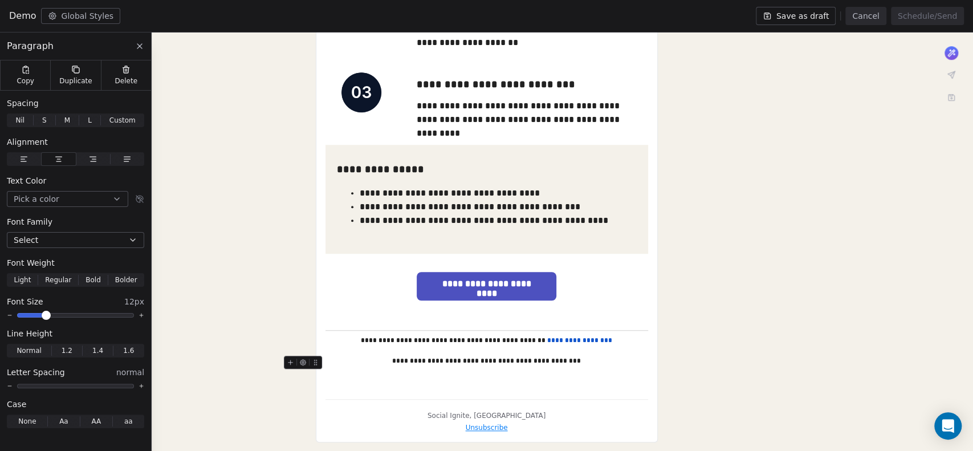
click at [443, 356] on div "**********" at bounding box center [487, 361] width 323 height 10
click at [802, 294] on div "**********" at bounding box center [486, 23] width 973 height 866
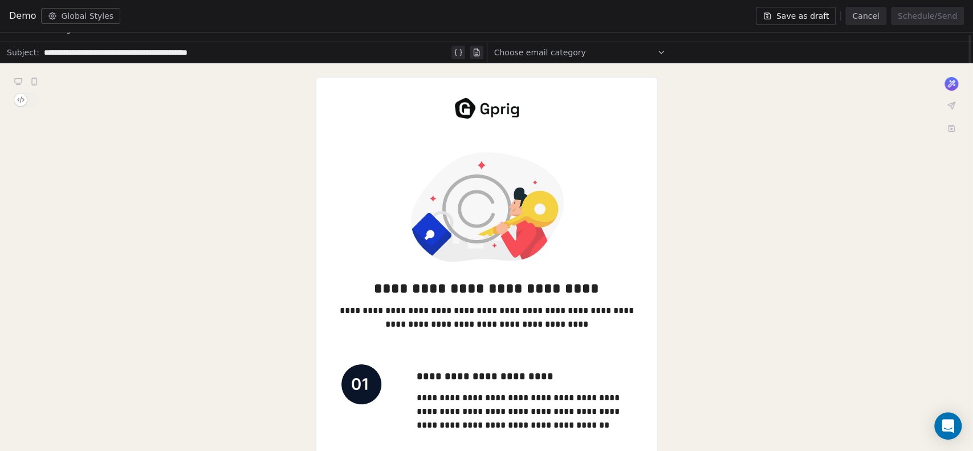
scroll to position [0, 0]
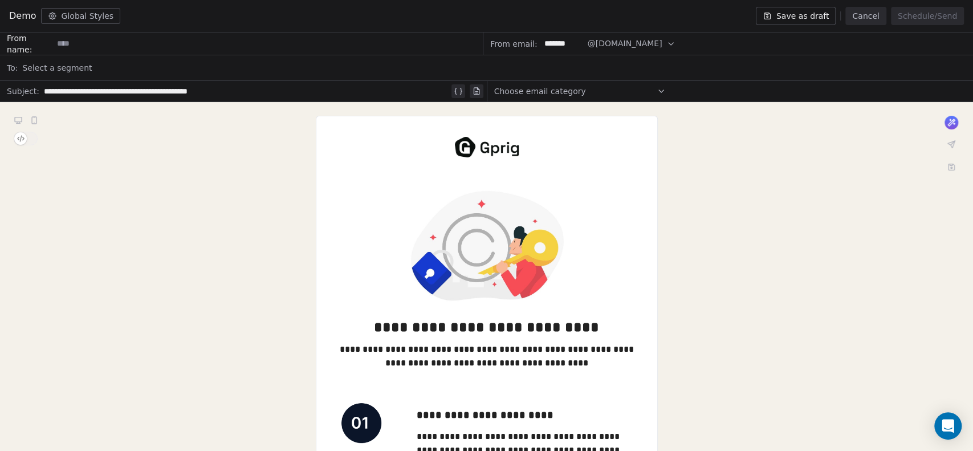
click at [78, 69] on span "Select a segment" at bounding box center [57, 67] width 70 height 11
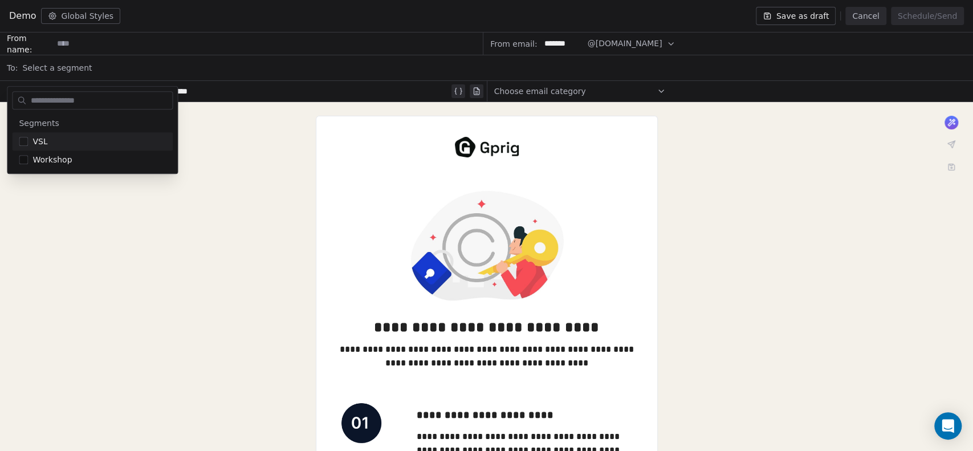
click at [64, 66] on span "Select a segment" at bounding box center [57, 67] width 70 height 11
click at [99, 67] on div "Select a segment" at bounding box center [494, 67] width 944 height 25
click at [667, 43] on icon "button" at bounding box center [671, 43] width 9 height 9
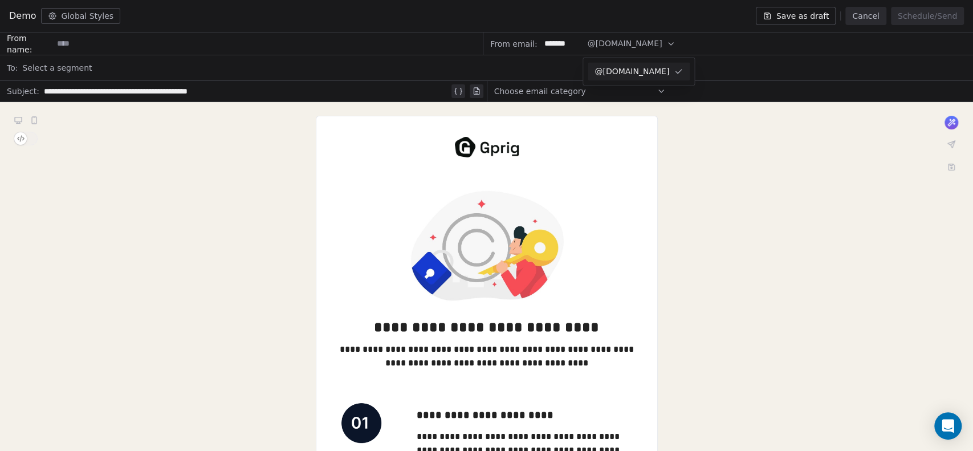
click at [667, 43] on icon "button" at bounding box center [671, 43] width 9 height 9
click at [687, 18] on div "Demo Global Styles Save as draft Cancel Schedule/Send" at bounding box center [486, 16] width 973 height 32
click at [111, 70] on div "Select a segment" at bounding box center [494, 67] width 944 height 25
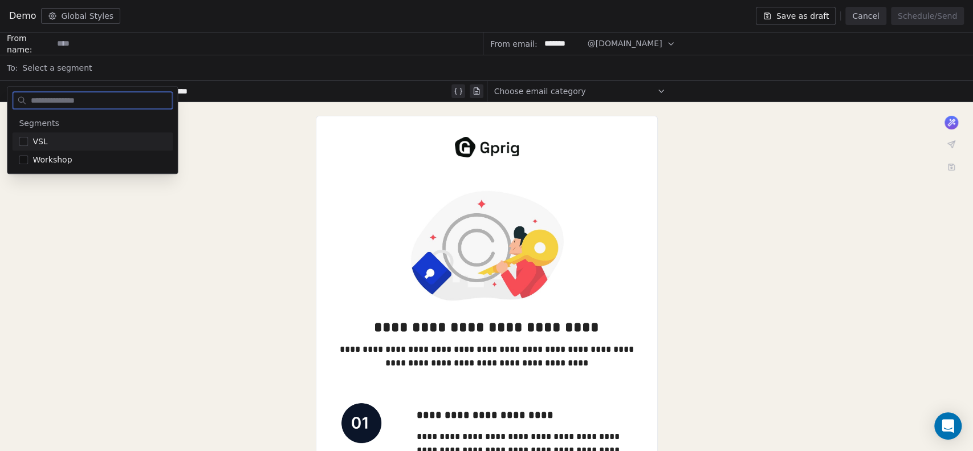
click at [22, 140] on button "Suggestions" at bounding box center [23, 141] width 9 height 9
click at [238, 17] on div "Demo Global Styles Save as draft Cancel Schedule/Send" at bounding box center [486, 16] width 973 height 32
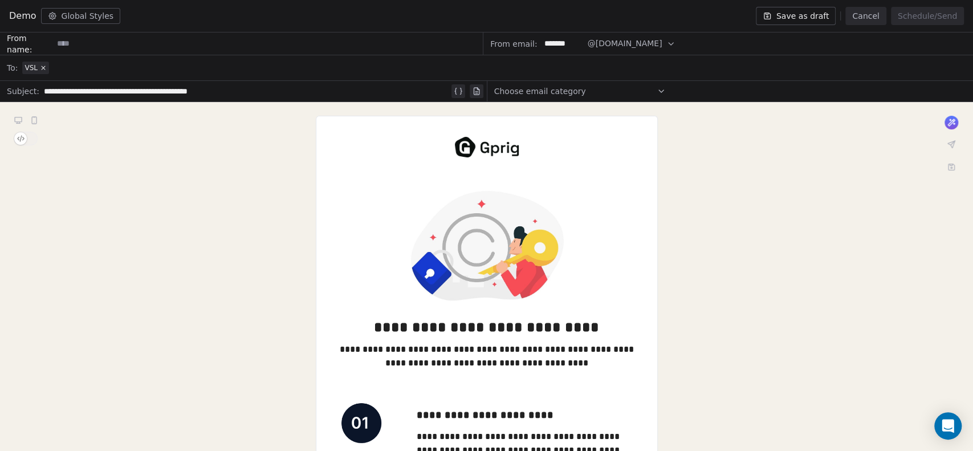
click at [163, 41] on input at bounding box center [267, 43] width 429 height 21
type input "**********"
click at [115, 88] on div "**********" at bounding box center [246, 91] width 405 height 14
click at [629, 94] on div "Choose email category" at bounding box center [580, 91] width 172 height 18
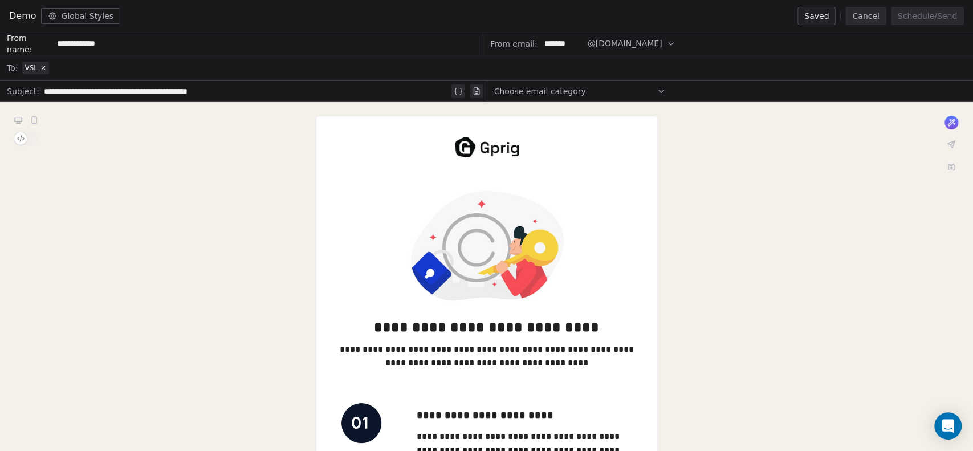
click at [649, 92] on div "Choose email category" at bounding box center [580, 91] width 172 height 18
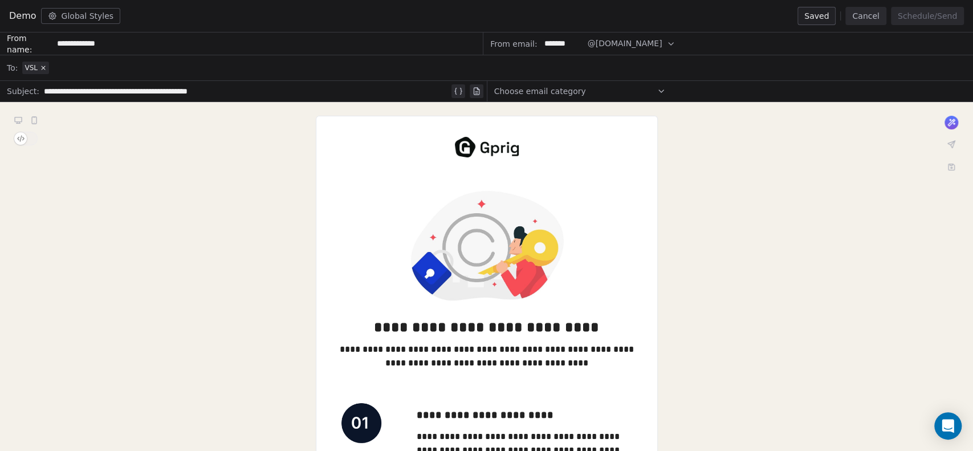
click at [121, 86] on div "**********" at bounding box center [246, 91] width 405 height 14
click at [876, 18] on button "Cancel" at bounding box center [866, 16] width 40 height 18
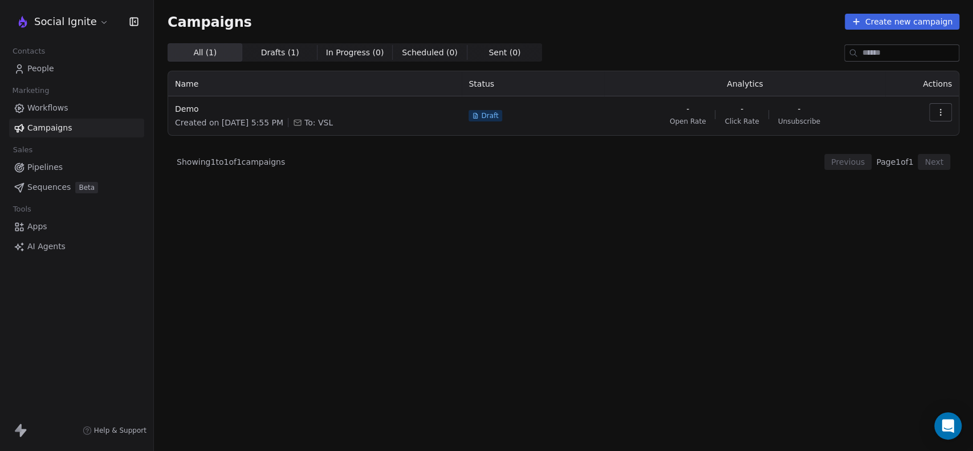
click at [100, 20] on html "Social Ignite Contacts People Marketing Workflows Campaigns Sales Pipelines Seq…" at bounding box center [486, 225] width 973 height 451
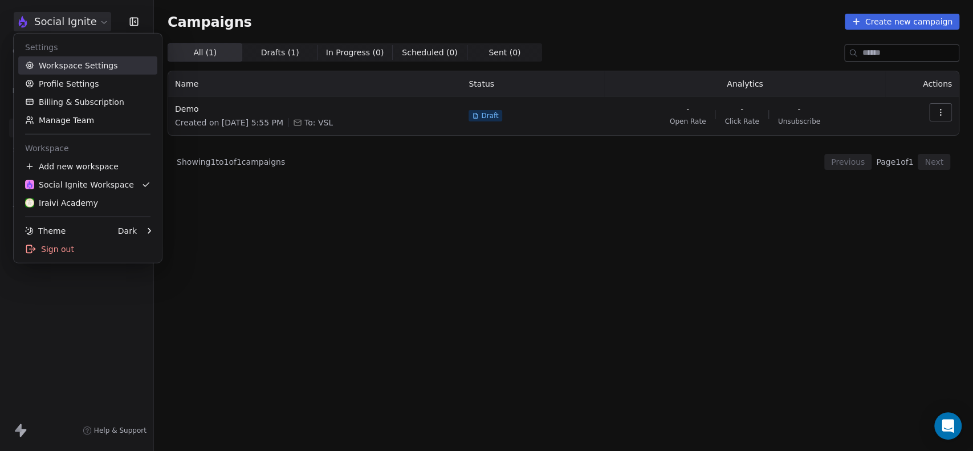
click at [74, 61] on link "Workspace Settings" at bounding box center [87, 65] width 139 height 18
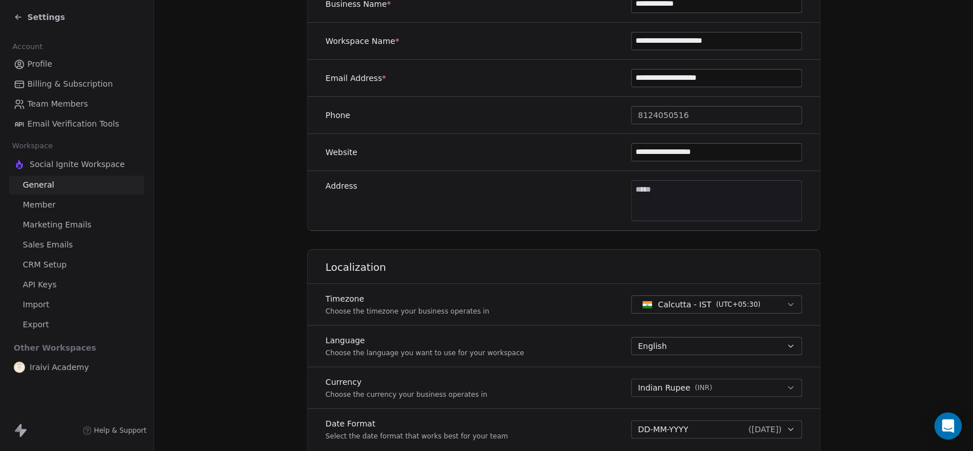
scroll to position [316, 0]
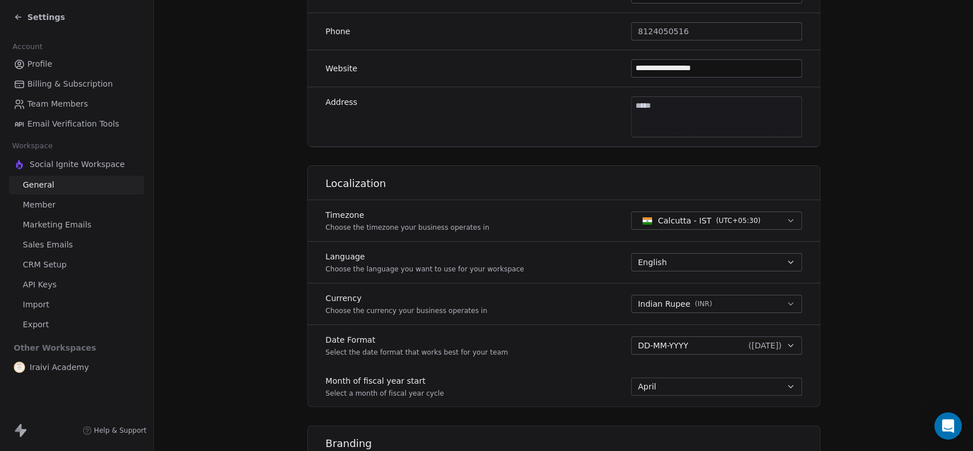
click at [669, 109] on body "**********" at bounding box center [486, 225] width 973 height 451
type input "**********"
type input "*******"
type input "**********"
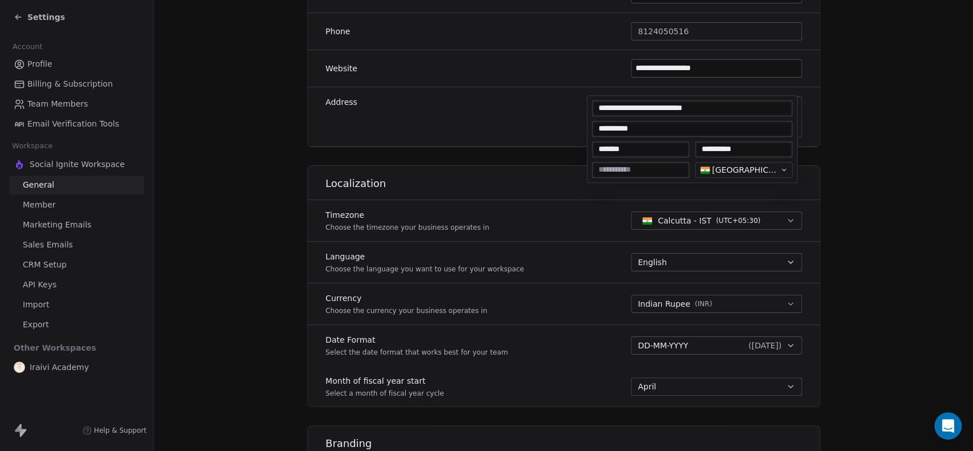
type input "******"
type textarea "**********"
click at [838, 117] on html "**********" at bounding box center [486, 225] width 973 height 451
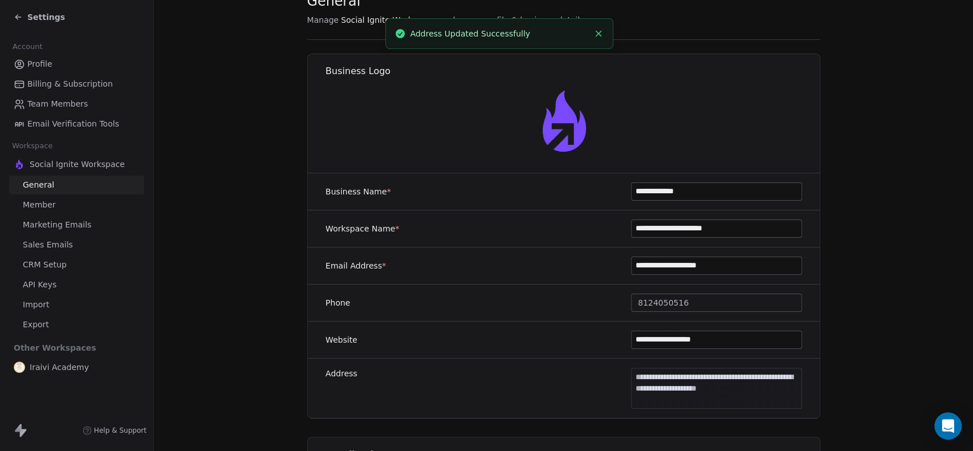
scroll to position [0, 0]
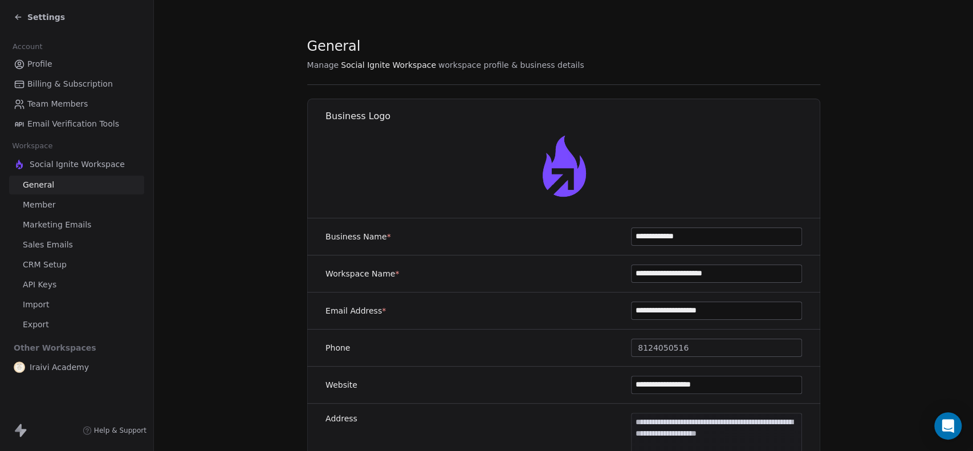
click at [34, 9] on div "Settings" at bounding box center [79, 17] width 131 height 16
click at [35, 17] on span "Settings" at bounding box center [46, 16] width 38 height 11
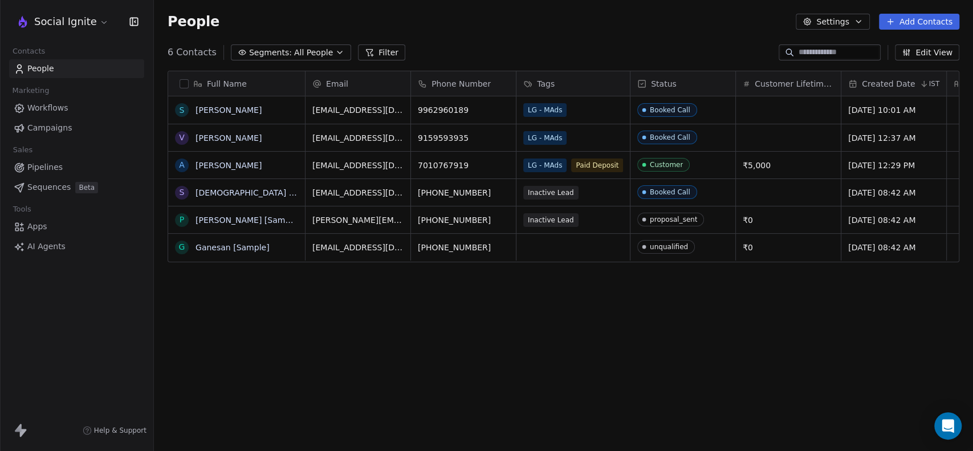
scroll to position [387, 810]
click at [66, 126] on span "Campaigns" at bounding box center [49, 128] width 44 height 12
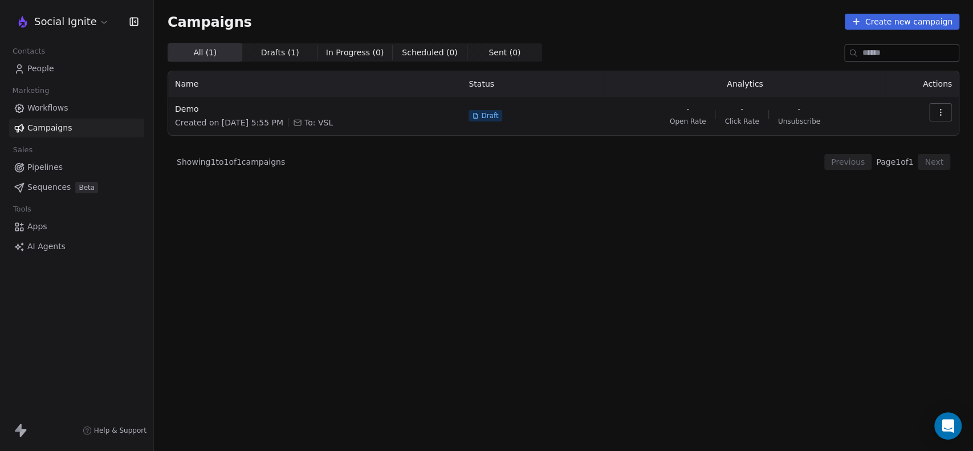
click at [946, 113] on button "button" at bounding box center [940, 112] width 23 height 18
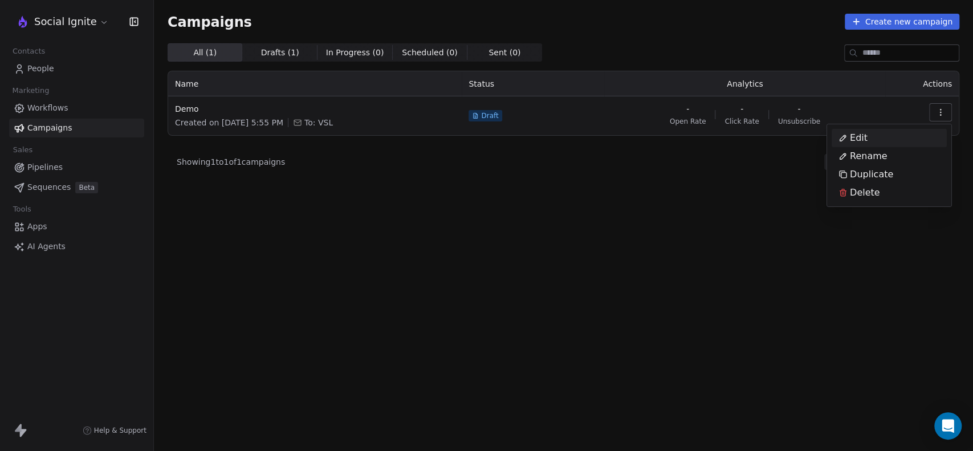
click at [876, 140] on div "Edit" at bounding box center [889, 138] width 115 height 18
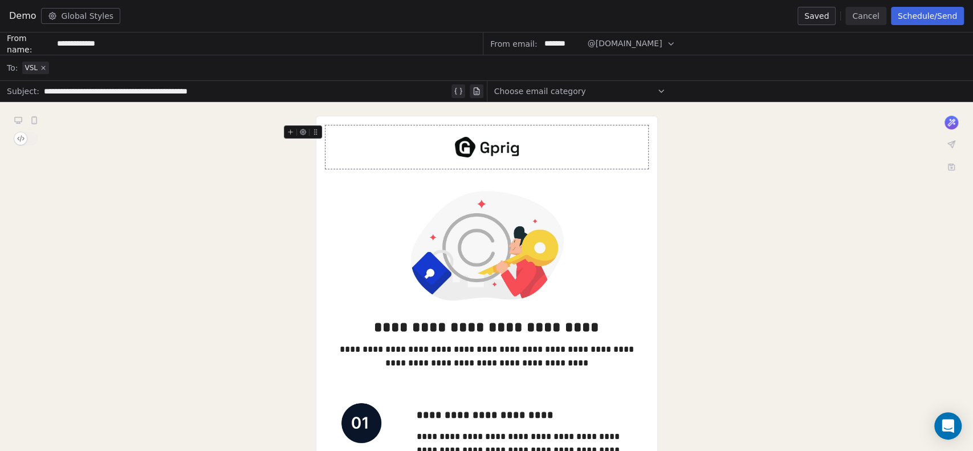
click at [41, 71] on icon at bounding box center [43, 67] width 7 height 7
click at [52, 70] on span "Select a segment" at bounding box center [57, 67] width 70 height 11
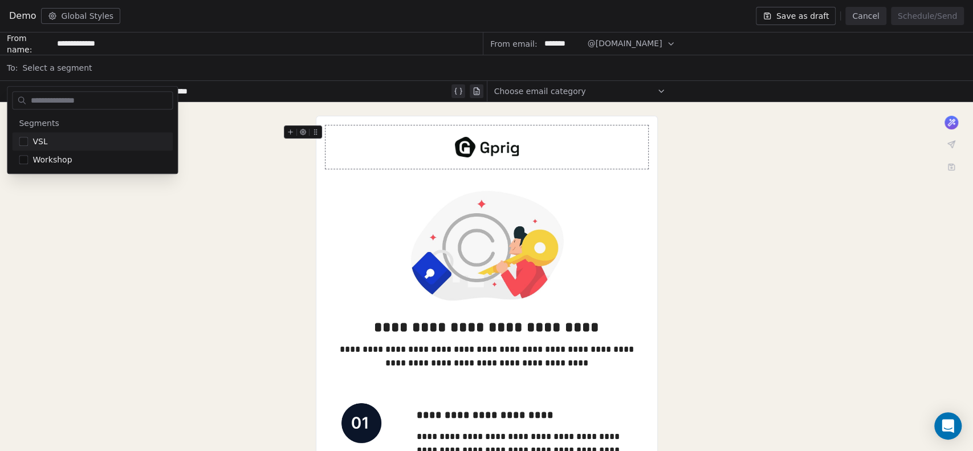
click at [65, 99] on input "text" at bounding box center [101, 100] width 144 height 17
type input "*"
click at [116, 64] on div "Select a segment" at bounding box center [494, 67] width 944 height 25
click at [622, 63] on div "Select a segment" at bounding box center [494, 67] width 944 height 25
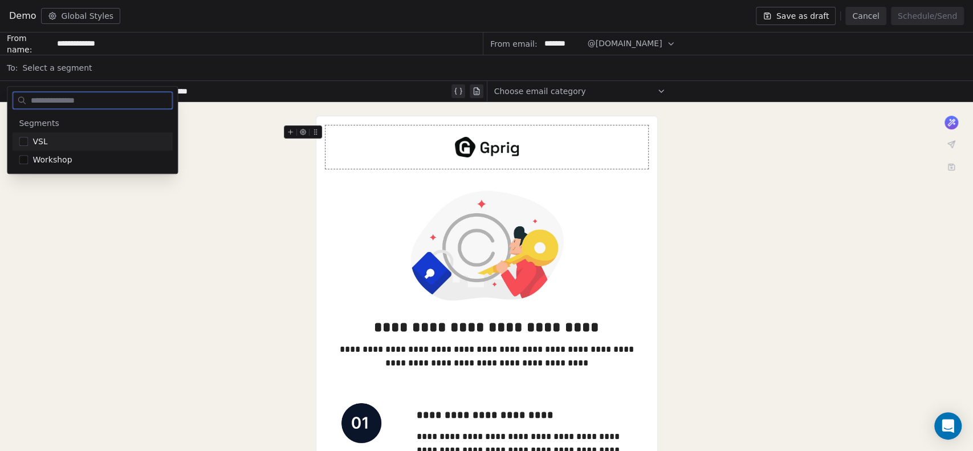
click at [24, 141] on button "Suggestions" at bounding box center [23, 141] width 9 height 9
click at [195, 14] on div "Demo Global Styles Save as draft Cancel Schedule/Send" at bounding box center [486, 16] width 973 height 32
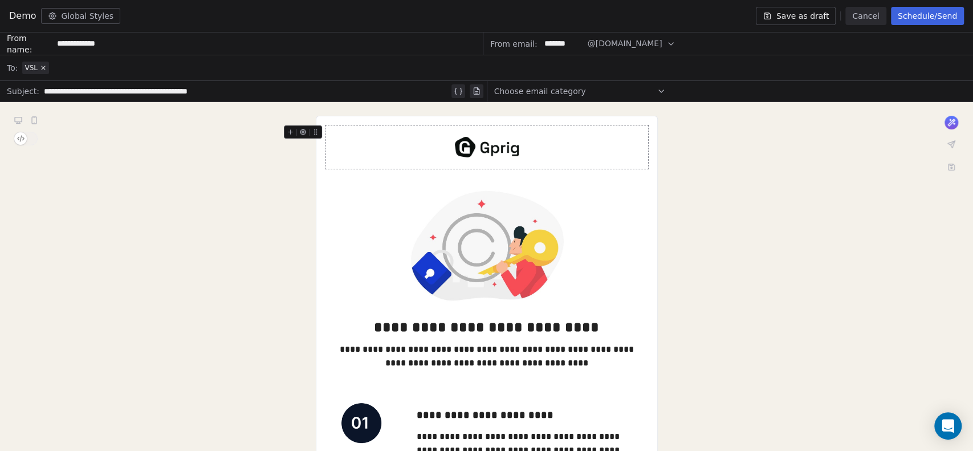
click at [21, 140] on span "button" at bounding box center [20, 138] width 13 height 13
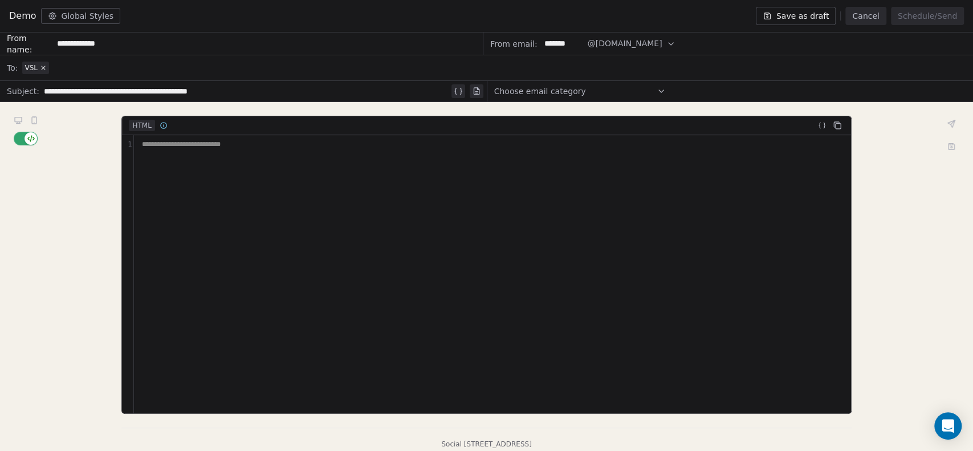
click at [23, 139] on button "button" at bounding box center [26, 139] width 24 height 14
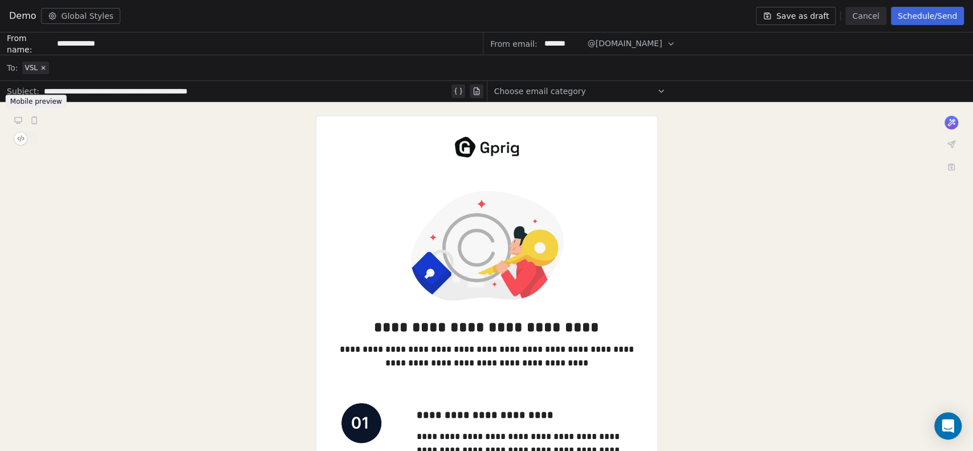
click at [36, 120] on icon at bounding box center [34, 120] width 9 height 9
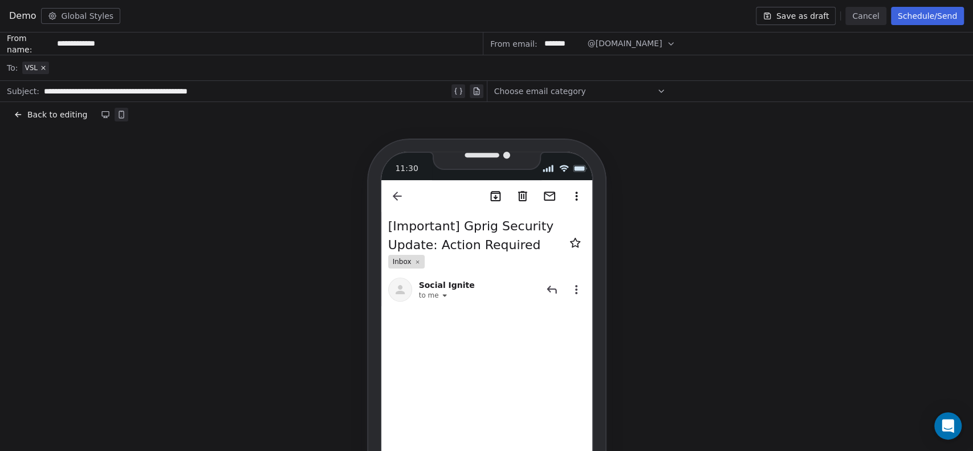
click at [26, 120] on button "Back to editing" at bounding box center [50, 115] width 78 height 16
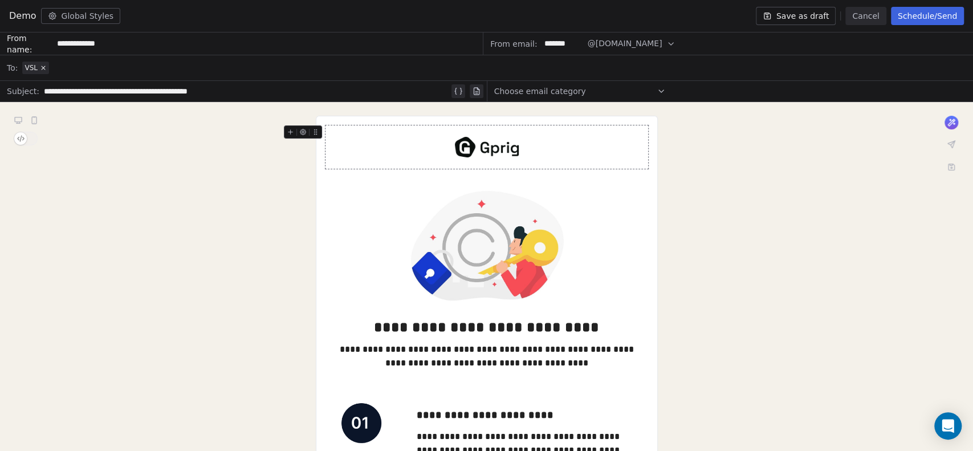
click at [953, 144] on icon at bounding box center [951, 144] width 7 height 7
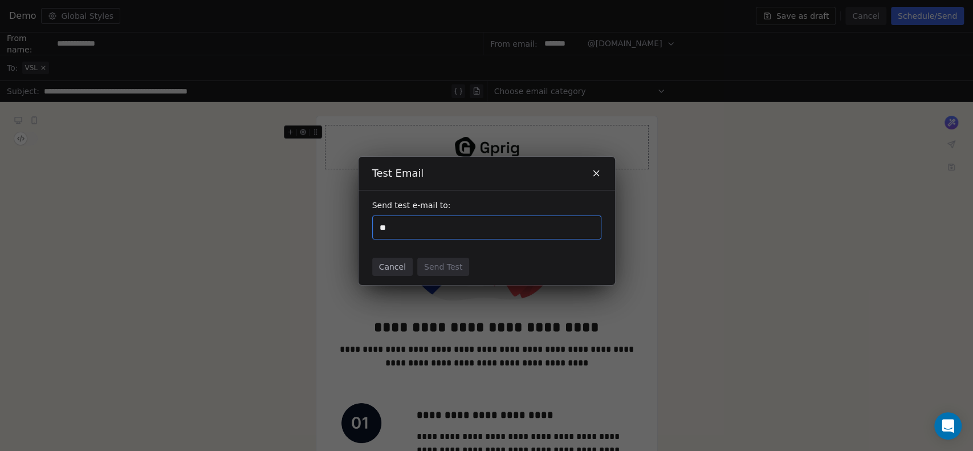
type input "*"
type input "**********"
click at [498, 249] on div "Test Email Send test e-mail to: Cancel Send Test" at bounding box center [487, 221] width 257 height 128
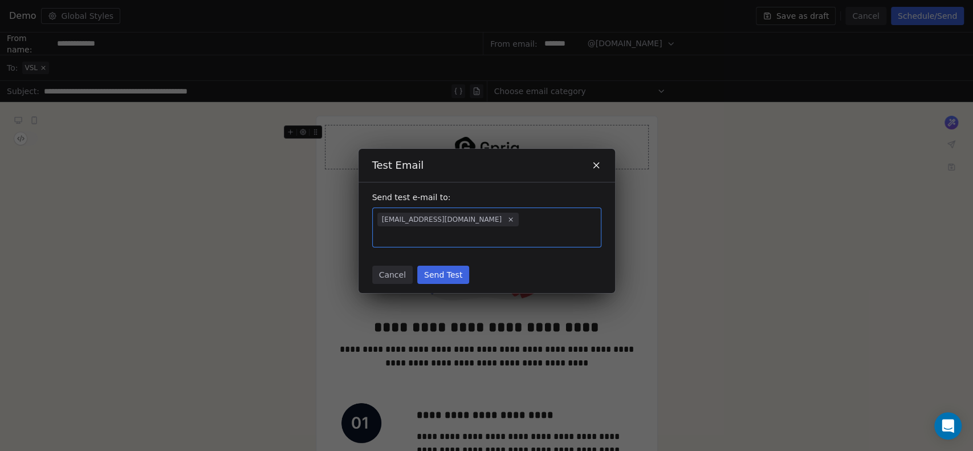
click at [446, 274] on button "Send Test" at bounding box center [443, 275] width 52 height 18
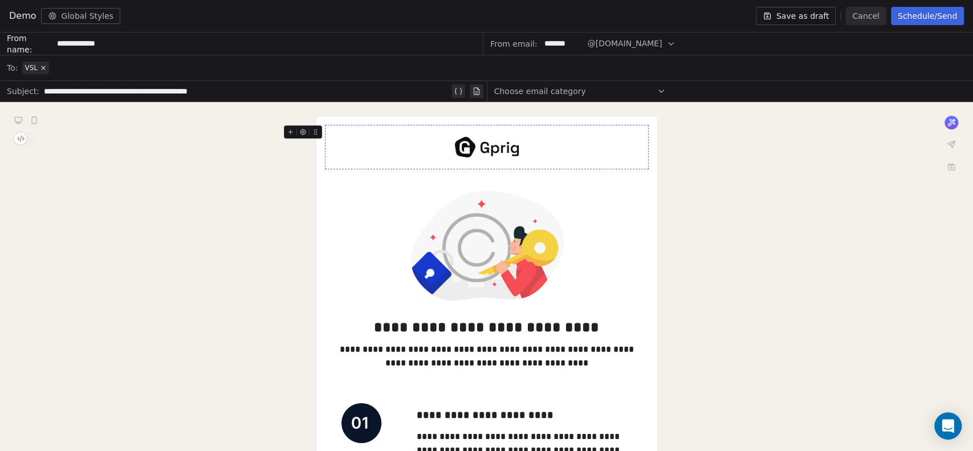
click at [652, 87] on div "Choose email category" at bounding box center [580, 91] width 172 height 18
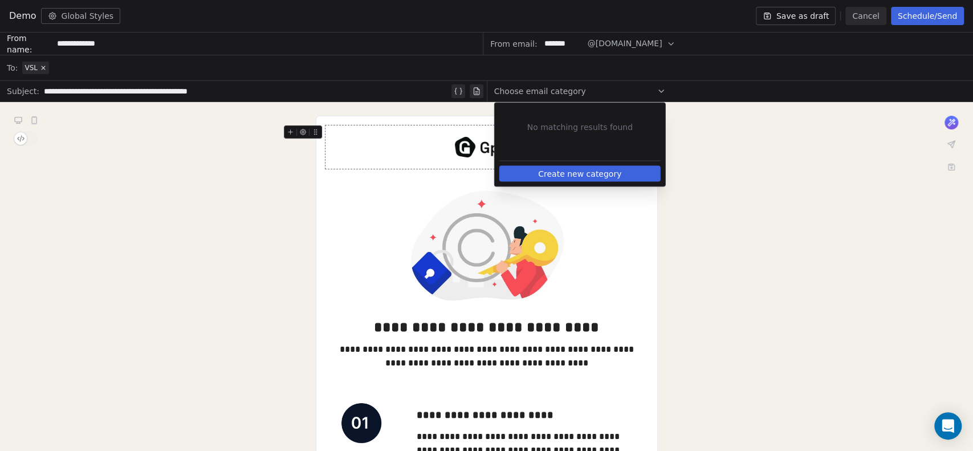
click at [652, 87] on div "Choose email category" at bounding box center [580, 91] width 172 height 18
click at [688, 91] on div "Choose email category" at bounding box center [730, 91] width 487 height 21
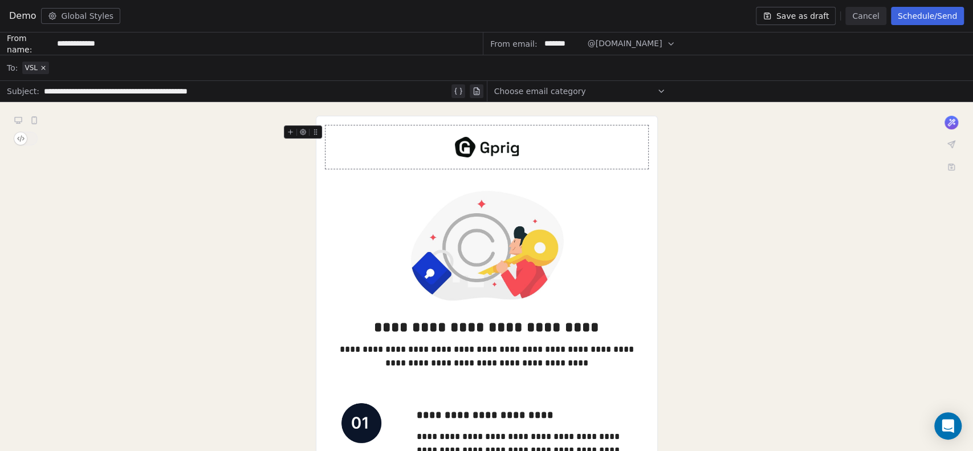
click at [96, 66] on div "VSL" at bounding box center [494, 67] width 944 height 25
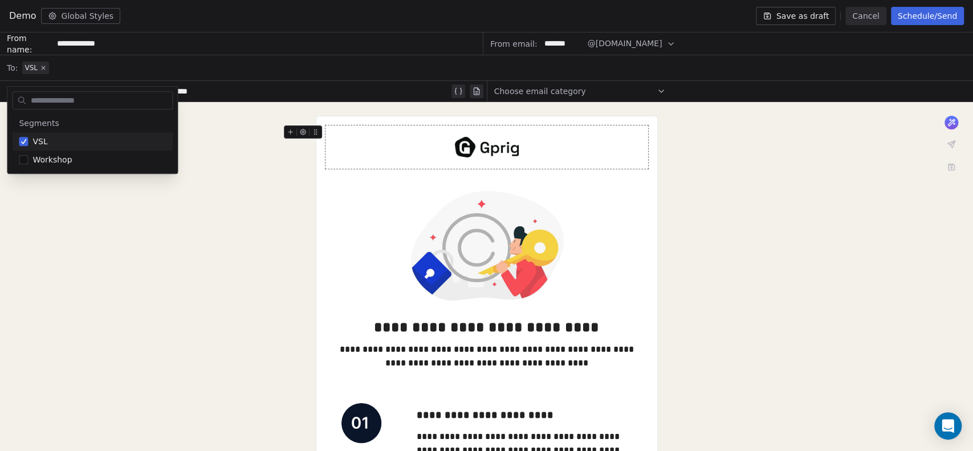
click at [41, 68] on icon at bounding box center [43, 67] width 7 height 7
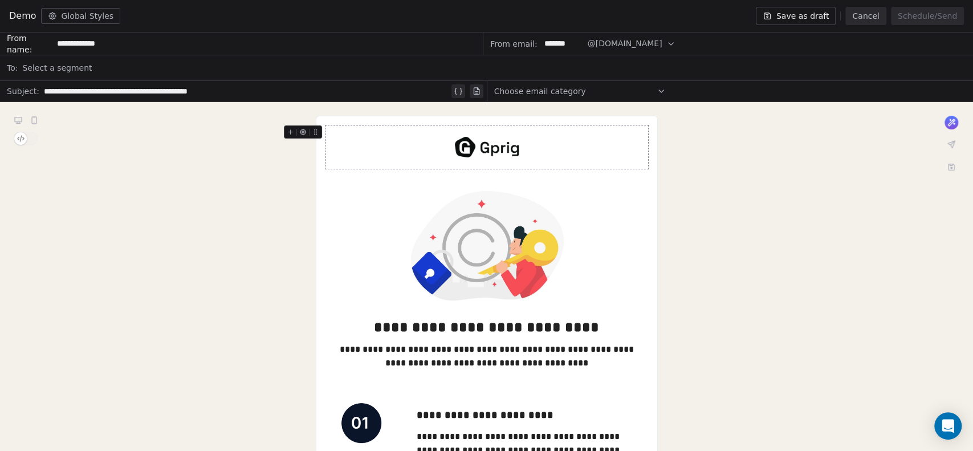
click at [120, 67] on div "Select a segment" at bounding box center [494, 67] width 944 height 25
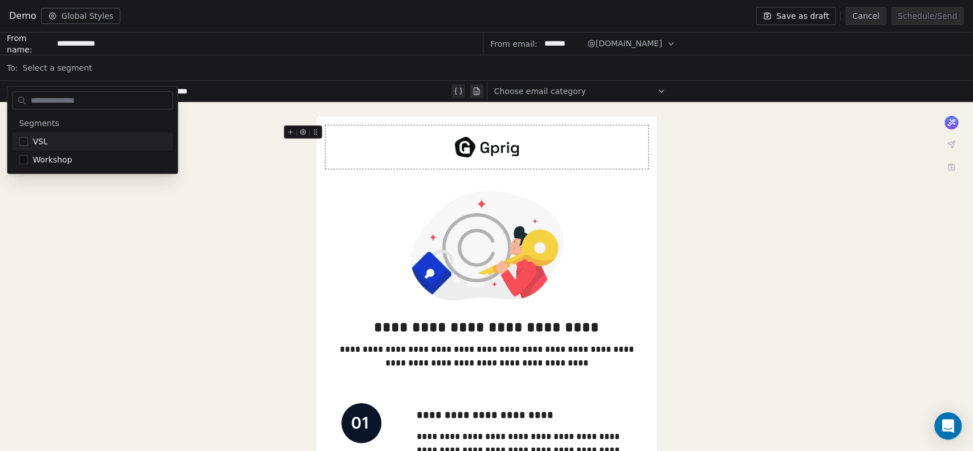
click at [121, 70] on div "Select a segment" at bounding box center [494, 67] width 944 height 25
click at [869, 10] on button "Cancel" at bounding box center [866, 16] width 40 height 18
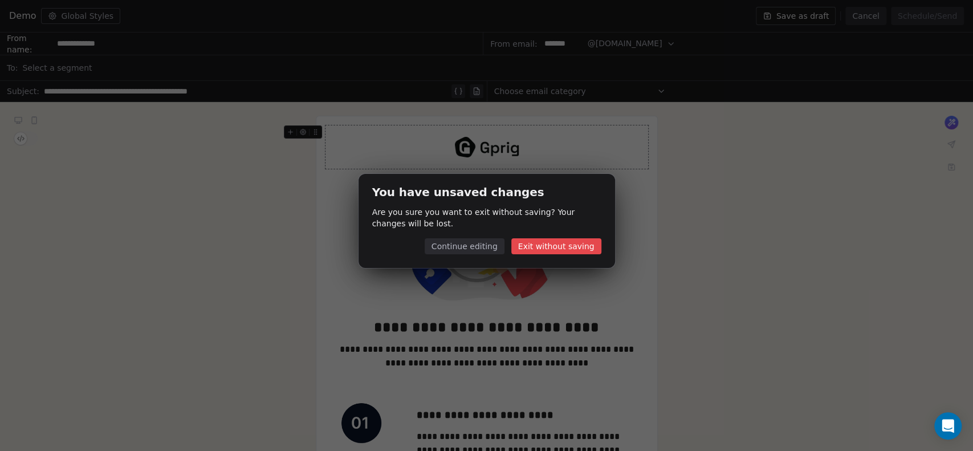
click at [546, 247] on button "Exit without saving" at bounding box center [556, 246] width 90 height 16
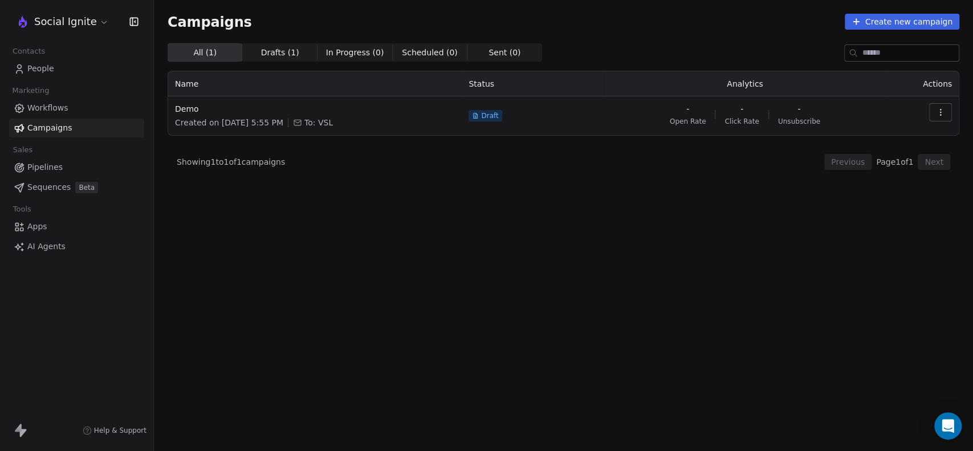
click at [930, 110] on button "button" at bounding box center [940, 112] width 23 height 18
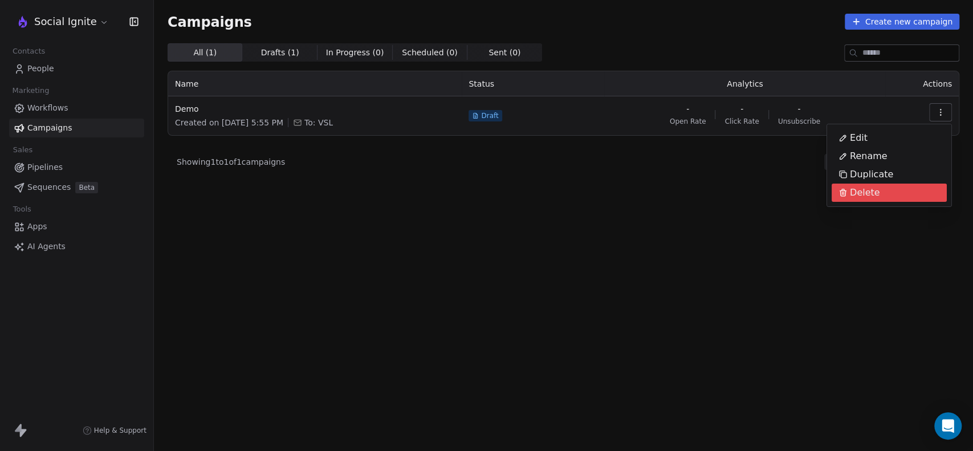
click at [872, 190] on span "Delete" at bounding box center [865, 193] width 30 height 14
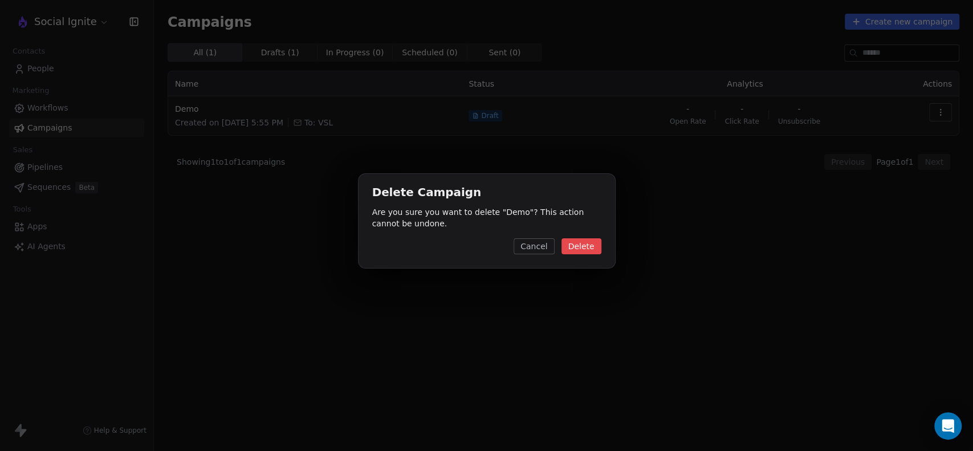
click at [580, 247] on button "Delete" at bounding box center [582, 246] width 40 height 16
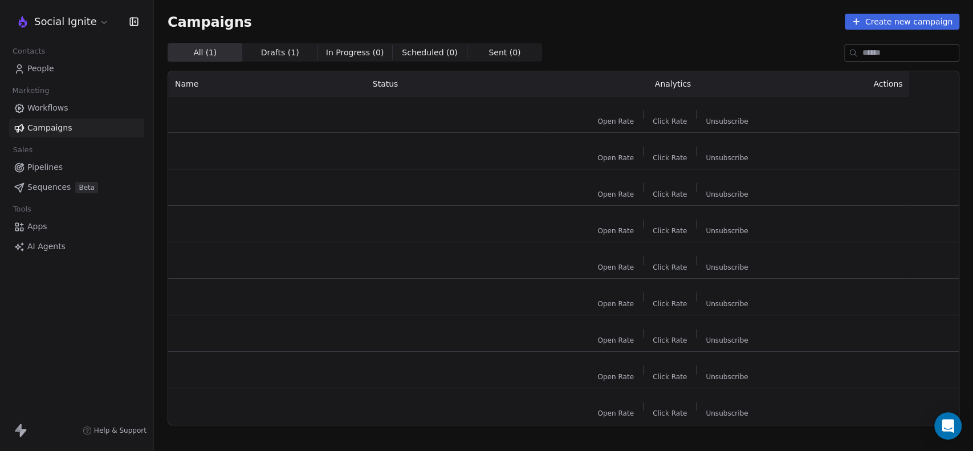
click at [289, 98] on td at bounding box center [267, 114] width 198 height 36
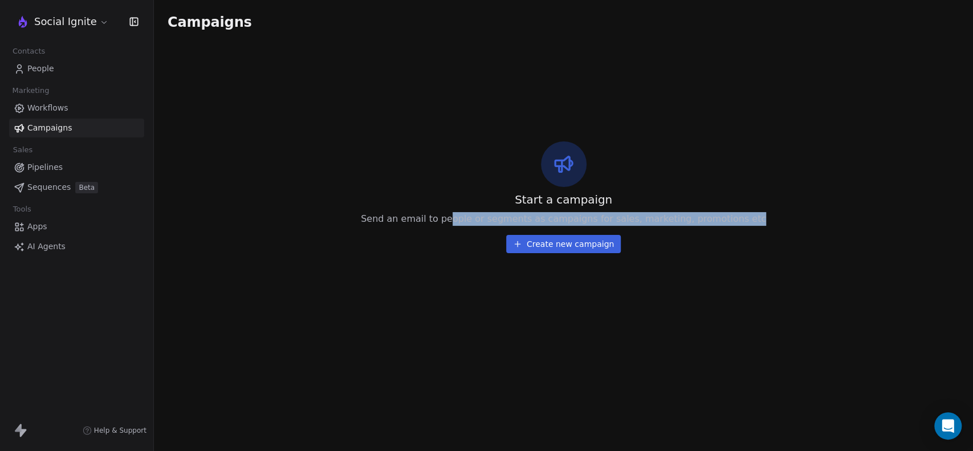
drag, startPoint x: 552, startPoint y: 210, endPoint x: 831, endPoint y: 193, distance: 279.3
click at [831, 193] on div "Start a campaign Send an email to people or segments as campaigns for sales, ma…" at bounding box center [564, 196] width 792 height 307
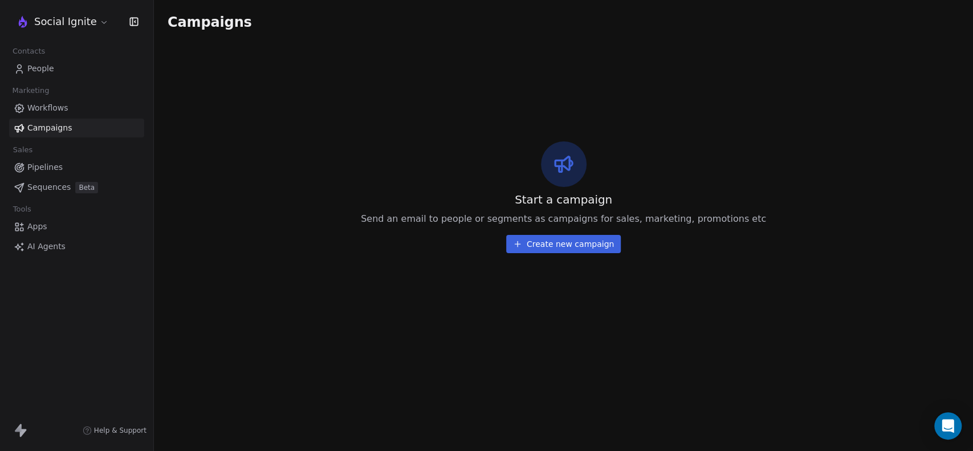
click at [433, 221] on span "Send an email to people or segments as campaigns for sales, marketing, promotio…" at bounding box center [563, 219] width 405 height 14
drag, startPoint x: 372, startPoint y: 223, endPoint x: 483, endPoint y: 224, distance: 111.2
click at [483, 224] on div "Start a campaign Send an email to people or segments as campaigns for sales, ma…" at bounding box center [564, 196] width 792 height 307
click at [491, 242] on div "Start a campaign Send an email to people or segments as campaigns for sales, ma…" at bounding box center [563, 197] width 405 height 112
click at [576, 246] on button "Create new campaign" at bounding box center [563, 244] width 115 height 18
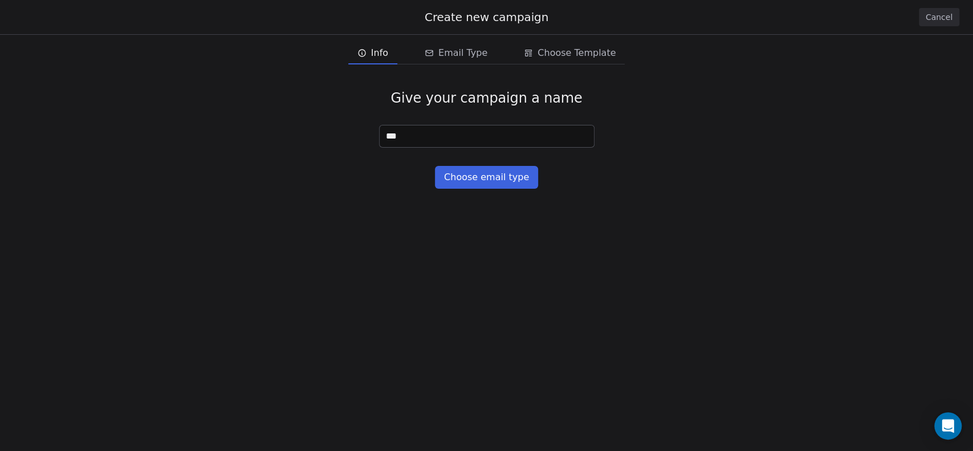
type input "***"
click at [486, 177] on button "Choose email type" at bounding box center [486, 177] width 103 height 23
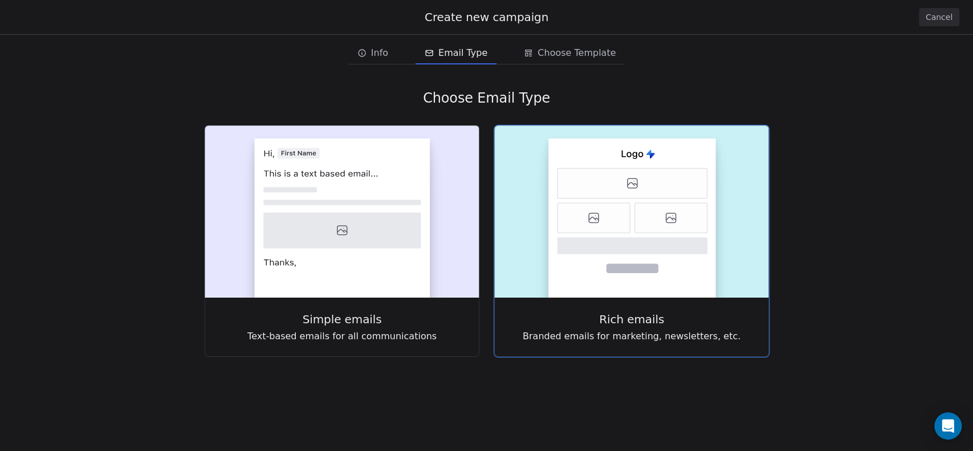
click at [612, 199] on rect at bounding box center [632, 218] width 168 height 159
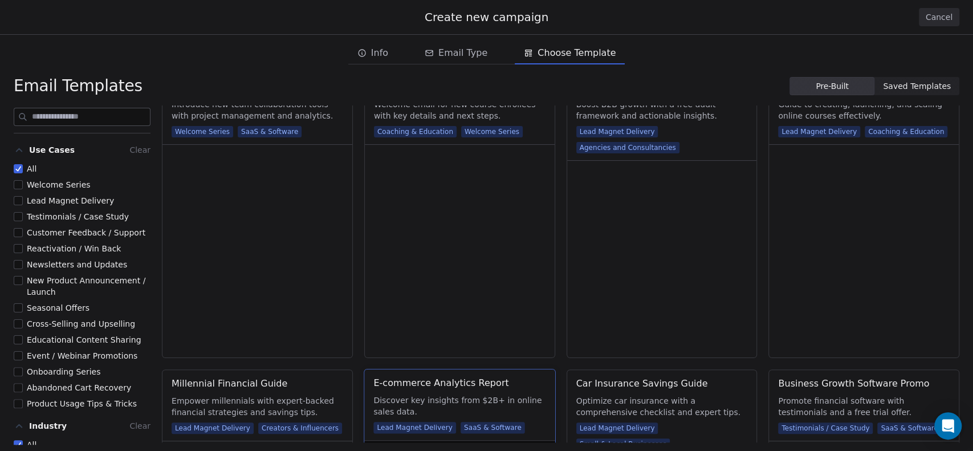
scroll to position [697, 0]
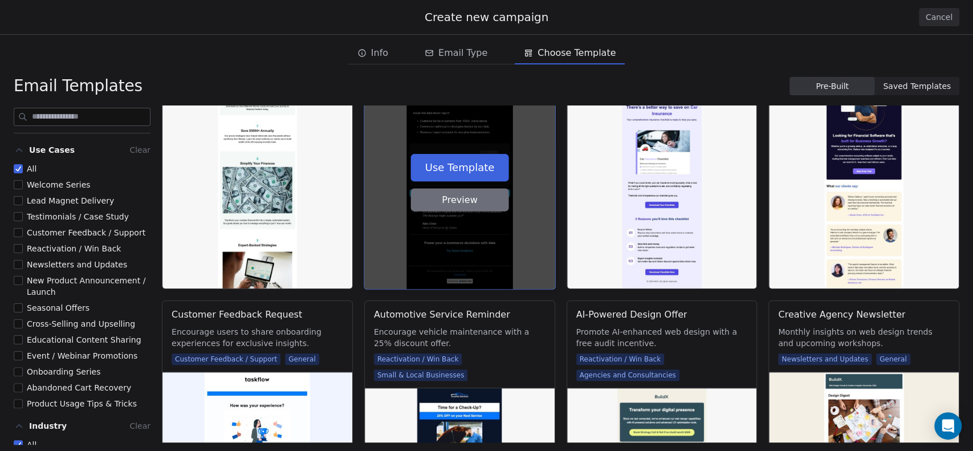
click at [466, 173] on button "Use Template" at bounding box center [460, 167] width 98 height 27
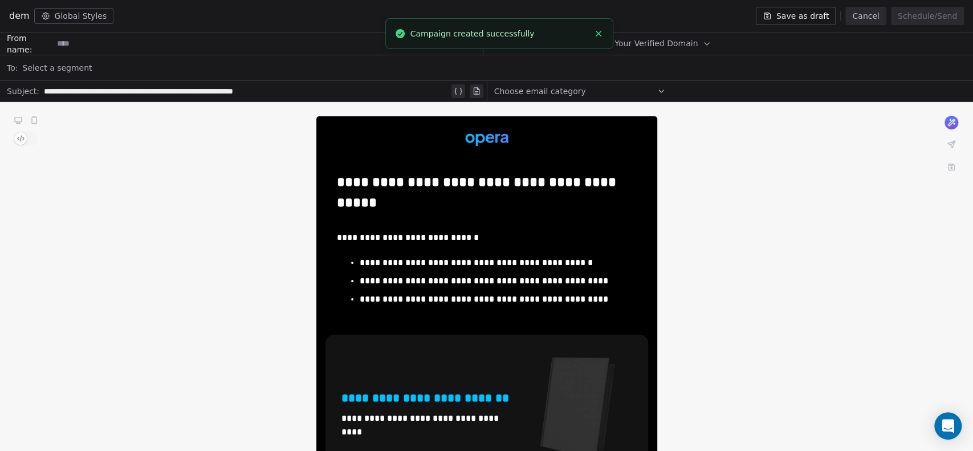
click at [99, 63] on div "Select a segment" at bounding box center [494, 67] width 944 height 25
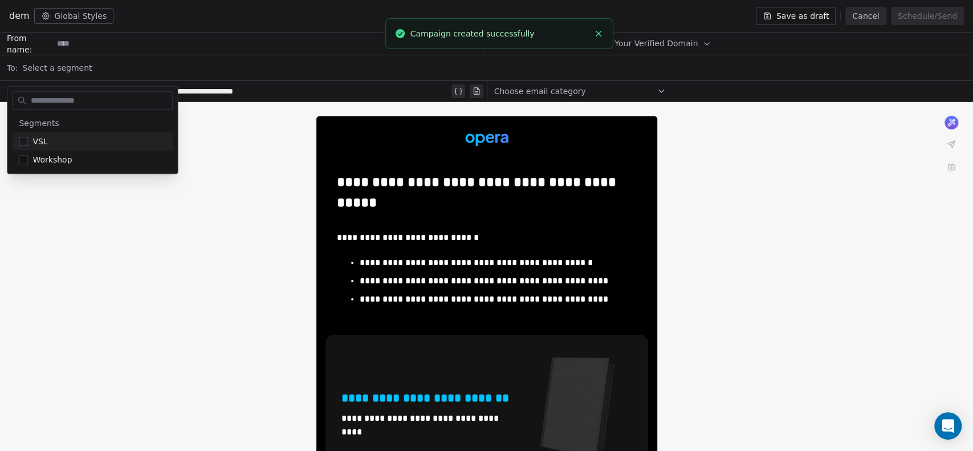
click at [85, 67] on div "Select a segment" at bounding box center [494, 67] width 944 height 25
click at [103, 65] on div "Select a segment" at bounding box center [494, 67] width 944 height 25
click at [220, 66] on div "Select a segment" at bounding box center [494, 67] width 944 height 25
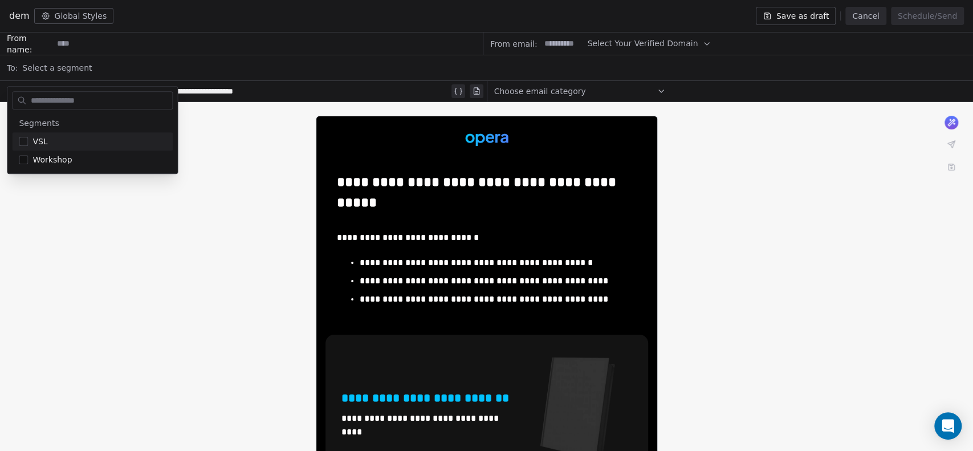
click at [220, 66] on div "Select a segment" at bounding box center [494, 67] width 944 height 25
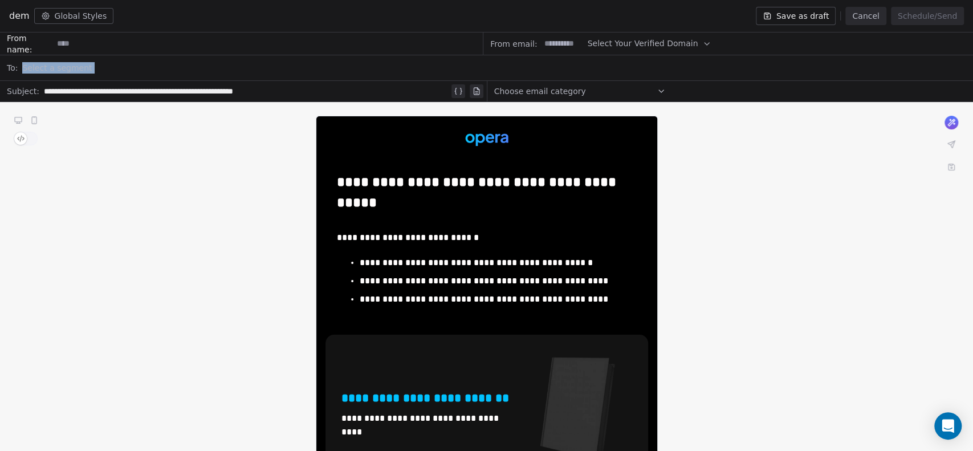
click at [220, 66] on div "Select a segment" at bounding box center [494, 67] width 944 height 25
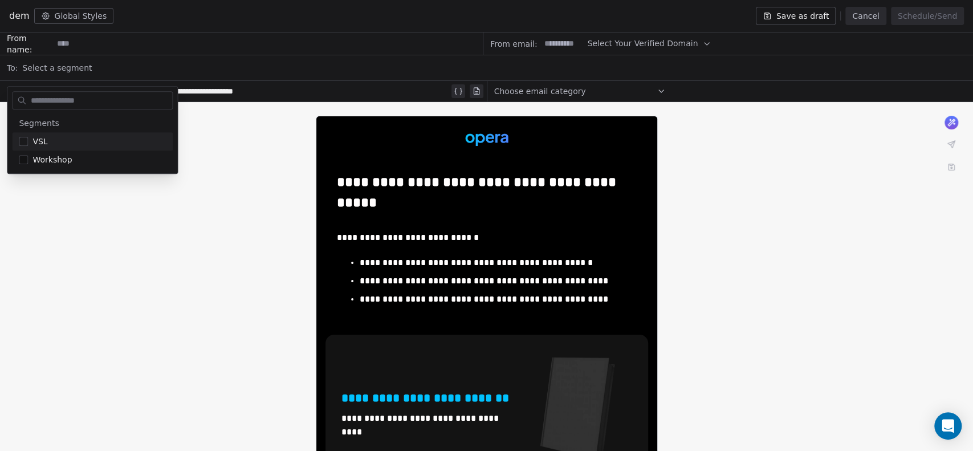
click at [220, 66] on div "Select a segment" at bounding box center [494, 67] width 944 height 25
type input "*"
click at [308, 63] on div "Select a segment" at bounding box center [494, 67] width 944 height 25
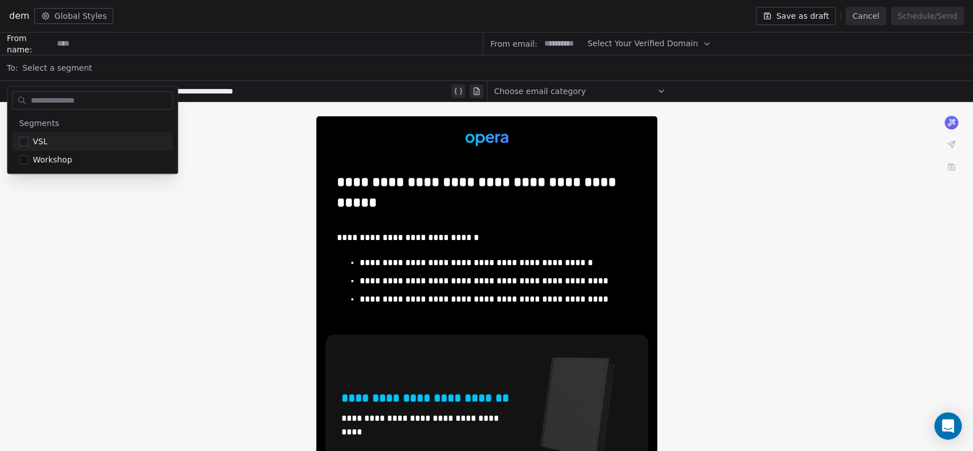
click at [692, 15] on div "dem Global Styles Save as draft Cancel Schedule/Send" at bounding box center [486, 16] width 973 height 32
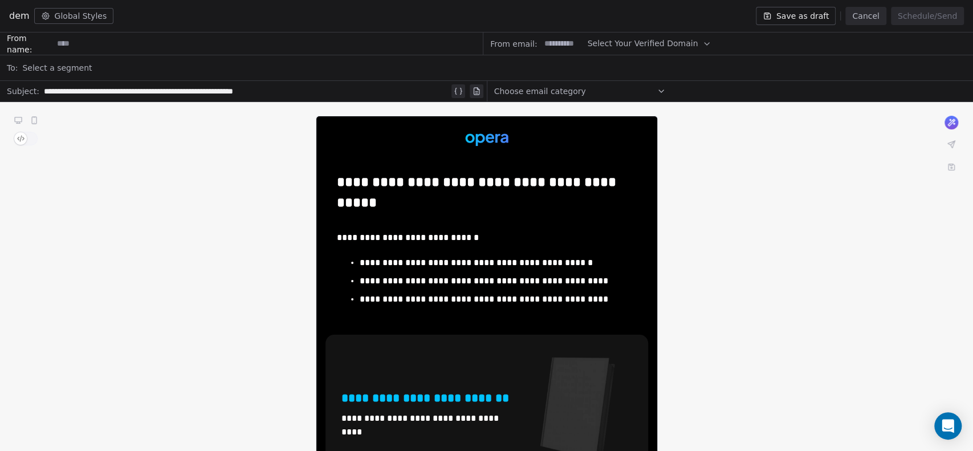
drag, startPoint x: 113, startPoint y: 44, endPoint x: 107, endPoint y: 46, distance: 7.1
click at [114, 43] on input at bounding box center [267, 43] width 429 height 21
click at [863, 16] on button "Cancel" at bounding box center [866, 16] width 40 height 18
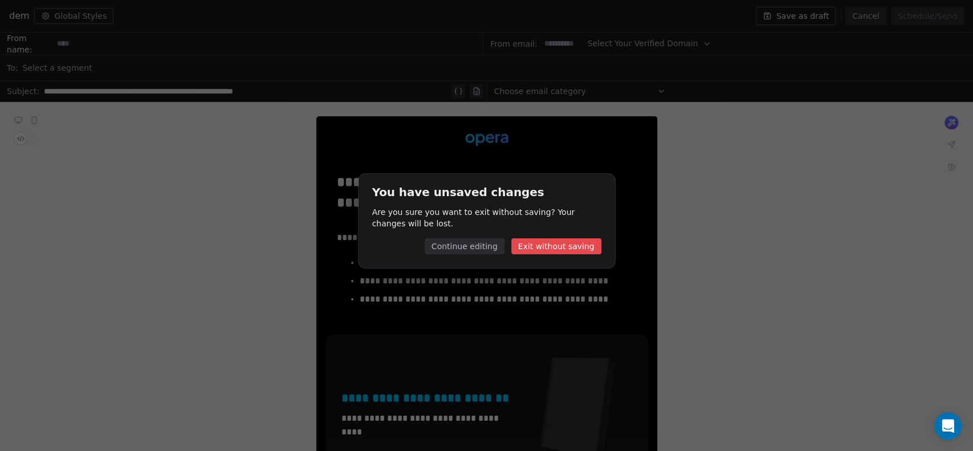
click at [542, 243] on button "Exit without saving" at bounding box center [556, 246] width 90 height 16
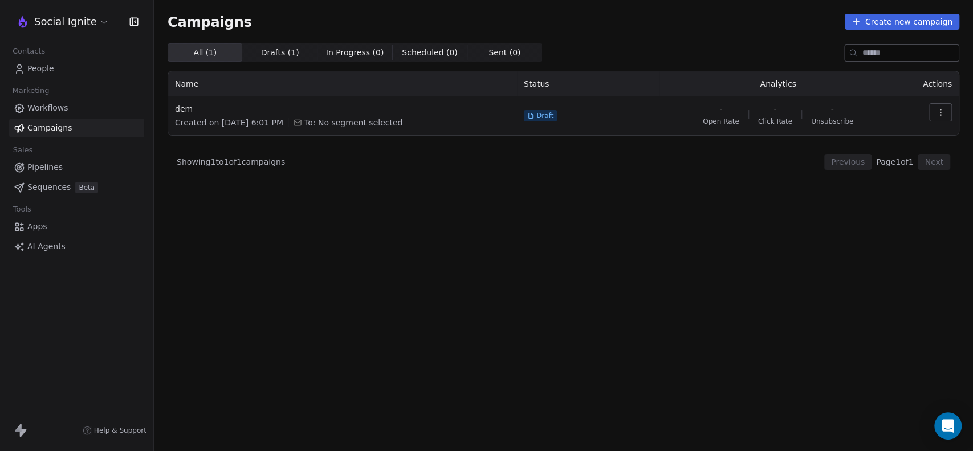
click at [938, 110] on icon "button" at bounding box center [940, 112] width 9 height 9
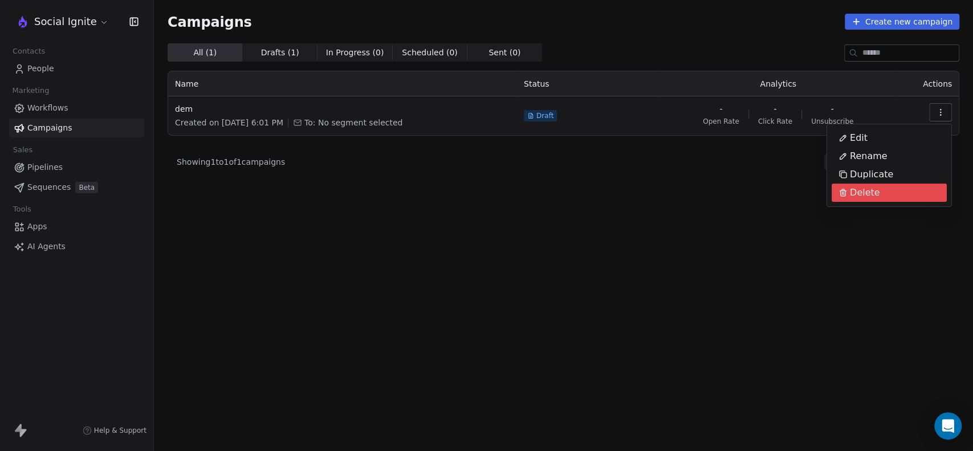
click at [880, 201] on div "Delete" at bounding box center [859, 193] width 55 height 18
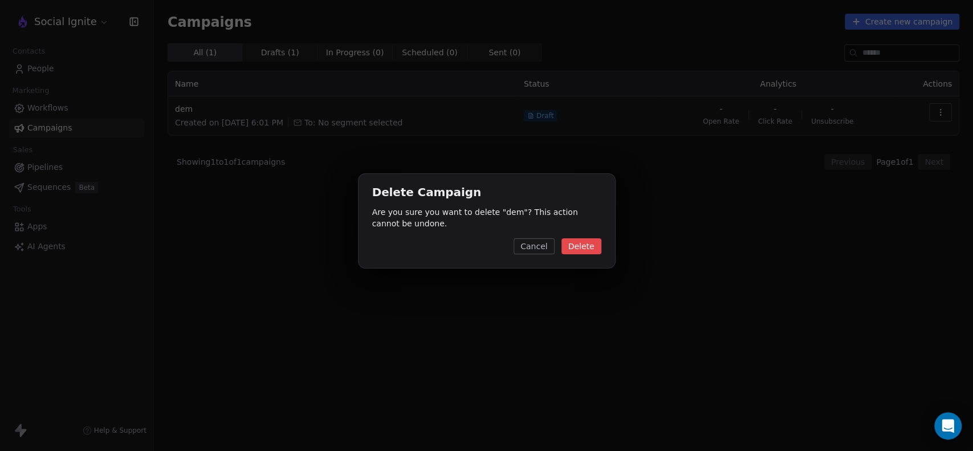
click at [613, 241] on div "Delete Campaign Are you sure you want to delete " dem "? This action cannot be …" at bounding box center [487, 221] width 257 height 94
click at [591, 246] on button "Delete" at bounding box center [582, 246] width 40 height 16
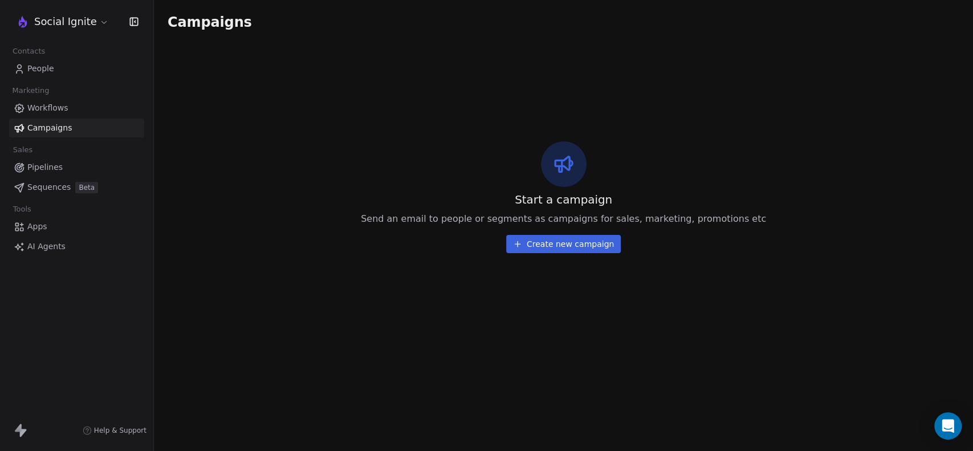
click at [238, 131] on div "Start a campaign Send an email to people or segments as campaigns for sales, ma…" at bounding box center [564, 196] width 792 height 307
click at [48, 181] on span "Sequences" at bounding box center [48, 187] width 43 height 12
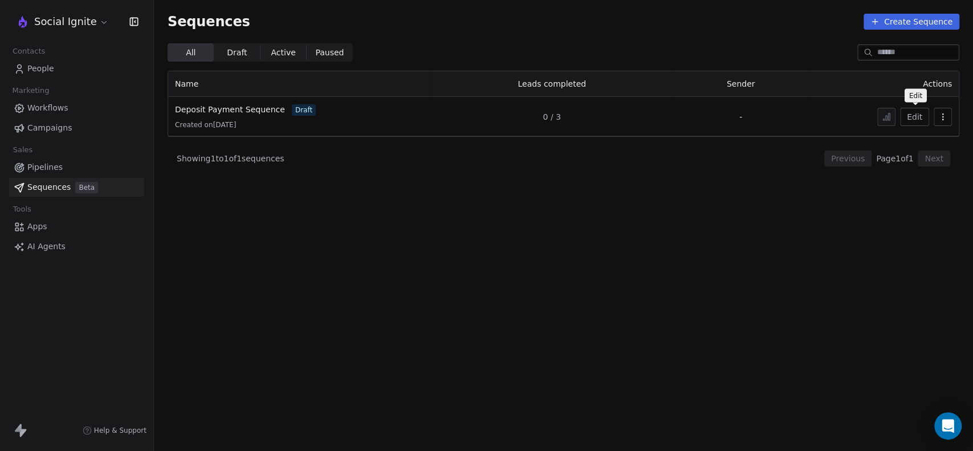
click at [922, 113] on button "Edit" at bounding box center [914, 117] width 29 height 18
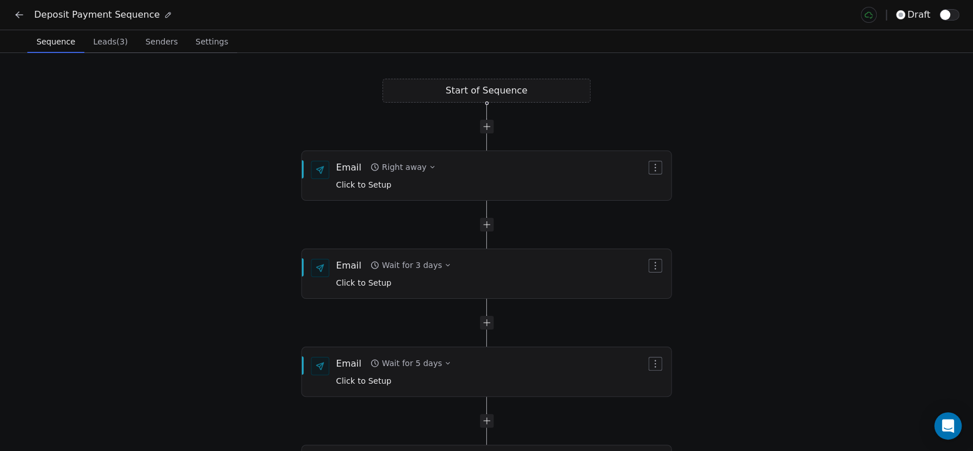
click at [104, 50] on button "Leads (3) Leads (3)" at bounding box center [110, 41] width 52 height 23
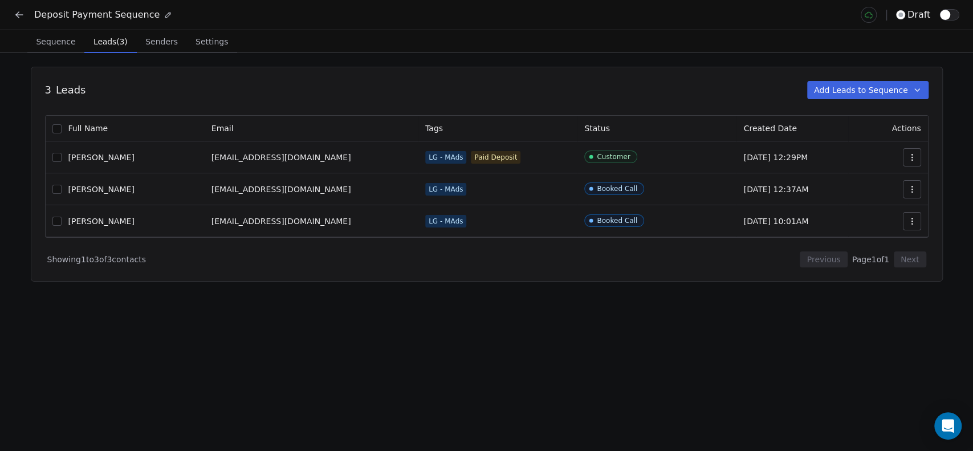
click at [917, 95] on button "Add Leads to Sequence" at bounding box center [867, 90] width 121 height 18
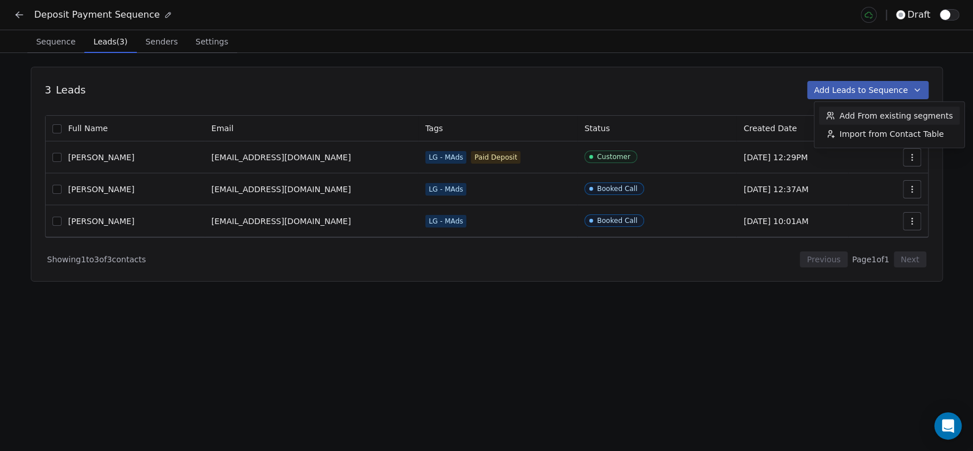
click at [656, 86] on html "Deposit Payment Sequence draft Sequence Sequence Leads (3) Leads (3) Senders Se…" at bounding box center [486, 225] width 973 height 451
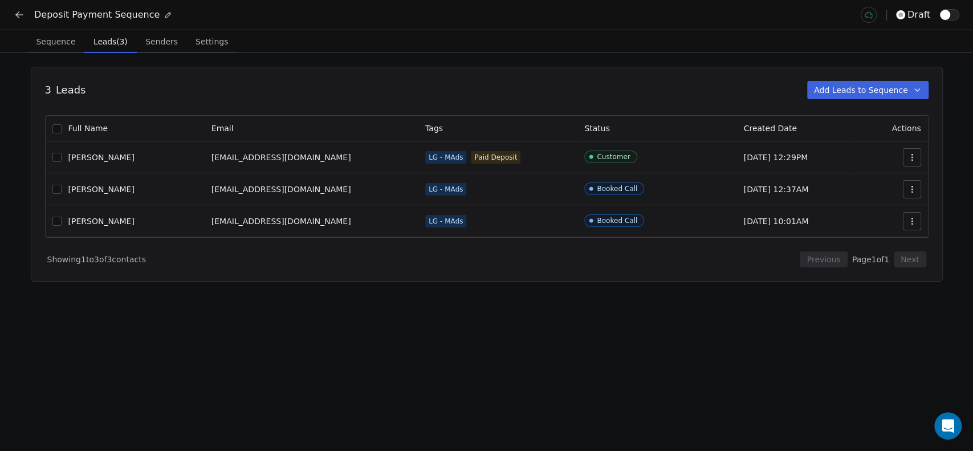
click at [161, 43] on span "Senders" at bounding box center [162, 42] width 42 height 16
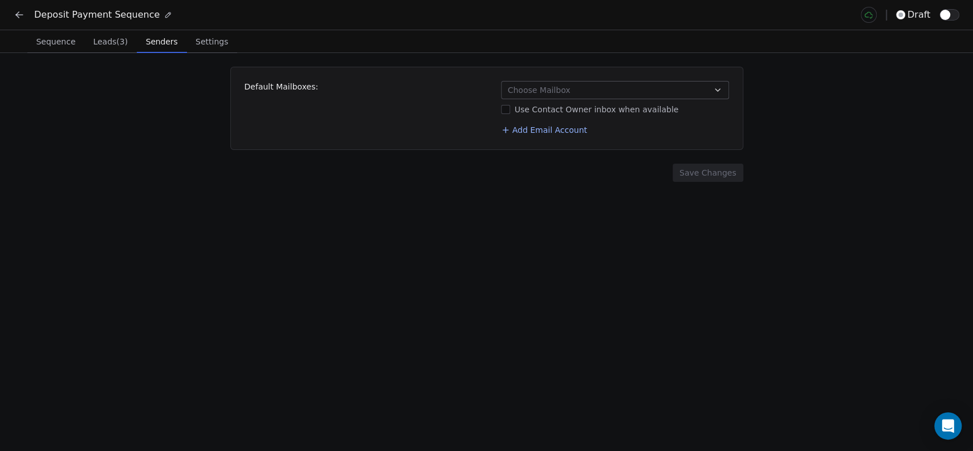
click at [624, 87] on button "Choose Mailbox" at bounding box center [615, 90] width 228 height 18
click at [599, 137] on span "[EMAIL_ADDRESS][DOMAIN_NAME]" at bounding box center [621, 138] width 190 height 11
click at [499, 205] on html "Deposit Payment Sequence draft Sequence Sequence Leads (3) Leads (3) Senders Se…" at bounding box center [486, 225] width 973 height 451
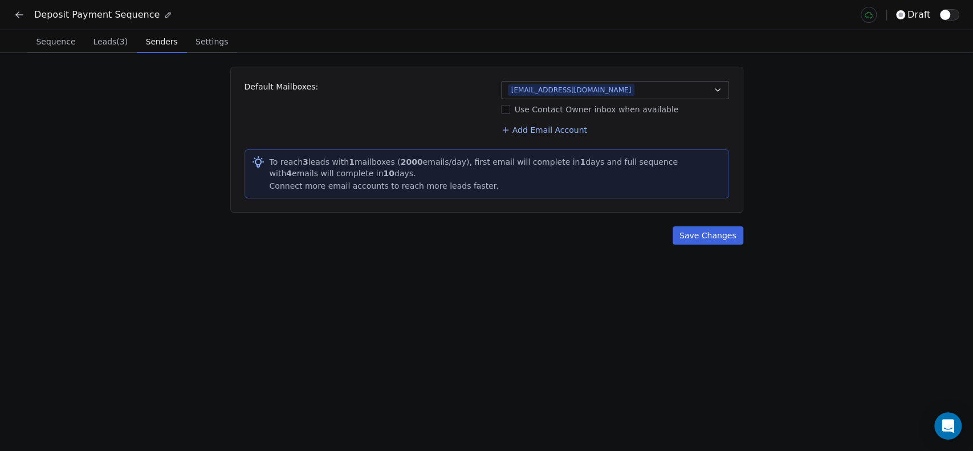
click at [710, 237] on button "Save Changes" at bounding box center [708, 235] width 71 height 18
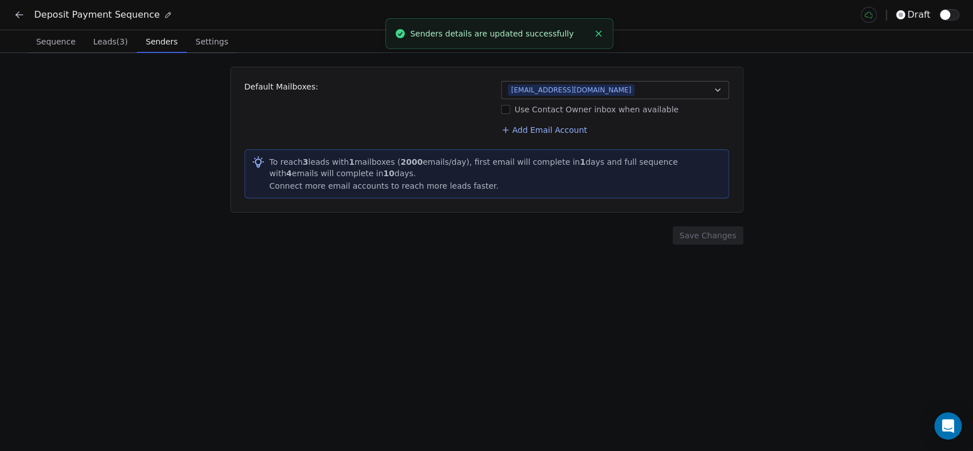
click at [206, 34] on span "Settings" at bounding box center [212, 42] width 42 height 16
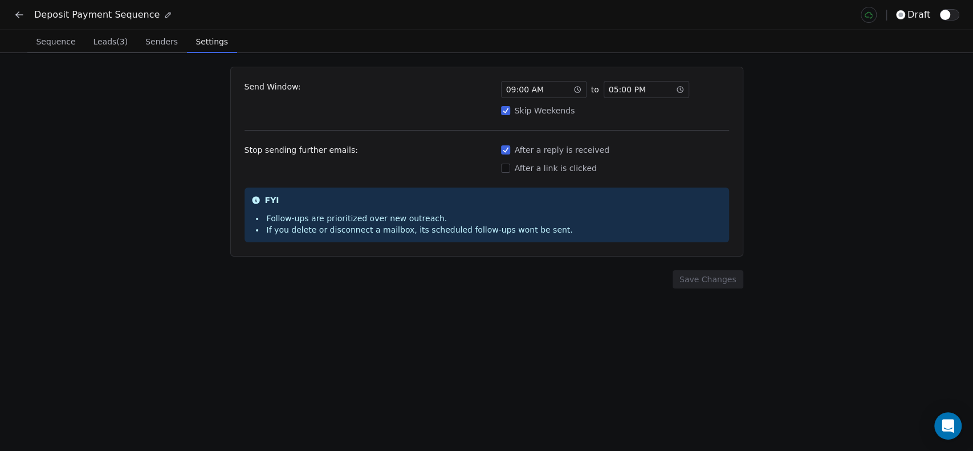
click at [51, 46] on span "Sequence" at bounding box center [55, 42] width 48 height 16
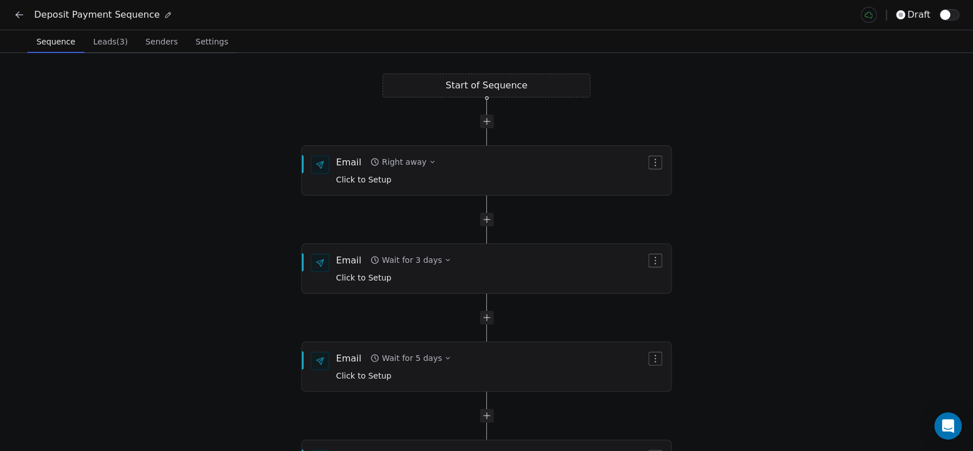
click at [19, 9] on icon at bounding box center [19, 14] width 11 height 11
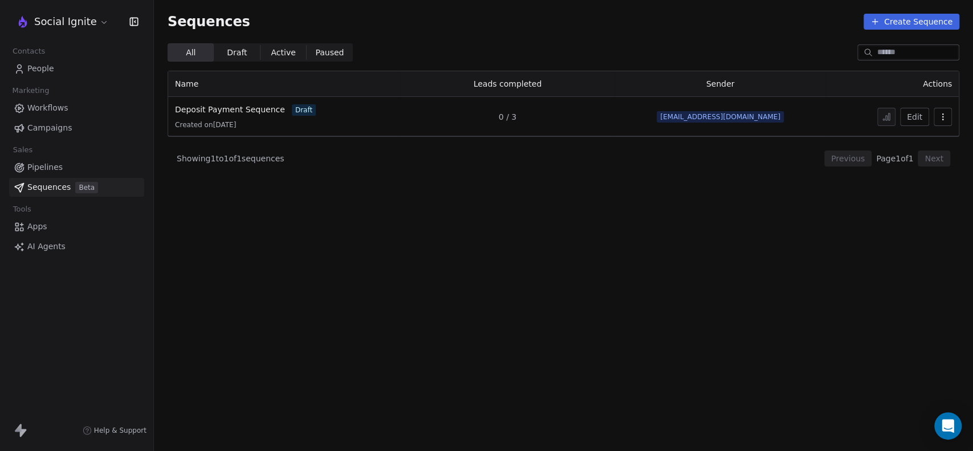
click at [55, 104] on span "Workflows" at bounding box center [47, 108] width 41 height 12
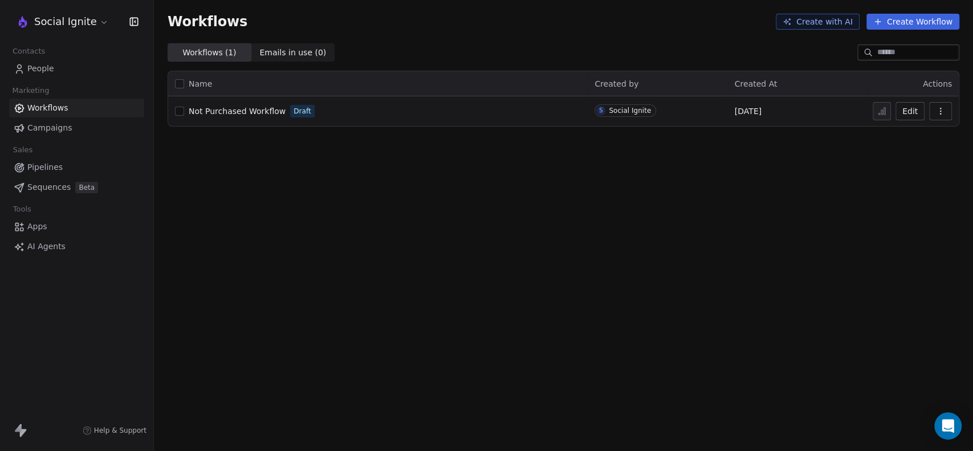
click at [912, 112] on button "Edit" at bounding box center [910, 111] width 29 height 18
click at [46, 162] on span "Pipelines" at bounding box center [44, 167] width 35 height 12
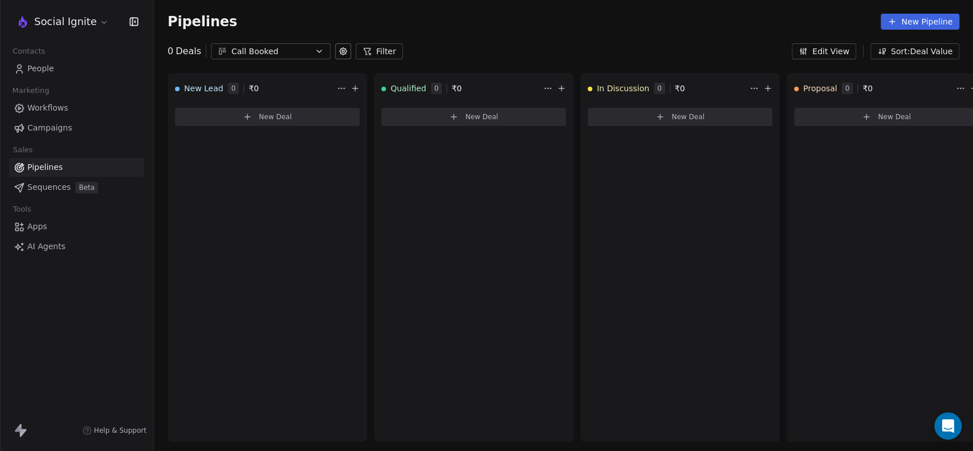
click at [82, 23] on html "Social Ignite Contacts People Marketing Workflows Campaigns Sales Pipelines Seq…" at bounding box center [486, 225] width 973 height 451
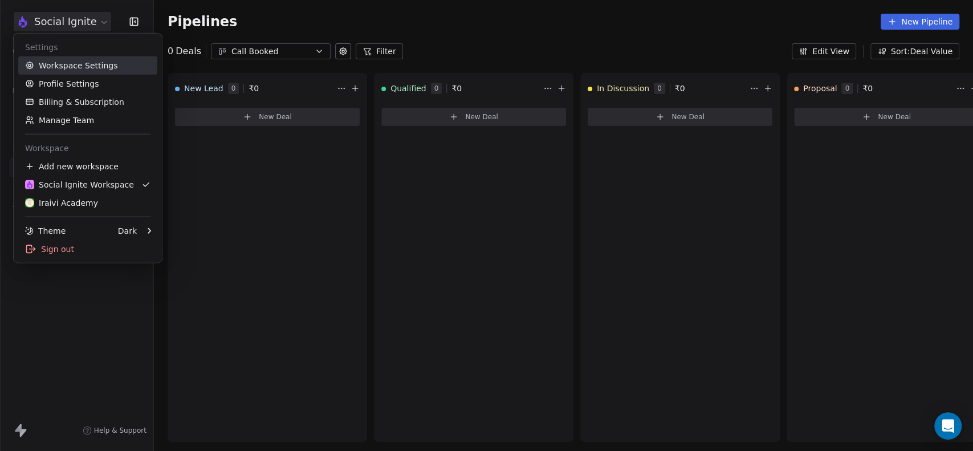
click at [70, 62] on link "Workspace Settings" at bounding box center [87, 65] width 139 height 18
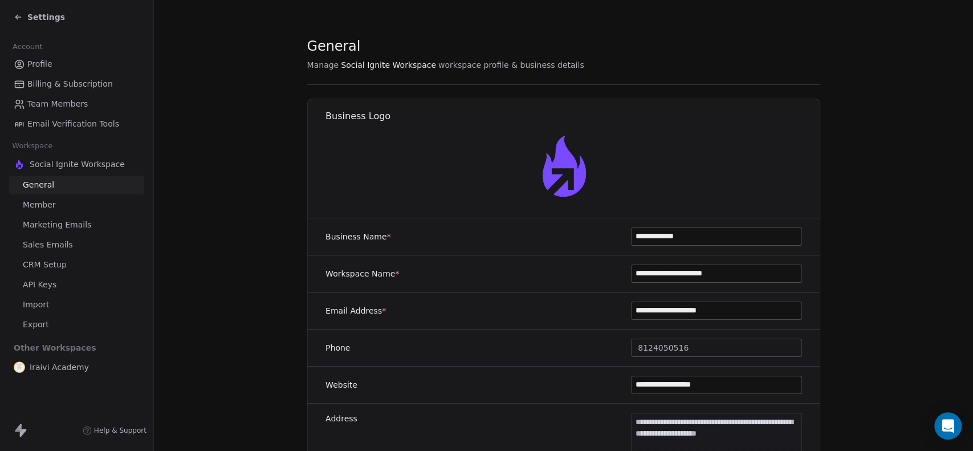
click at [50, 97] on link "Team Members" at bounding box center [76, 104] width 135 height 19
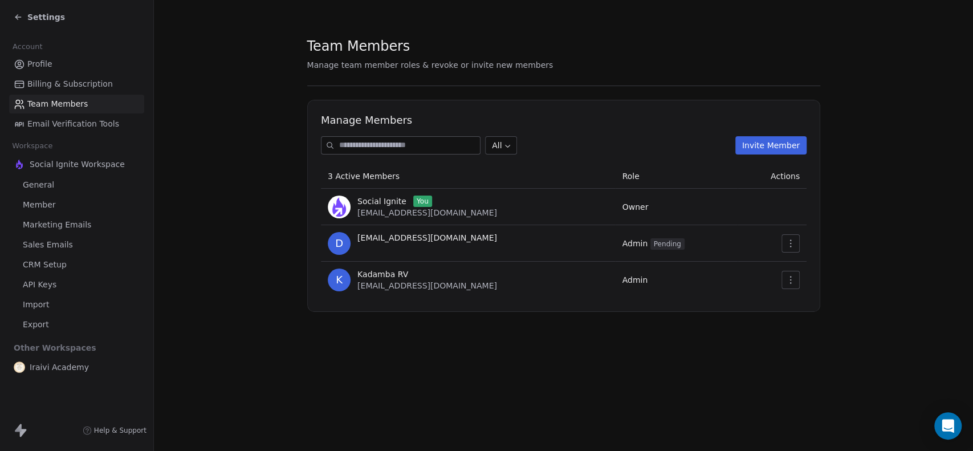
click at [794, 280] on icon "button" at bounding box center [790, 279] width 9 height 9
click at [831, 301] on div "Update" at bounding box center [827, 305] width 82 height 18
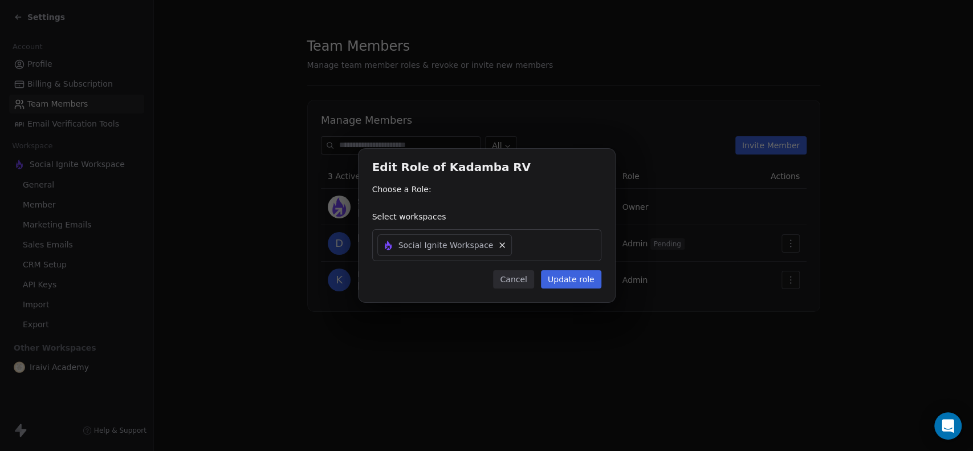
click at [514, 283] on button "Cancel" at bounding box center [513, 279] width 40 height 18
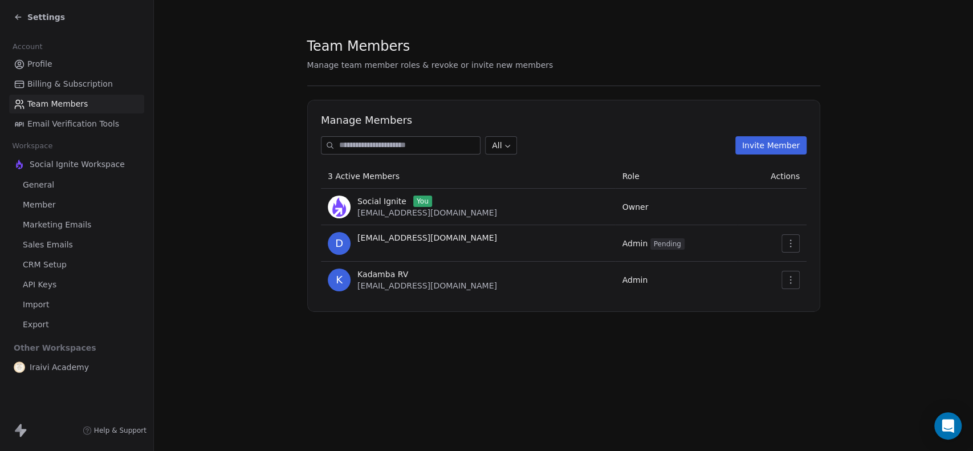
click at [798, 282] on button "button" at bounding box center [791, 280] width 18 height 18
click at [809, 306] on div "Update" at bounding box center [827, 305] width 82 height 18
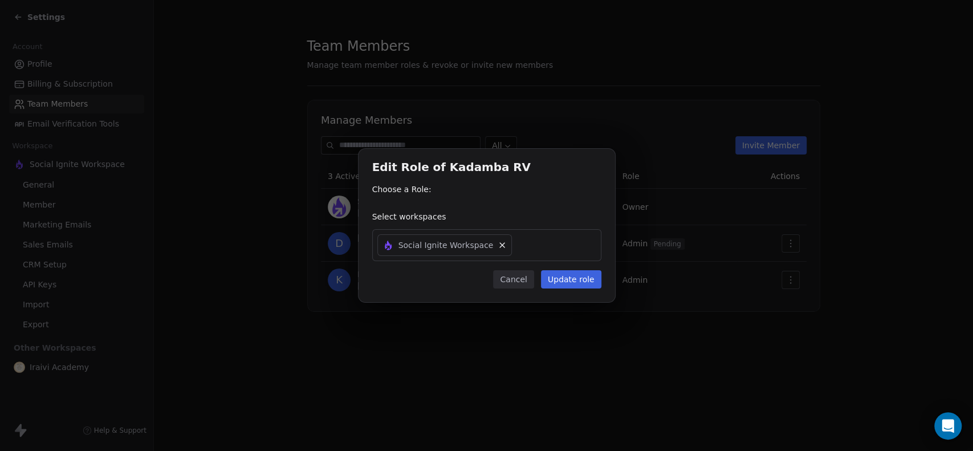
click at [523, 274] on button "Cancel" at bounding box center [513, 279] width 40 height 18
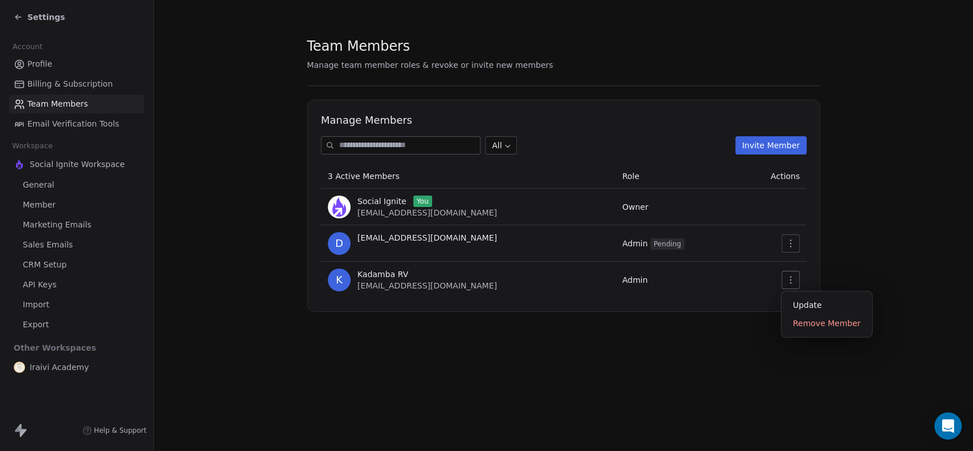
click at [793, 274] on button "button" at bounding box center [791, 280] width 18 height 18
click at [805, 302] on div "Update" at bounding box center [827, 305] width 82 height 18
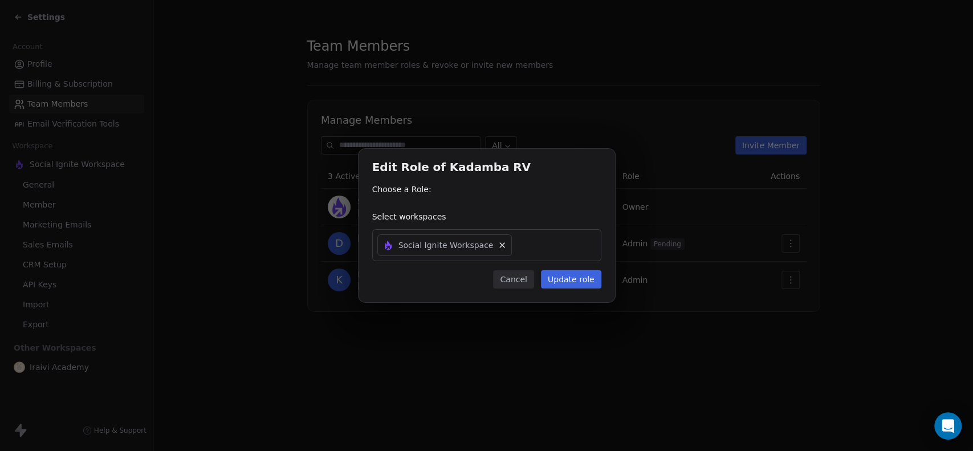
click at [483, 205] on div "Edit Role of Kadamba RV Choose a Role: Select workspaces Social Ignite Workspac…" at bounding box center [487, 225] width 257 height 153
click at [545, 146] on div "Edit Role of Kadamba RV Choose a Role: Select workspaces Social Ignite Workspac…" at bounding box center [486, 225] width 973 height 451
click at [519, 288] on button "Cancel" at bounding box center [513, 279] width 40 height 18
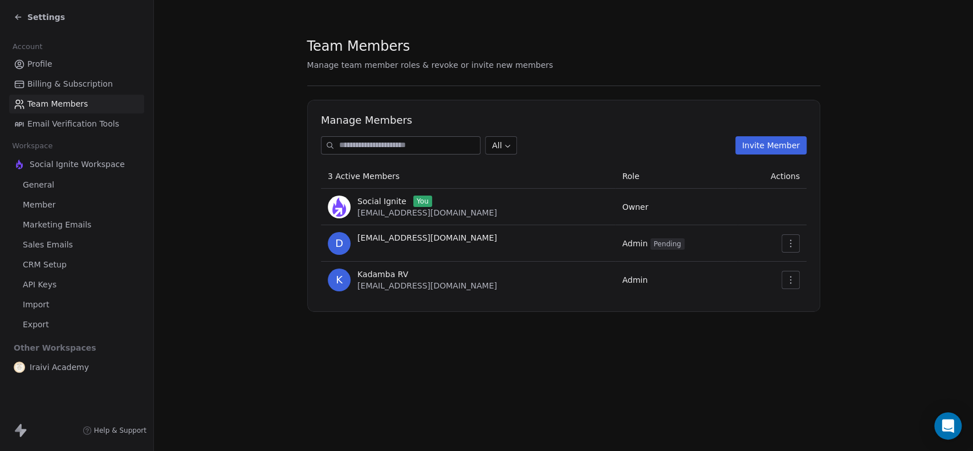
click at [60, 198] on link "Member" at bounding box center [76, 205] width 135 height 19
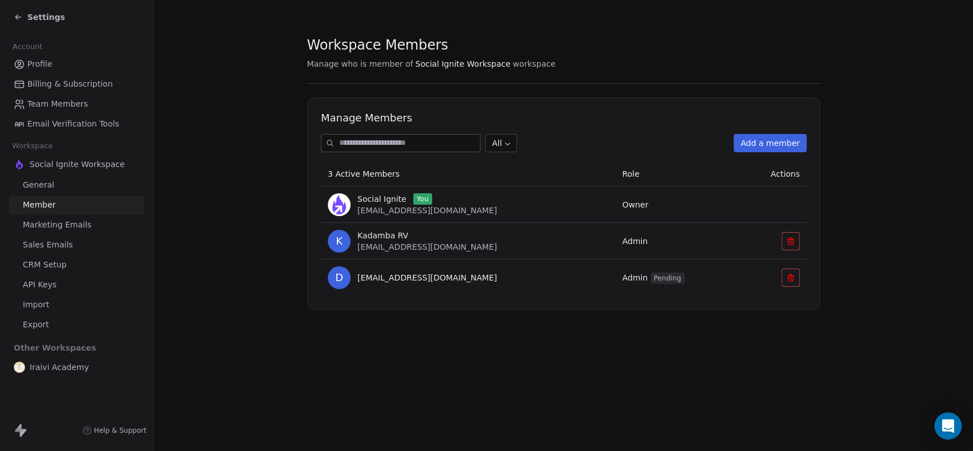
click at [972, 173] on section "Workspace Members Manage who is member of Social Ignite Workspace workspace Man…" at bounding box center [563, 173] width 819 height 346
click at [35, 62] on span "Profile" at bounding box center [39, 64] width 25 height 12
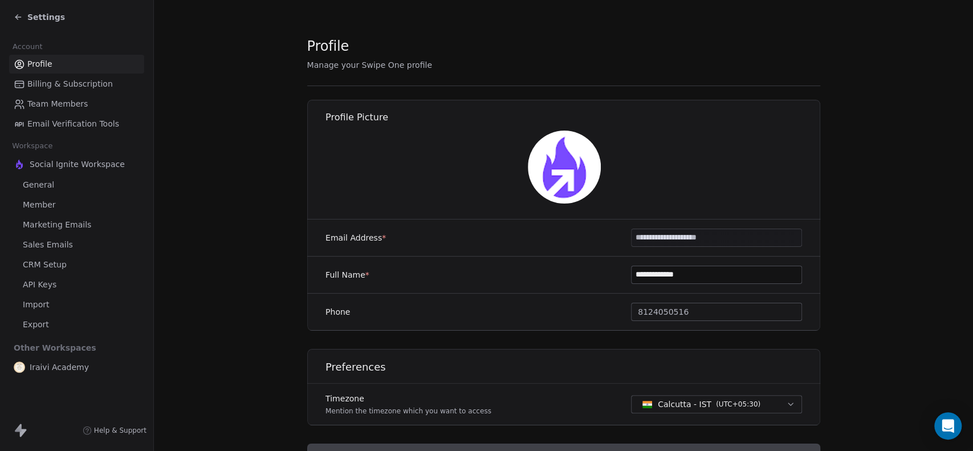
click at [60, 85] on span "Billing & Subscription" at bounding box center [70, 84] width 86 height 12
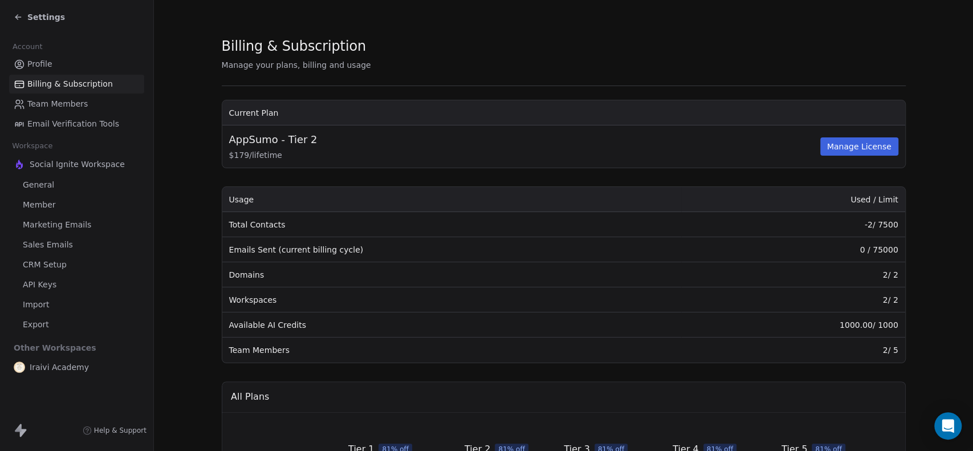
click at [58, 106] on span "Team Members" at bounding box center [57, 104] width 60 height 12
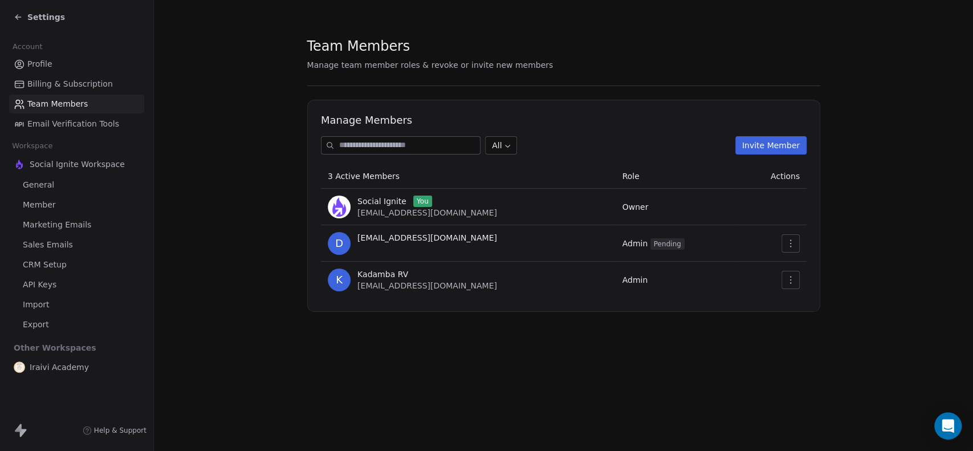
click at [57, 125] on span "Email Verification Tools" at bounding box center [73, 124] width 92 height 12
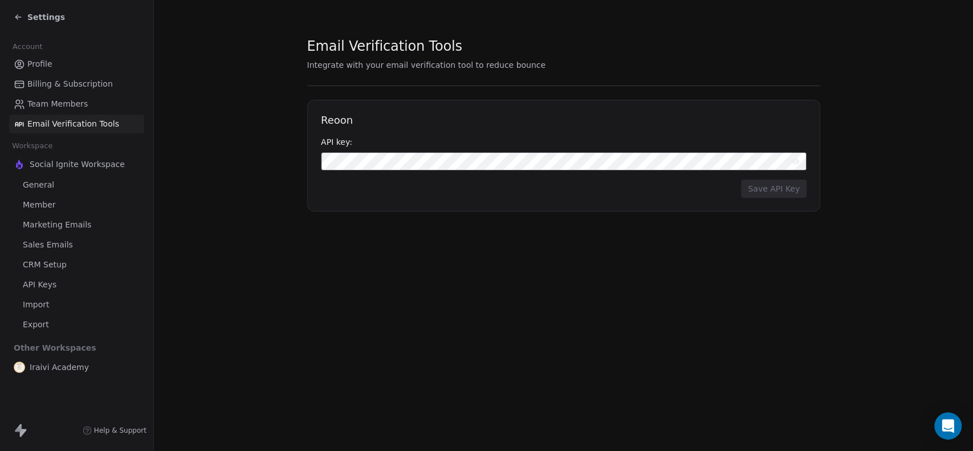
click at [42, 286] on span "API Keys" at bounding box center [40, 285] width 34 height 12
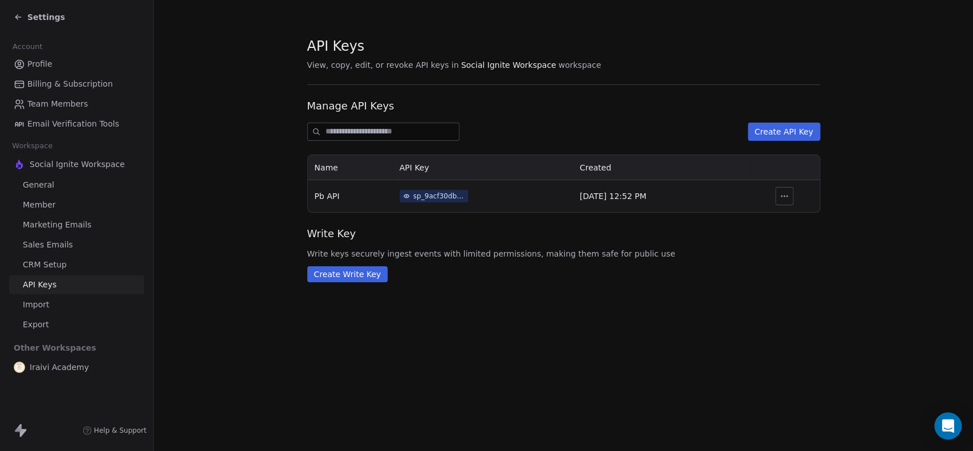
click at [784, 193] on icon "button" at bounding box center [784, 196] width 9 height 9
click at [800, 224] on span "Revoke" at bounding box center [804, 221] width 29 height 11
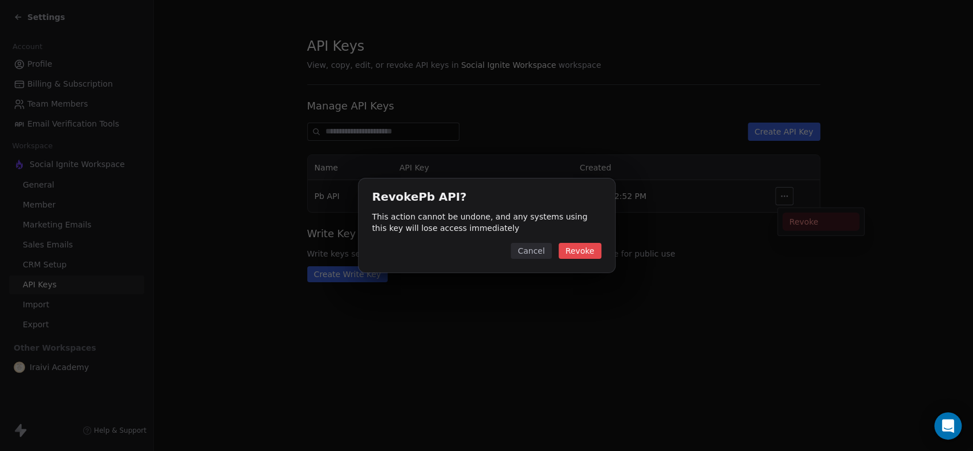
click at [580, 249] on button "Revoke" at bounding box center [580, 251] width 43 height 16
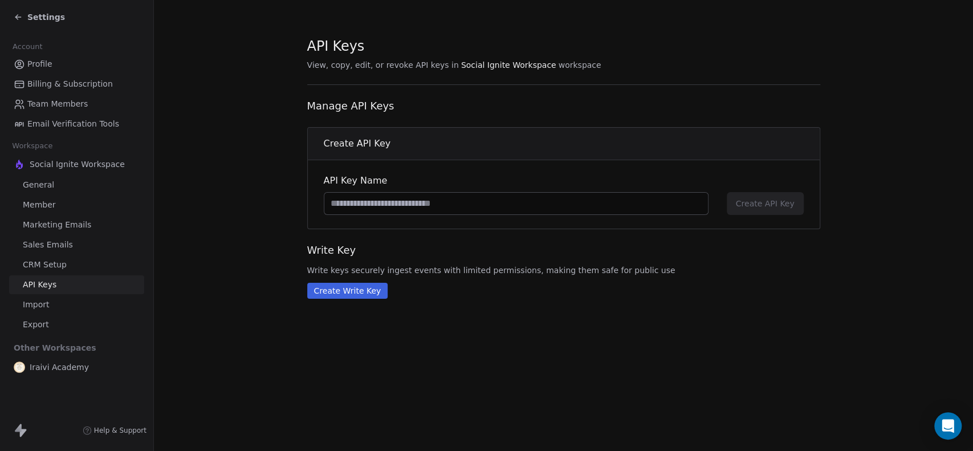
click at [60, 258] on link "CRM Setup" at bounding box center [76, 264] width 135 height 19
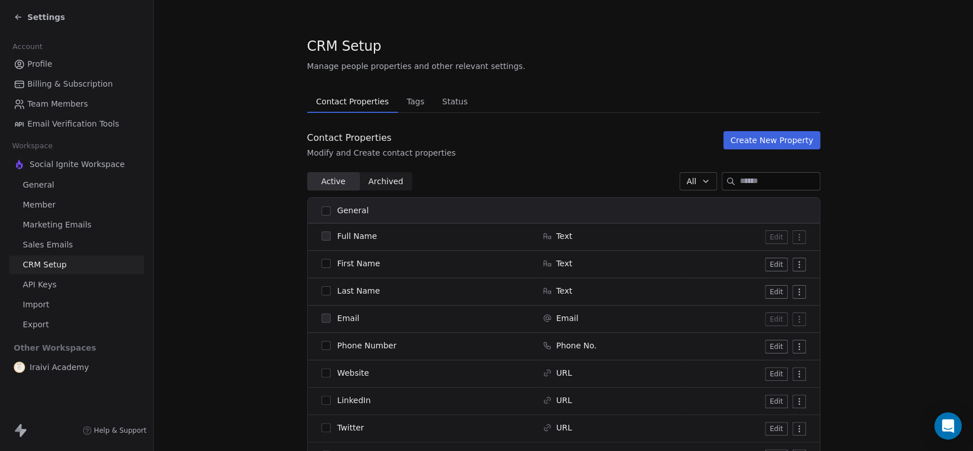
click at [57, 244] on span "Sales Emails" at bounding box center [48, 245] width 50 height 12
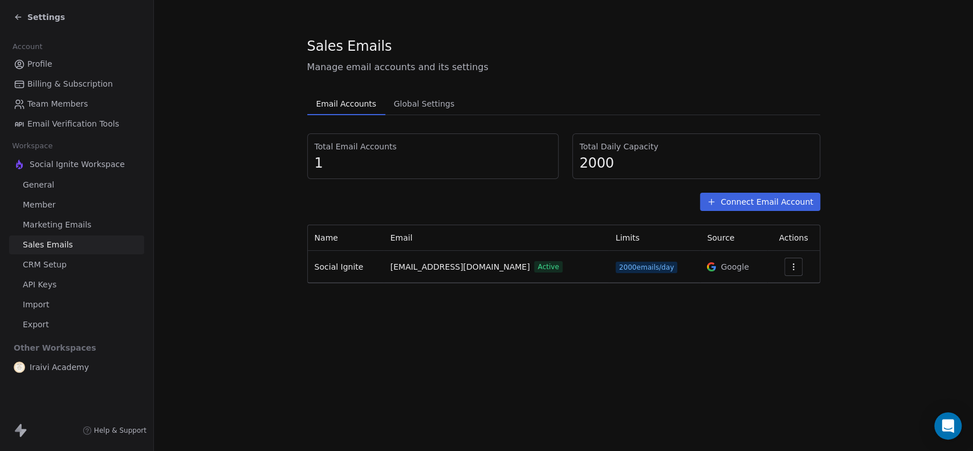
click at [58, 225] on span "Marketing Emails" at bounding box center [57, 225] width 68 height 12
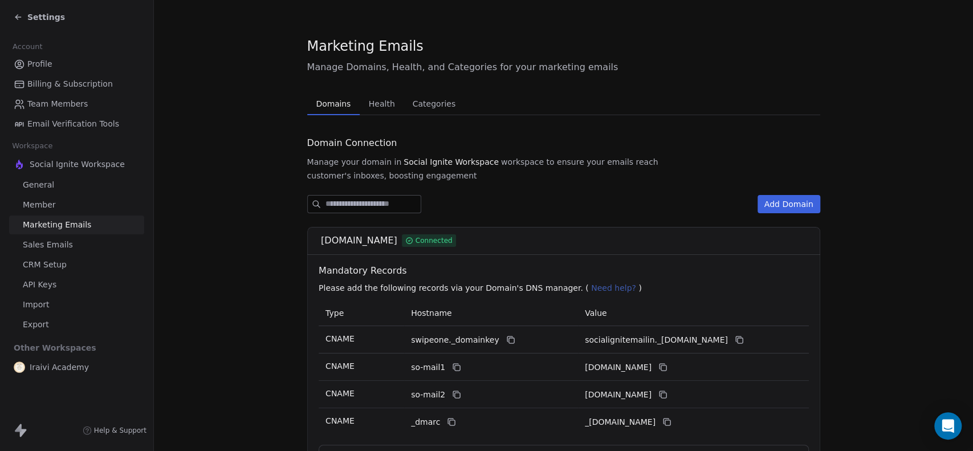
drag, startPoint x: 39, startPoint y: 25, endPoint x: 41, endPoint y: 18, distance: 7.1
click at [40, 24] on div "Settings" at bounding box center [76, 17] width 153 height 34
click at [41, 16] on span "Settings" at bounding box center [46, 16] width 38 height 11
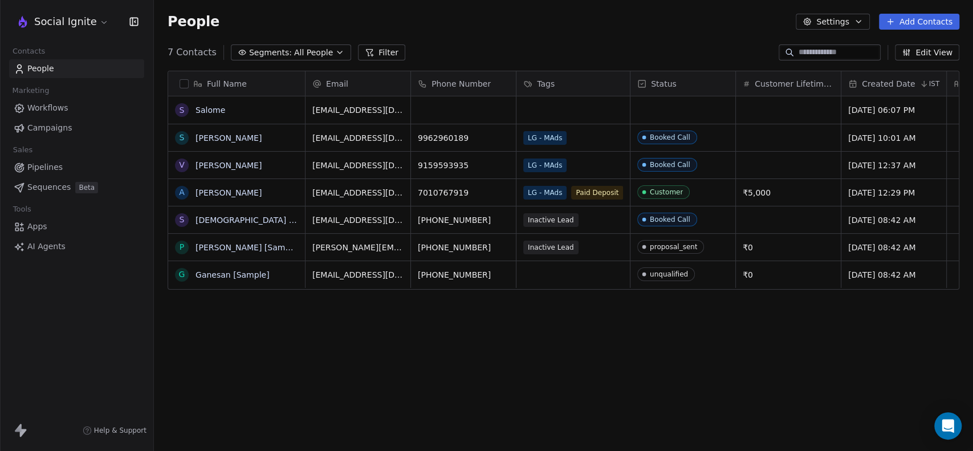
scroll to position [387, 810]
click at [454, 111] on div "grid" at bounding box center [463, 109] width 105 height 27
click at [454, 111] on input at bounding box center [463, 110] width 100 height 23
type input "**********"
click at [549, 47] on html "Social Ignite Contacts People Marketing Workflows Campaigns Sales Pipelines Seq…" at bounding box center [486, 225] width 973 height 451
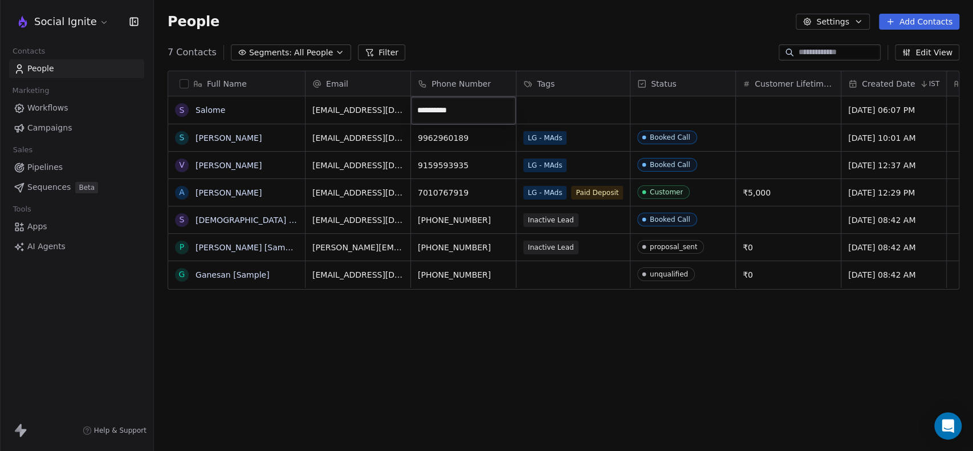
click at [506, 375] on html "Social Ignite Contacts People Marketing Workflows Campaigns Sales Pipelines Seq…" at bounding box center [486, 225] width 973 height 451
click at [41, 121] on link "Campaigns" at bounding box center [76, 128] width 135 height 19
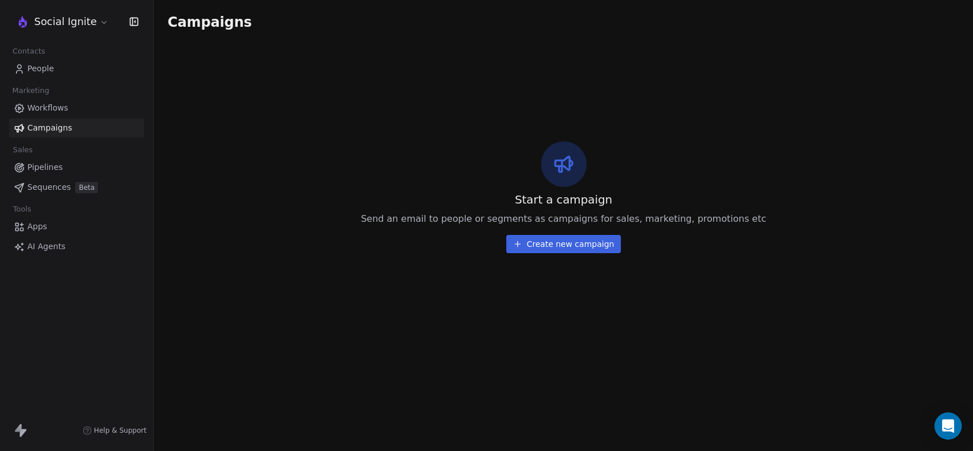
click at [556, 242] on button "Create new campaign" at bounding box center [563, 244] width 115 height 18
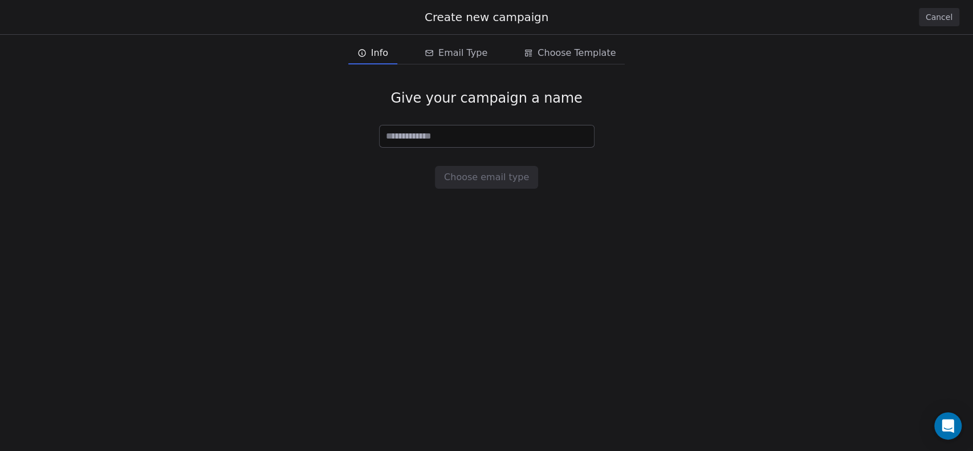
click at [936, 19] on button "Cancel" at bounding box center [939, 17] width 40 height 18
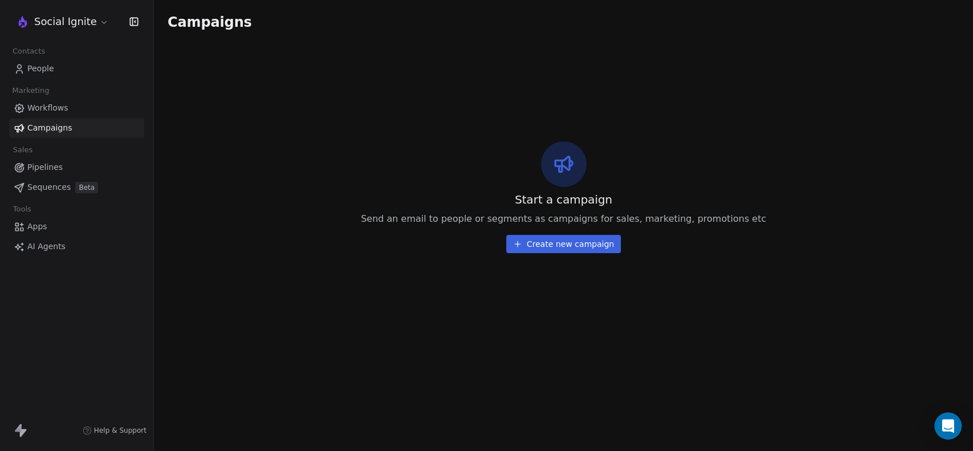
click at [34, 108] on span "Workflows" at bounding box center [47, 108] width 41 height 12
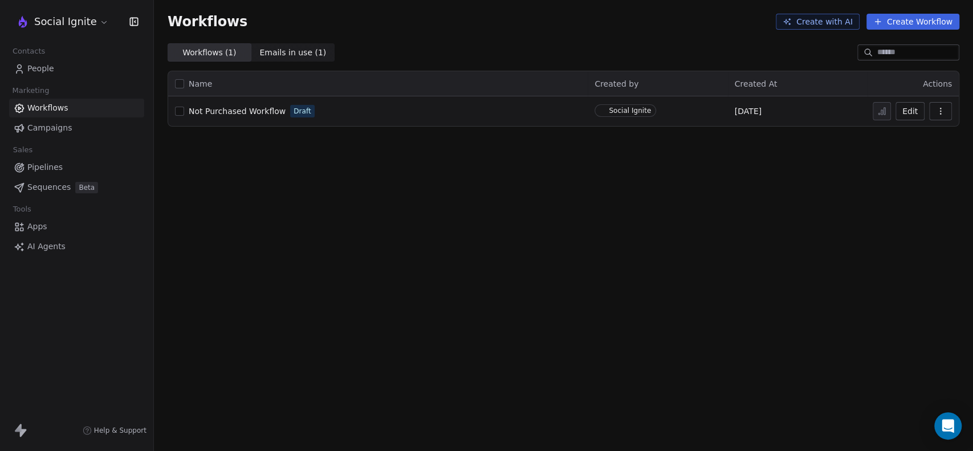
click at [260, 52] on span "Emails in use ( 1 )" at bounding box center [292, 53] width 67 height 12
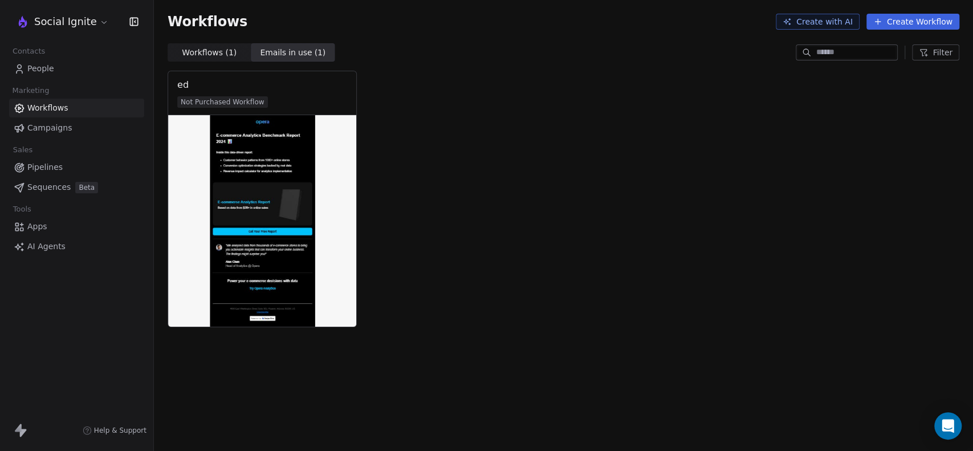
click at [205, 49] on span "Workflows ( 1 )" at bounding box center [209, 53] width 55 height 12
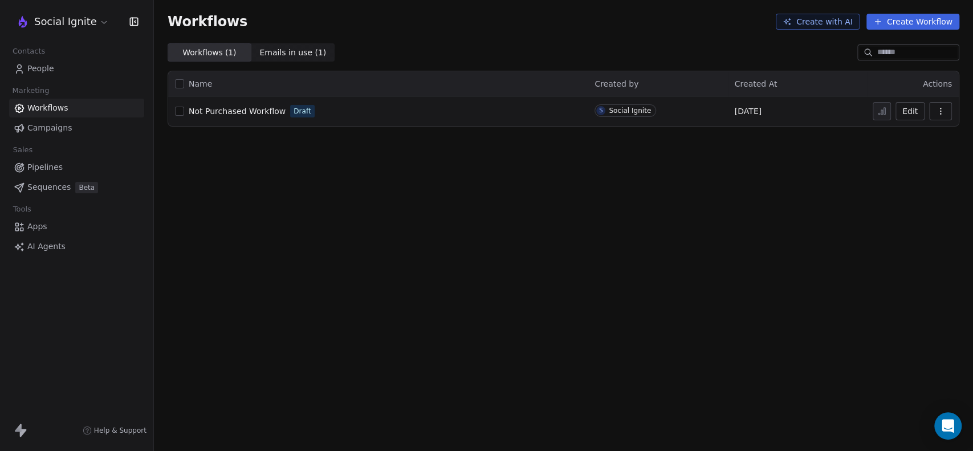
click at [286, 61] on span "Emails in use ( 1 ) Emails in use ( 1 )" at bounding box center [293, 52] width 84 height 18
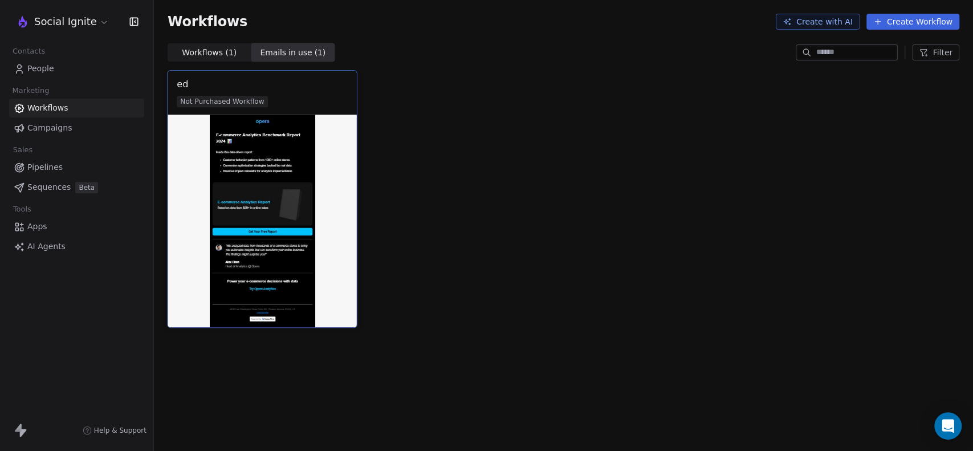
click at [296, 222] on img at bounding box center [262, 221] width 189 height 213
click at [269, 136] on img at bounding box center [262, 221] width 189 height 213
click at [206, 89] on div "ed" at bounding box center [262, 85] width 171 height 14
click at [207, 48] on span "Workflows ( 1 )" at bounding box center [209, 53] width 55 height 12
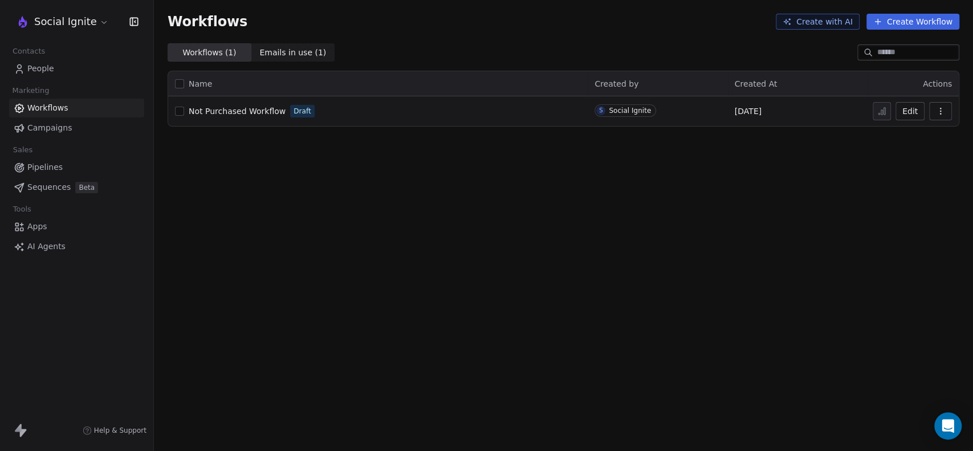
click at [942, 111] on icon "button" at bounding box center [940, 111] width 9 height 9
click at [909, 194] on span "Delete" at bounding box center [905, 193] width 26 height 11
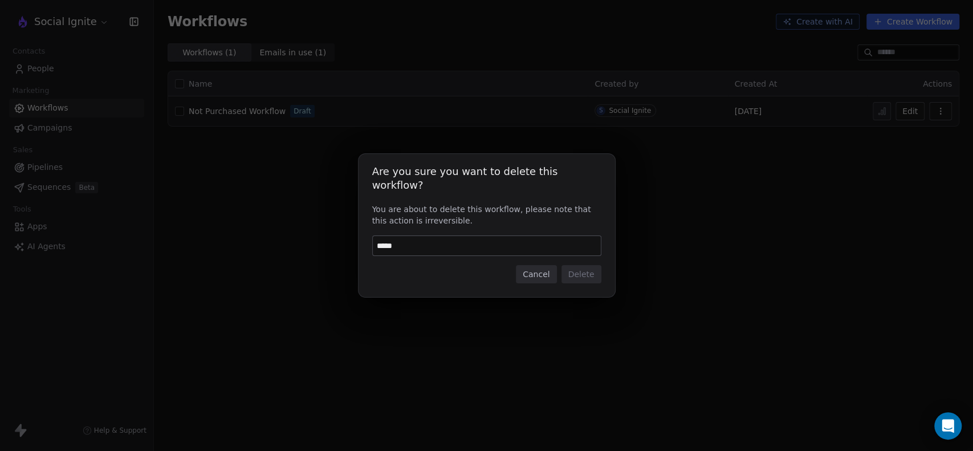
type input "******"
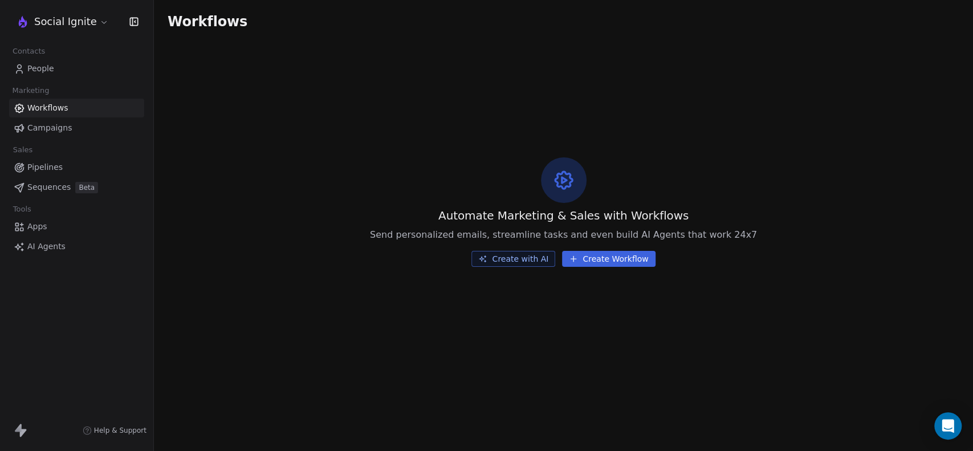
click at [607, 260] on button "Create Workflow" at bounding box center [608, 259] width 93 height 16
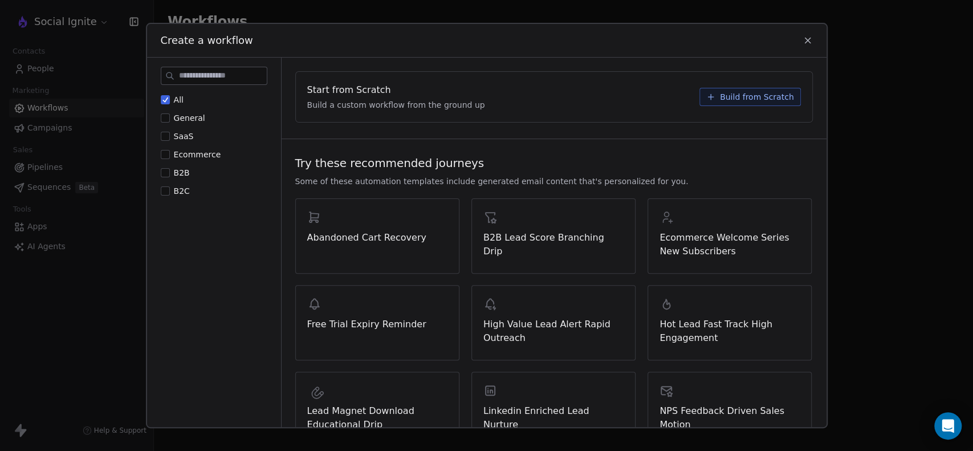
click at [806, 44] on icon at bounding box center [808, 40] width 10 height 10
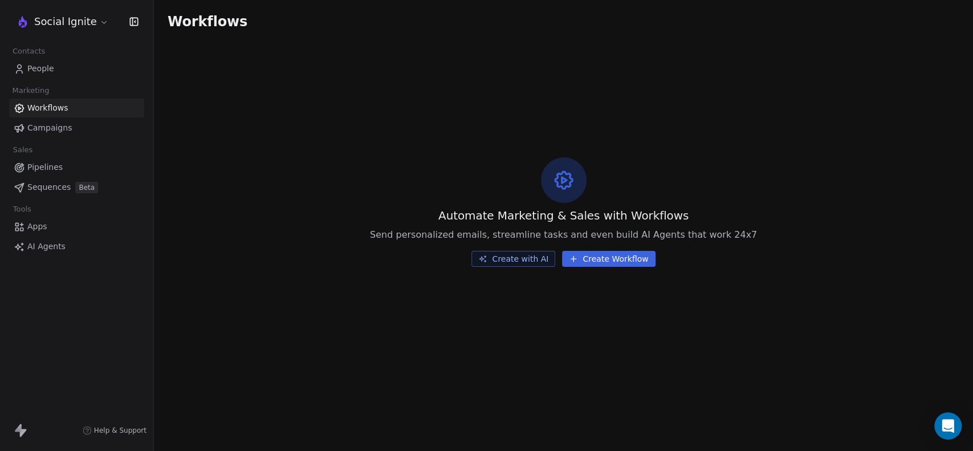
click at [36, 249] on span "AI Agents" at bounding box center [46, 247] width 38 height 12
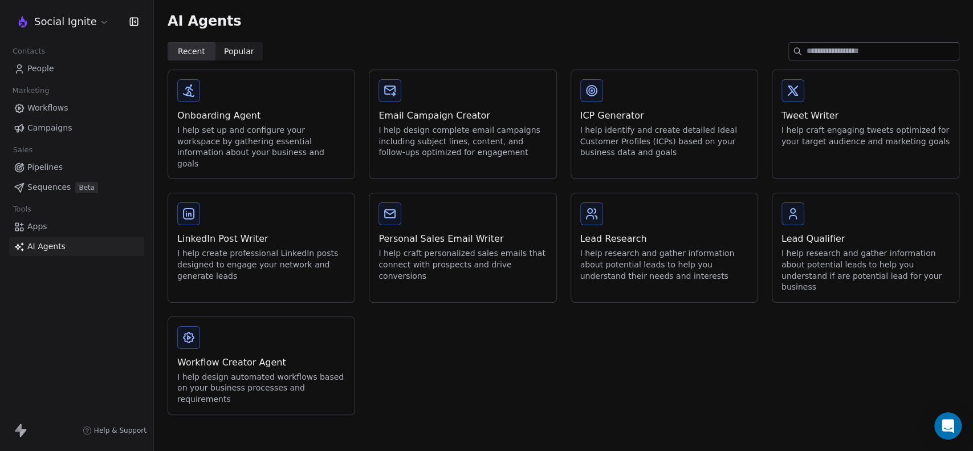
click at [59, 72] on link "People" at bounding box center [76, 68] width 135 height 19
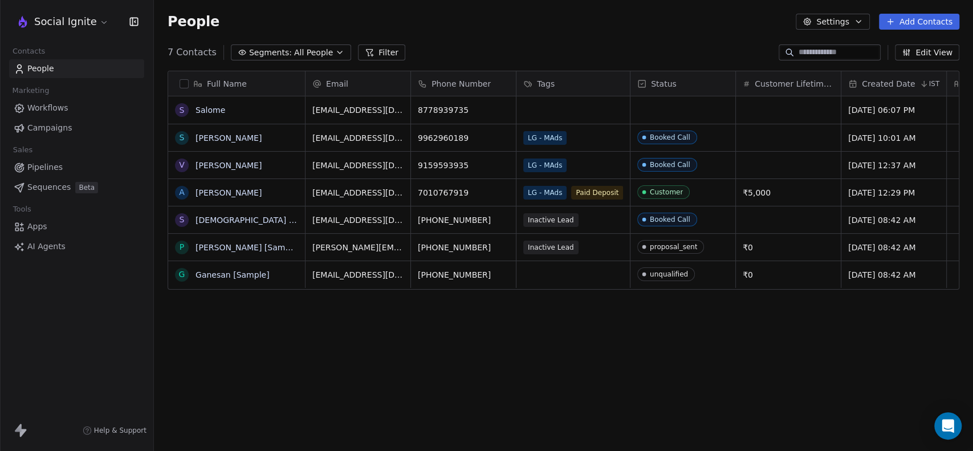
scroll to position [387, 810]
click at [596, 105] on div "grid" at bounding box center [573, 109] width 113 height 27
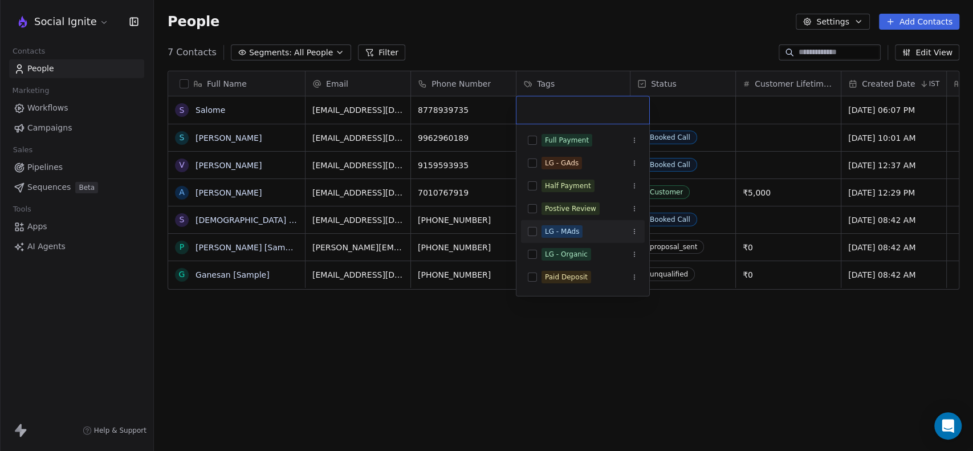
click at [530, 228] on button "Suggestions" at bounding box center [532, 231] width 9 height 9
click at [619, 13] on html "Social Ignite Contacts People Marketing Workflows Campaigns Sales Pipelines Seq…" at bounding box center [486, 225] width 973 height 451
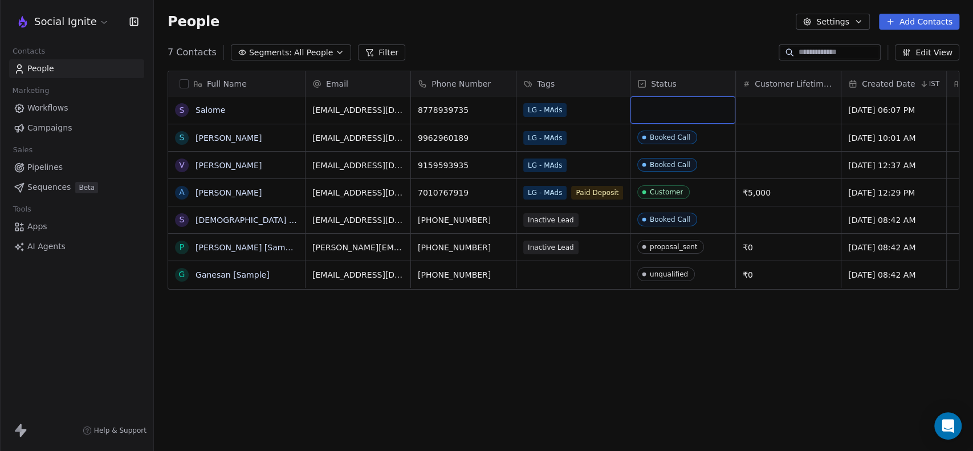
click at [669, 112] on div "grid" at bounding box center [683, 109] width 105 height 27
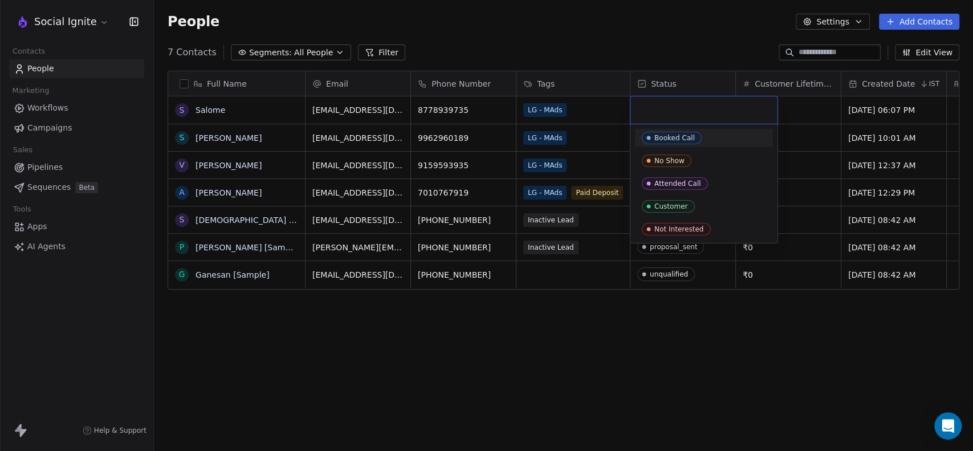
click at [680, 138] on div "Booked Call" at bounding box center [675, 138] width 40 height 8
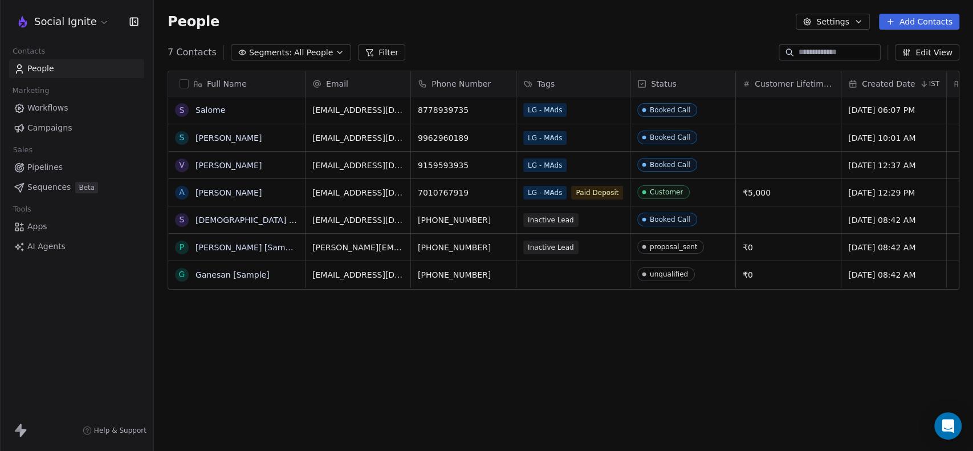
click at [648, 32] on div "People Settings Add Contacts" at bounding box center [563, 21] width 819 height 43
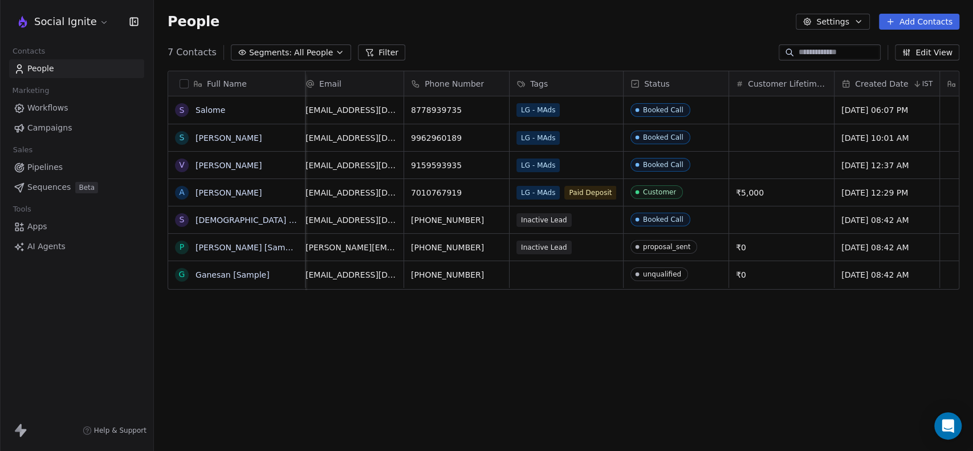
scroll to position [0, 0]
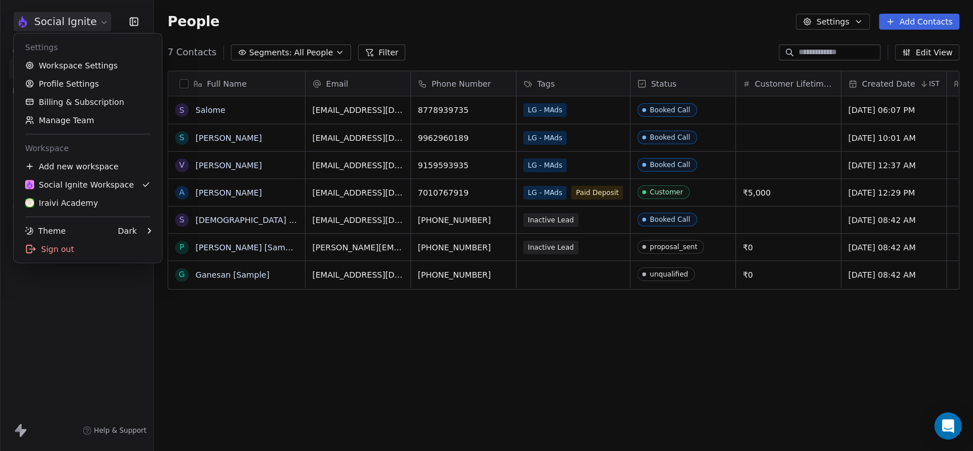
click at [88, 27] on html "Social Ignite Contacts People Marketing Workflows Campaigns Sales Pipelines Seq…" at bounding box center [486, 225] width 973 height 451
click at [78, 63] on link "Workspace Settings" at bounding box center [87, 65] width 139 height 18
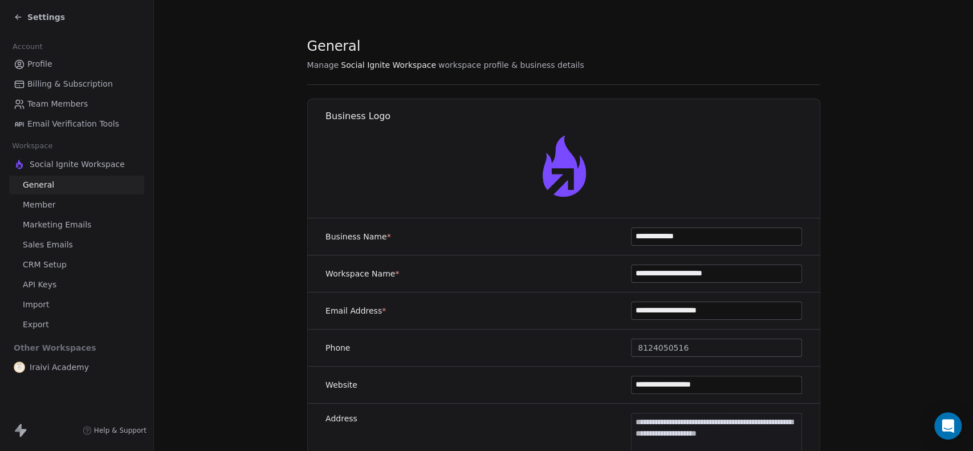
click at [43, 60] on span "Profile" at bounding box center [39, 64] width 25 height 12
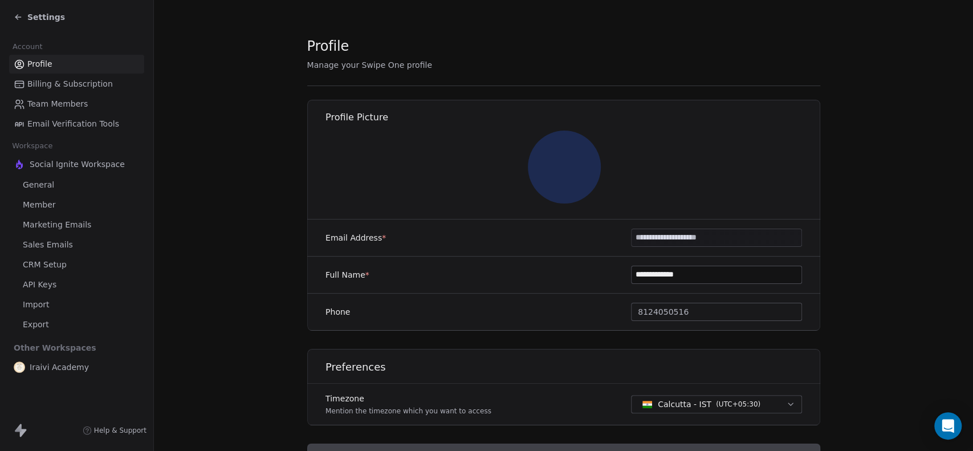
click at [63, 83] on span "Billing & Subscription" at bounding box center [70, 84] width 86 height 12
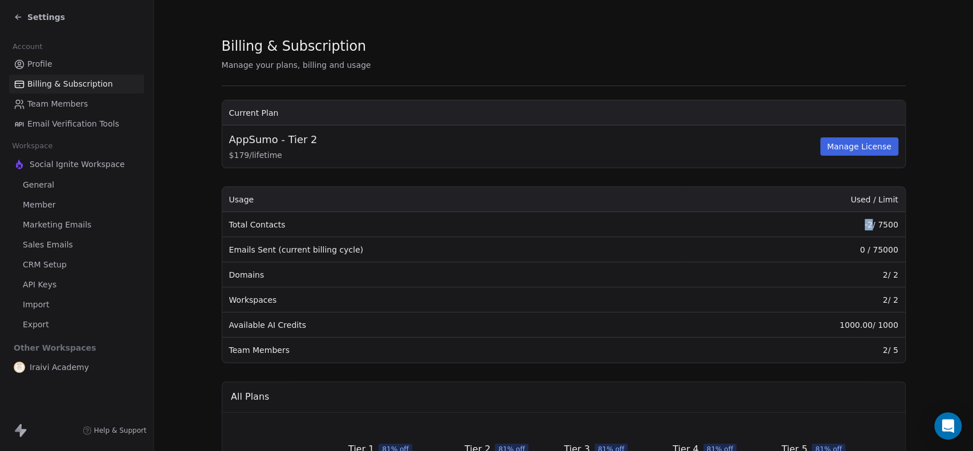
drag, startPoint x: 866, startPoint y: 225, endPoint x: 860, endPoint y: 225, distance: 6.3
click at [860, 225] on td "-2 / 7500" at bounding box center [793, 224] width 224 height 25
click at [922, 239] on section "Billing & Subscription Manage your plans, billing and usage Current Plan AppSum…" at bounding box center [563, 406] width 819 height 812
click at [18, 16] on icon at bounding box center [18, 17] width 9 height 9
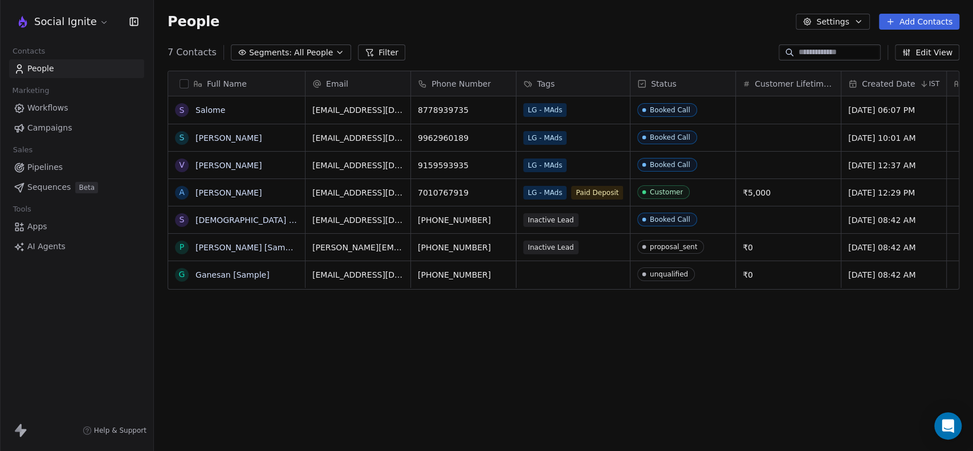
scroll to position [387, 810]
click at [481, 21] on div "People Settings Add Contacts" at bounding box center [564, 22] width 792 height 16
click at [69, 29] on html "Social Ignite Contacts People Marketing Workflows Campaigns Sales Pipelines Seq…" at bounding box center [486, 225] width 973 height 451
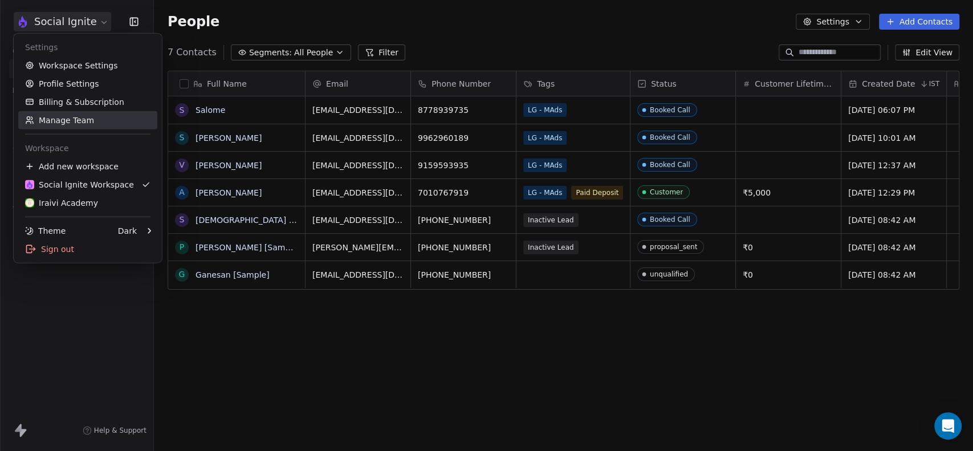
click at [67, 119] on link "Manage Team" at bounding box center [87, 120] width 139 height 18
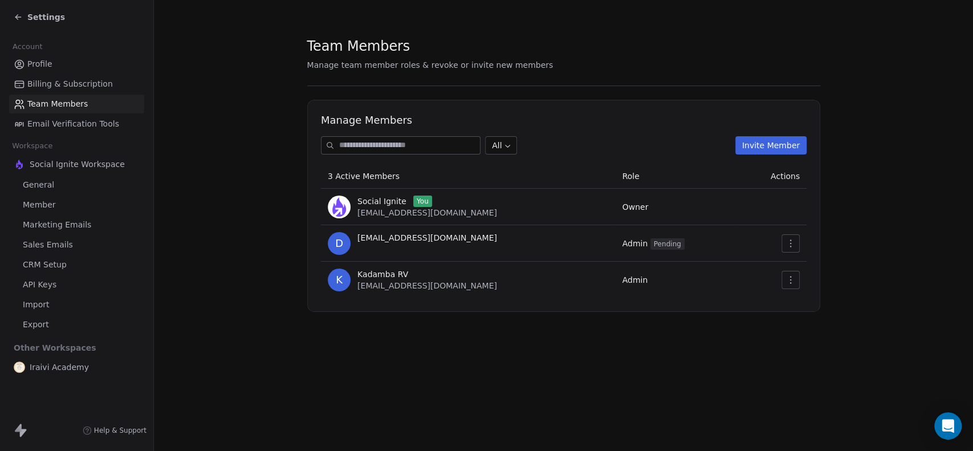
click at [793, 273] on button "button" at bounding box center [791, 280] width 18 height 18
click at [809, 303] on div "Update" at bounding box center [827, 305] width 82 height 18
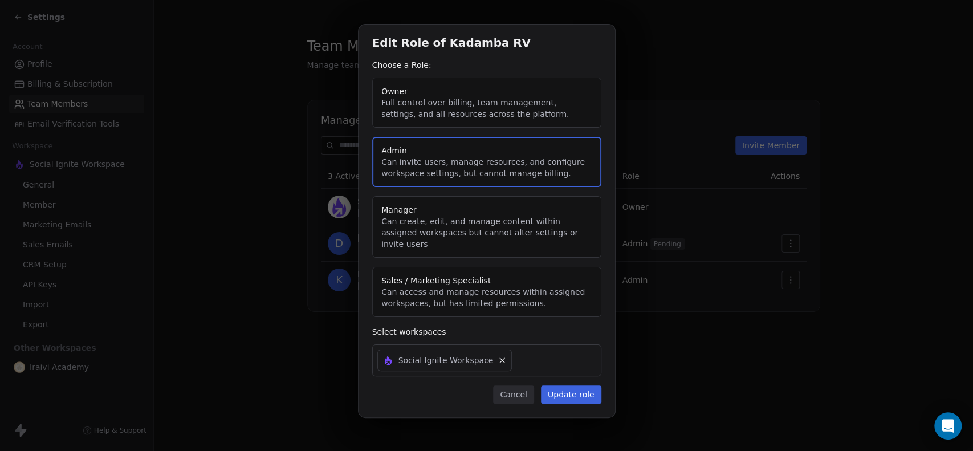
click at [510, 387] on button "Cancel" at bounding box center [513, 394] width 40 height 18
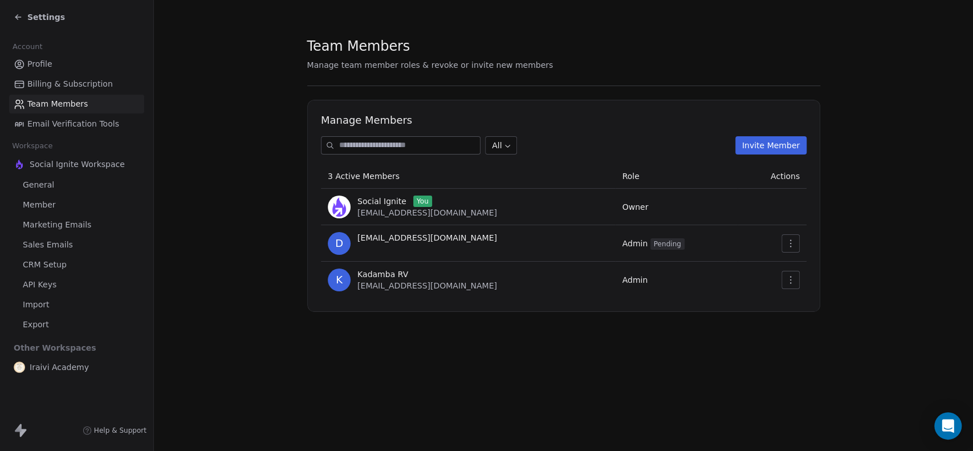
click at [49, 209] on span "Member" at bounding box center [39, 205] width 33 height 12
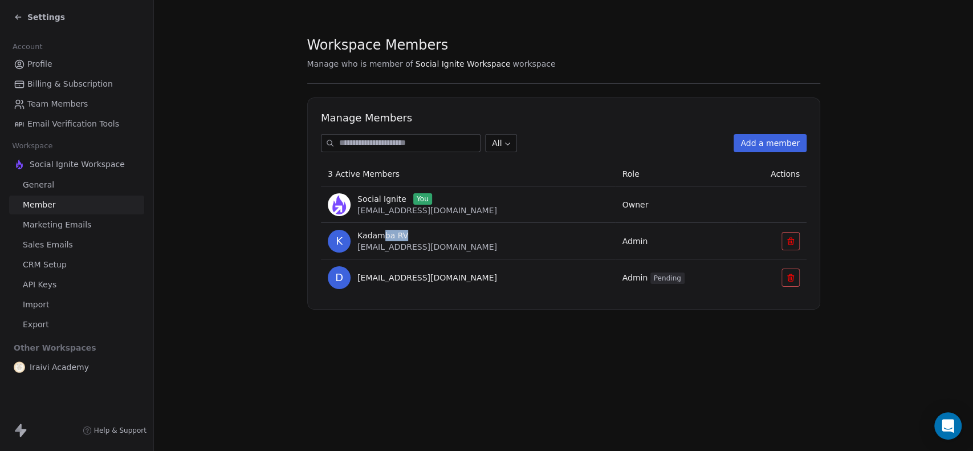
drag, startPoint x: 383, startPoint y: 238, endPoint x: 445, endPoint y: 239, distance: 62.2
click at [445, 239] on div "Kadamba RV" at bounding box center [427, 235] width 140 height 11
click at [35, 16] on span "Settings" at bounding box center [46, 16] width 38 height 11
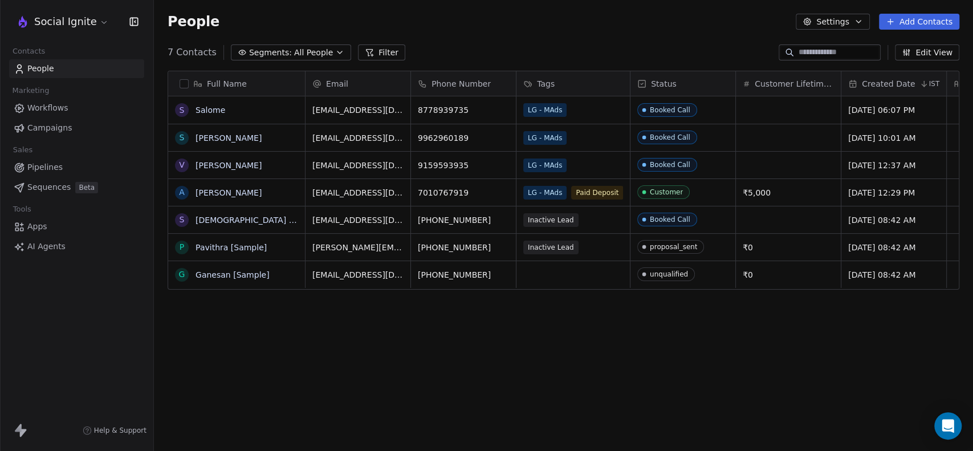
scroll to position [387, 810]
